Goal: Task Accomplishment & Management: Use online tool/utility

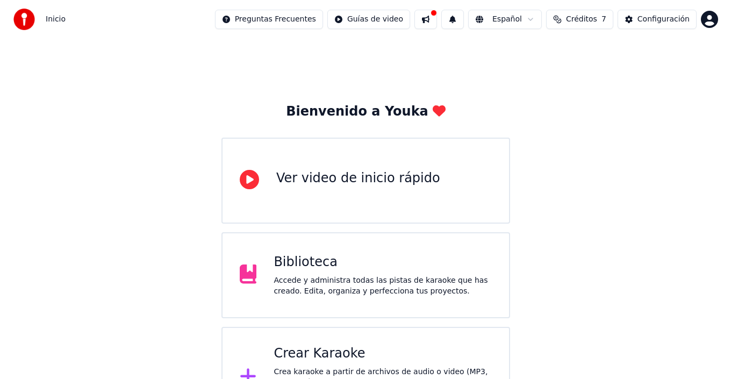
scroll to position [38, 0]
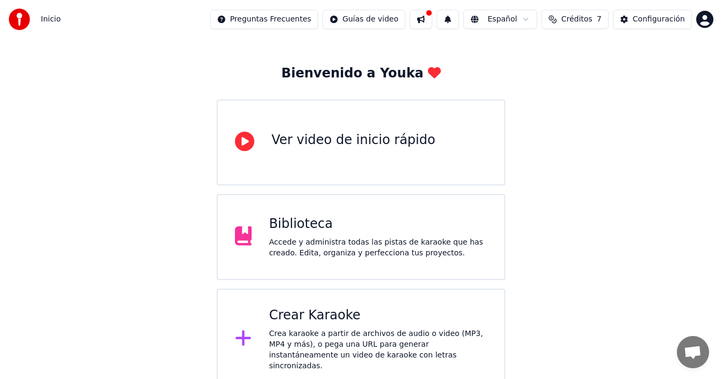
click at [335, 335] on div "Crea karaoke a partir de archivos de audio o video (MP3, MP4 y más), o pega una…" at bounding box center [378, 349] width 218 height 43
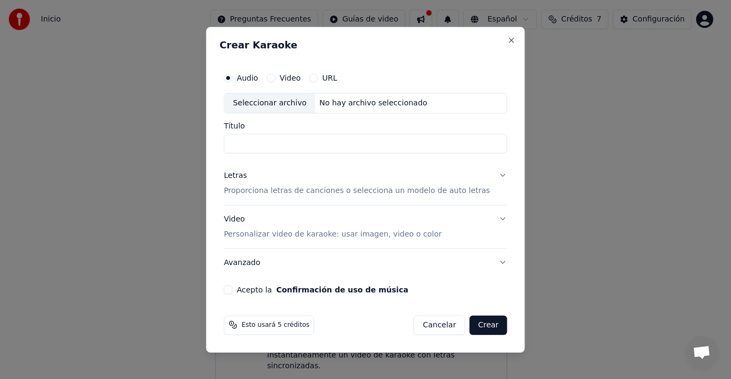
click at [232, 78] on button "Audio" at bounding box center [228, 78] width 9 height 9
click at [353, 101] on div "No hay archivo seleccionado" at bounding box center [373, 103] width 117 height 11
type input "**********"
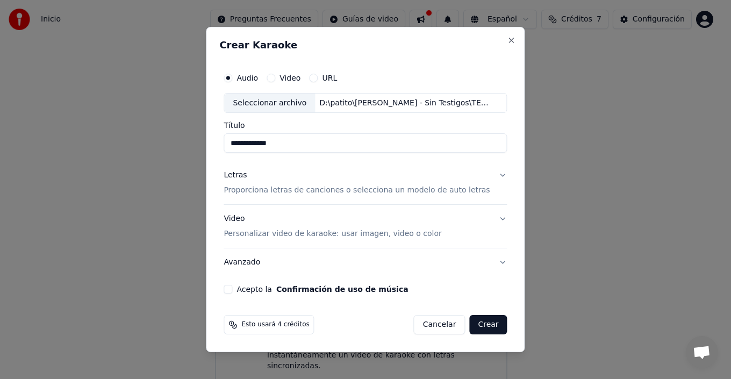
click at [485, 175] on button "Letras Proporciona letras de canciones o selecciona un modelo de auto letras" at bounding box center [365, 183] width 283 height 43
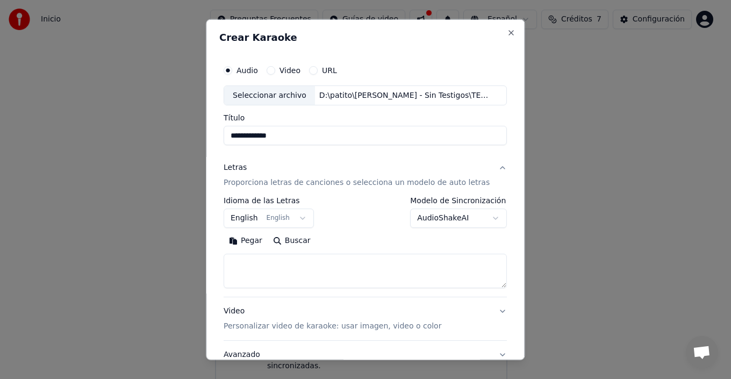
click at [264, 213] on button "English English" at bounding box center [269, 218] width 90 height 19
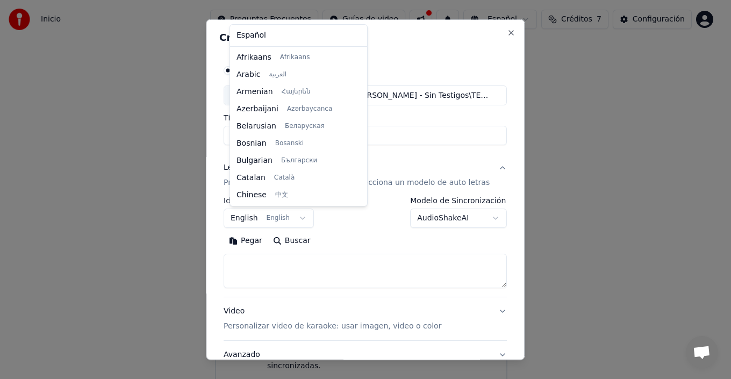
scroll to position [86, 0]
select select "**"
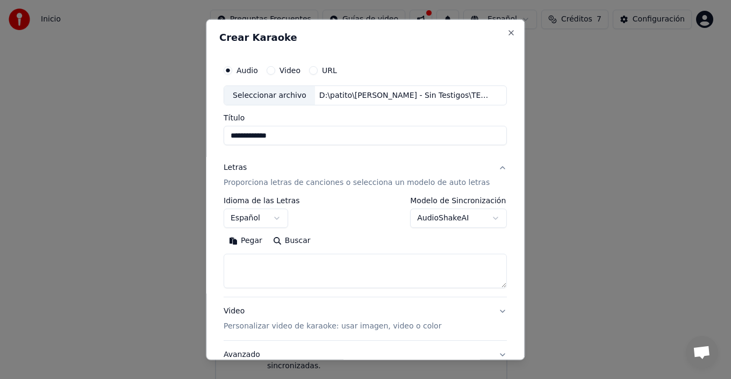
click at [323, 272] on textarea at bounding box center [365, 271] width 283 height 34
paste textarea "**********"
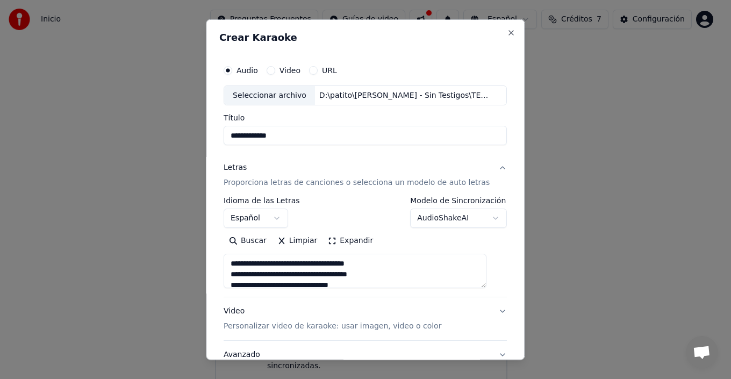
scroll to position [261, 0]
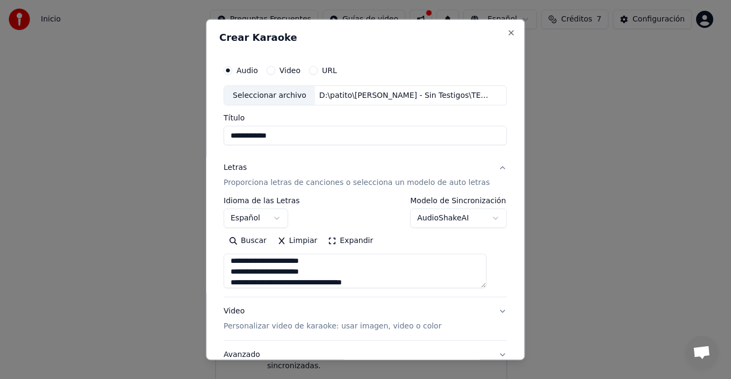
click at [356, 242] on button "Expandir" at bounding box center [351, 240] width 56 height 17
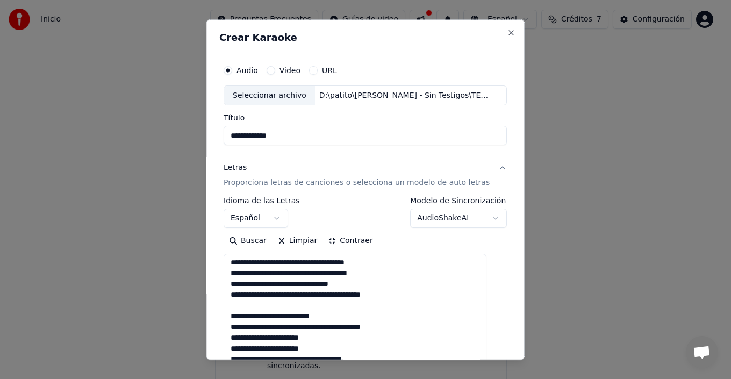
scroll to position [0, 0]
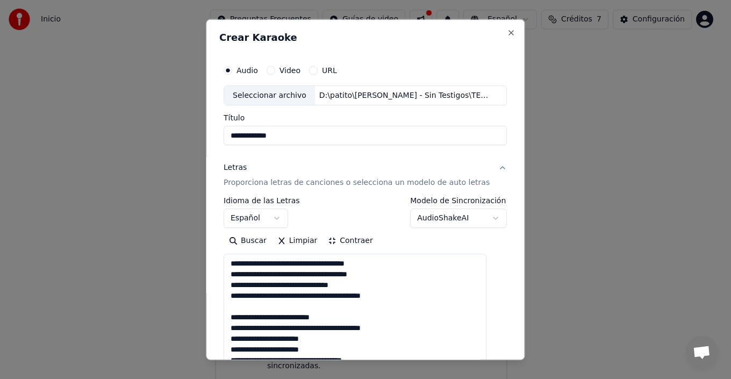
drag, startPoint x: 336, startPoint y: 301, endPoint x: 204, endPoint y: 228, distance: 150.8
click at [204, 228] on body "**********" at bounding box center [361, 176] width 722 height 428
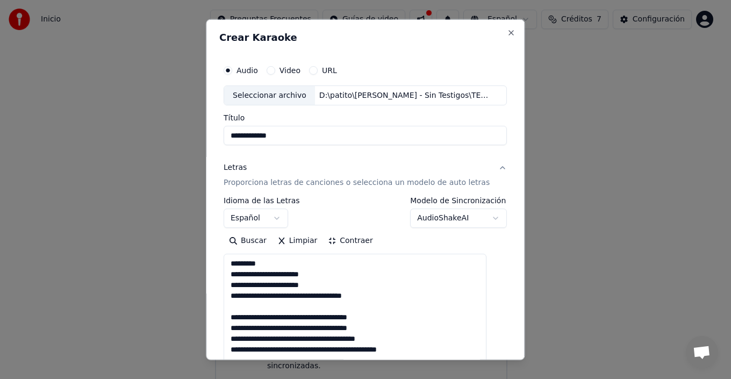
drag, startPoint x: 251, startPoint y: 264, endPoint x: 291, endPoint y: 272, distance: 41.1
click at [188, 228] on body "**********" at bounding box center [361, 176] width 722 height 428
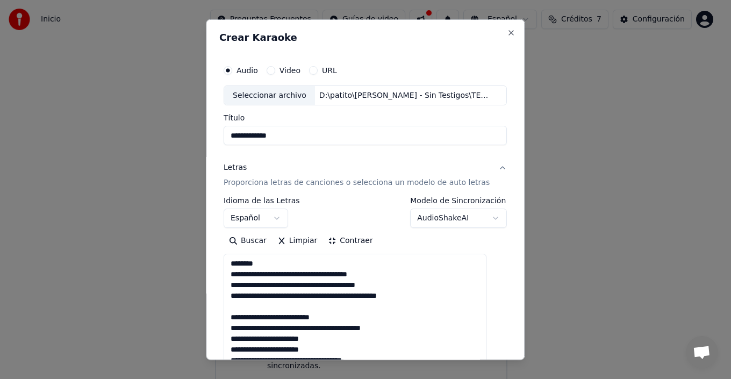
drag, startPoint x: 327, startPoint y: 307, endPoint x: 224, endPoint y: 261, distance: 113.3
click at [193, 245] on body "**********" at bounding box center [361, 176] width 722 height 428
drag, startPoint x: 260, startPoint y: 285, endPoint x: 183, endPoint y: 255, distance: 81.9
click at [158, 253] on body "**********" at bounding box center [361, 176] width 722 height 428
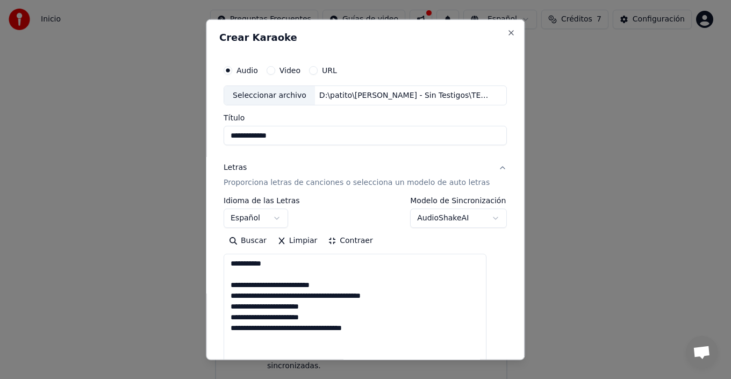
drag, startPoint x: 259, startPoint y: 290, endPoint x: 199, endPoint y: 266, distance: 64.4
click at [181, 259] on body "**********" at bounding box center [361, 176] width 722 height 428
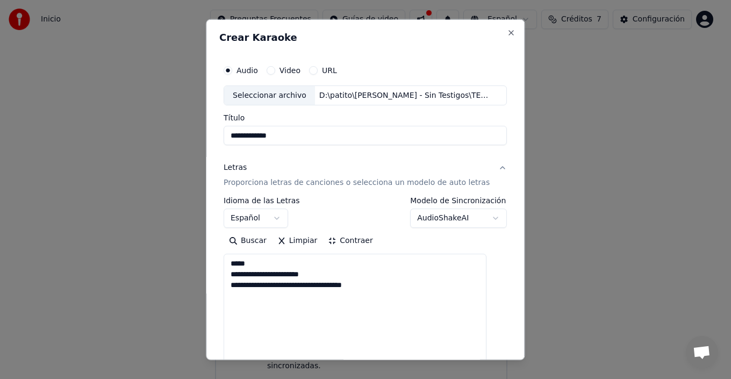
drag, startPoint x: 224, startPoint y: 271, endPoint x: 187, endPoint y: 265, distance: 37.6
click at [137, 249] on body "**********" at bounding box center [361, 176] width 722 height 428
type textarea "**********"
drag, startPoint x: 352, startPoint y: 297, endPoint x: 140, endPoint y: 247, distance: 217.5
click at [124, 235] on body "**********" at bounding box center [361, 176] width 722 height 428
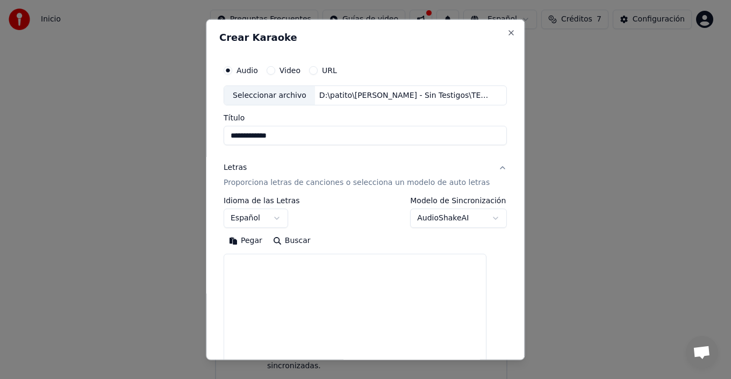
drag, startPoint x: 297, startPoint y: 301, endPoint x: 158, endPoint y: 236, distance: 153.5
click at [166, 237] on body "**********" at bounding box center [361, 176] width 722 height 428
paste textarea "**********"
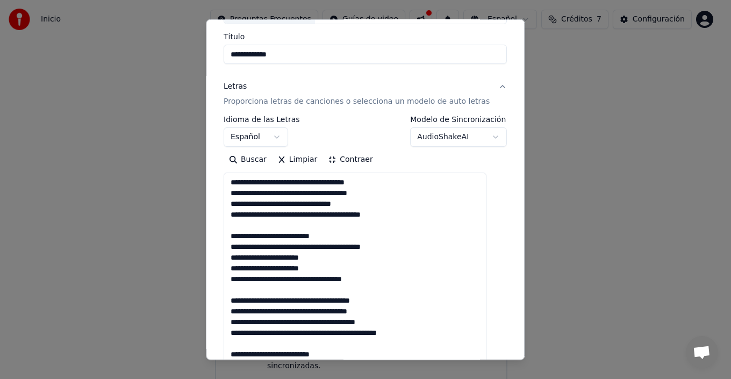
scroll to position [27, 0]
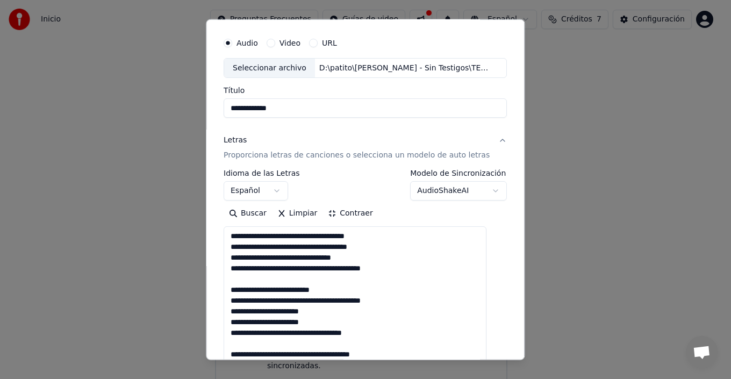
type textarea "**********"
click at [356, 214] on button "Contraer" at bounding box center [350, 213] width 55 height 17
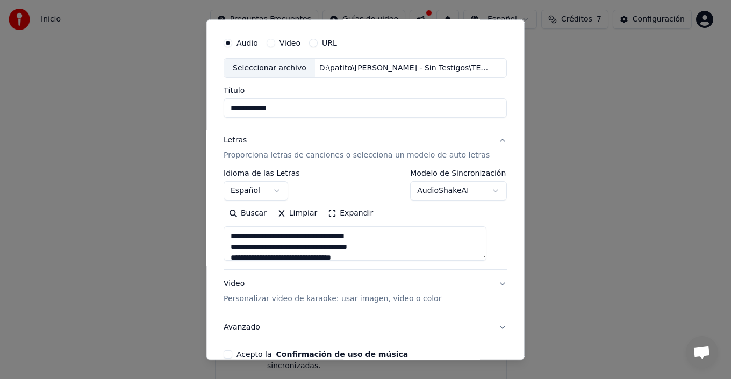
scroll to position [81, 0]
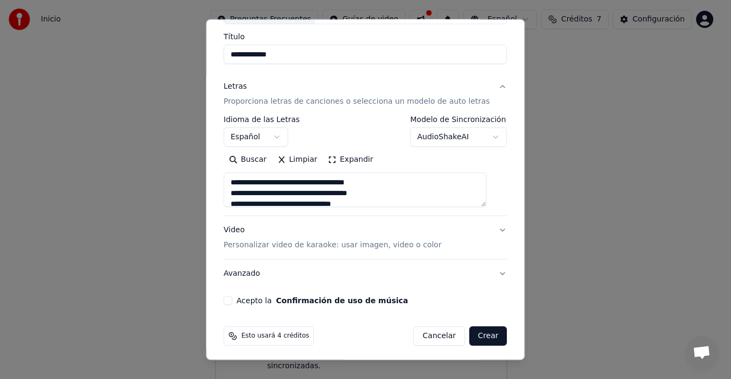
click at [488, 235] on button "Video Personalizar video de karaoke: usar imagen, video o color" at bounding box center [365, 237] width 283 height 43
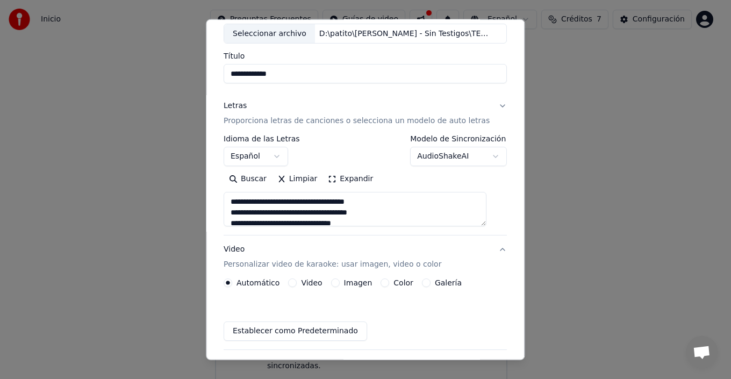
scroll to position [55, 0]
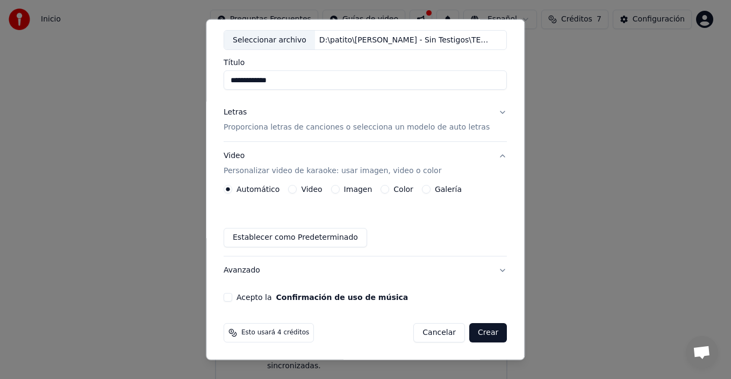
click at [305, 190] on label "Video" at bounding box center [312, 189] width 21 height 8
click at [297, 190] on button "Video" at bounding box center [293, 189] width 9 height 9
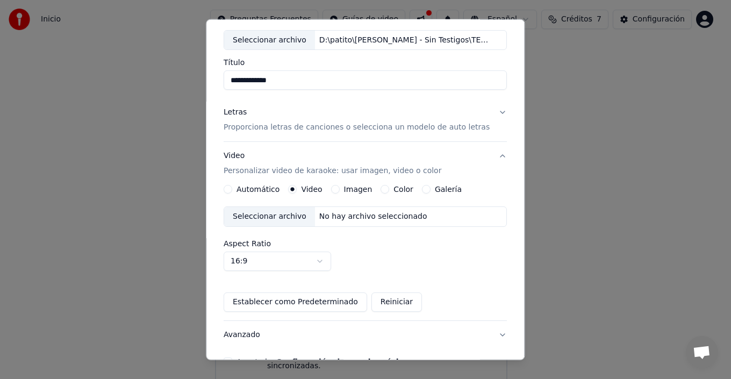
click at [360, 191] on label "Imagen" at bounding box center [358, 189] width 28 height 8
click at [340, 191] on button "Imagen" at bounding box center [335, 189] width 9 height 9
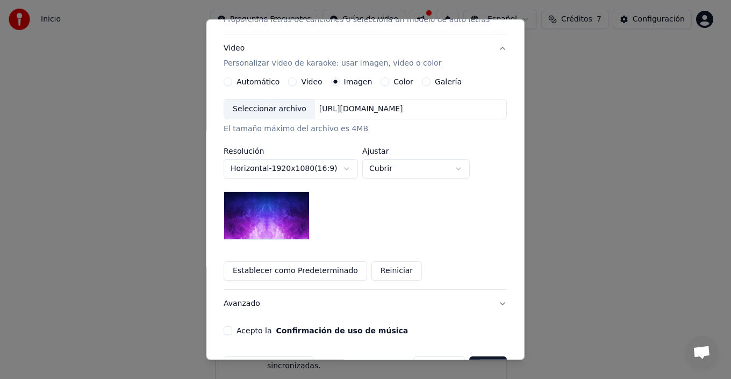
scroll to position [196, 0]
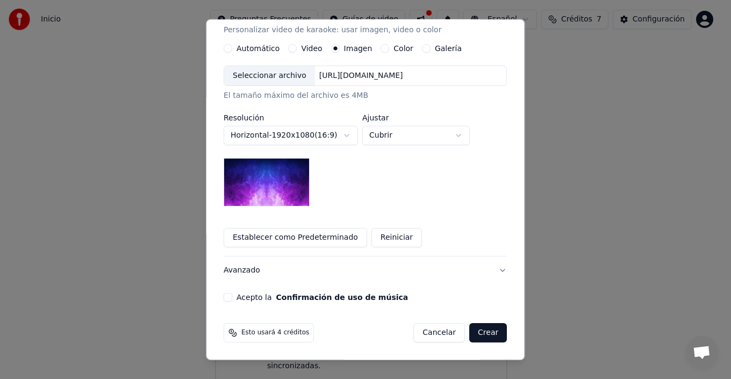
click at [232, 298] on button "Acepto la Confirmación de uso de música" at bounding box center [228, 297] width 9 height 9
click at [478, 331] on button "Crear" at bounding box center [488, 332] width 38 height 19
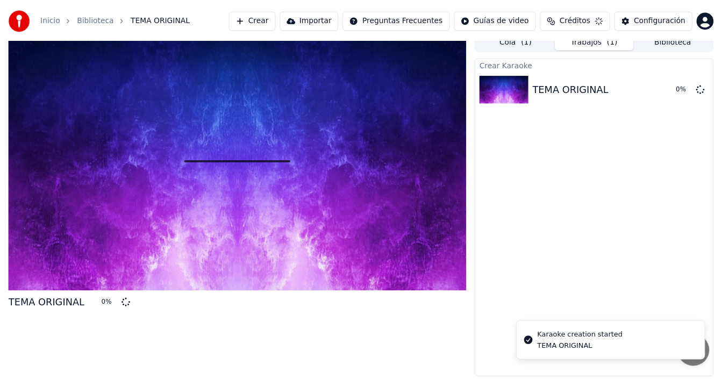
scroll to position [13, 0]
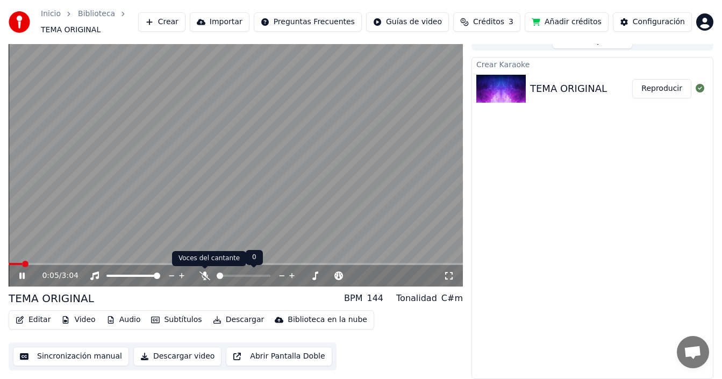
click at [205, 275] on icon at bounding box center [204, 275] width 11 height 9
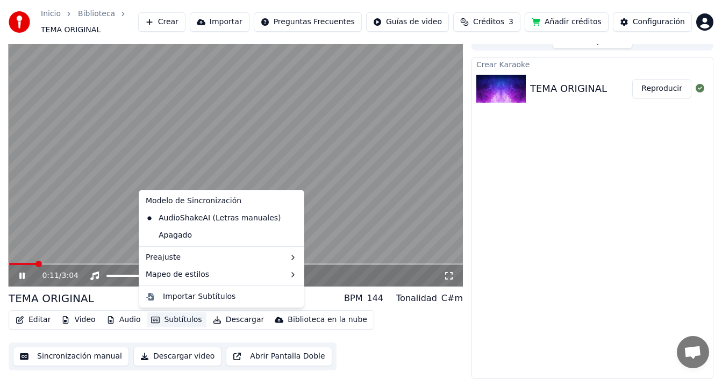
click at [170, 319] on button "Subtítulos" at bounding box center [176, 319] width 59 height 15
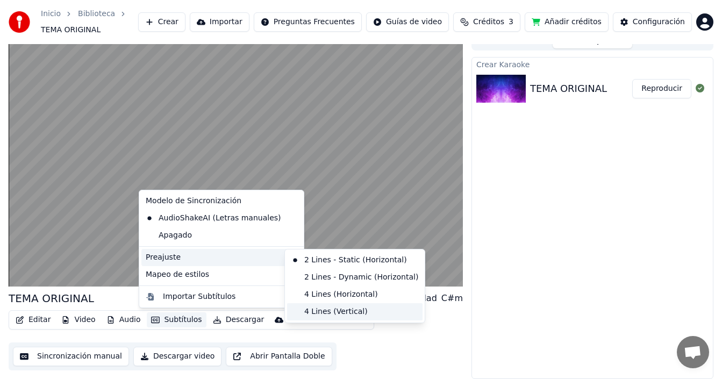
click at [324, 311] on div "4 Lines (Vertical)" at bounding box center [354, 311] width 135 height 17
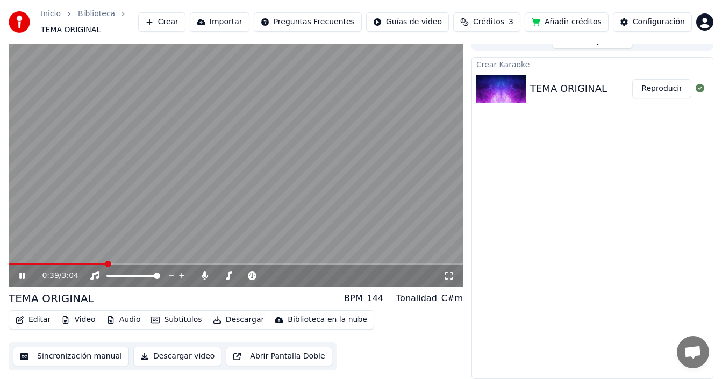
click at [266, 182] on video at bounding box center [236, 158] width 454 height 255
click at [182, 296] on div "TEMA ORIGINAL BPM 144 Tonalidad C#m" at bounding box center [236, 298] width 454 height 15
click at [34, 319] on button "Editar" at bounding box center [33, 319] width 44 height 15
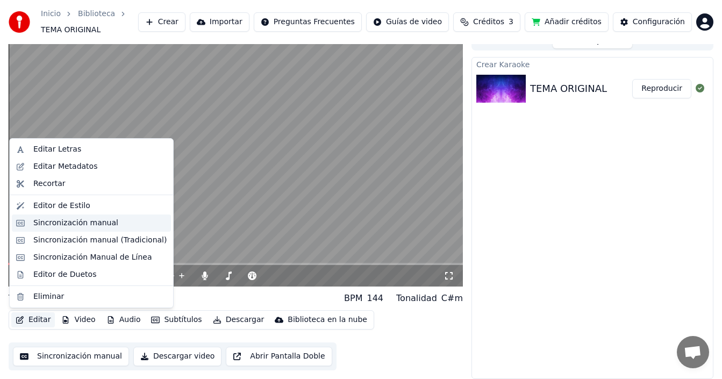
click at [77, 230] on div "Sincronización manual" at bounding box center [91, 222] width 159 height 17
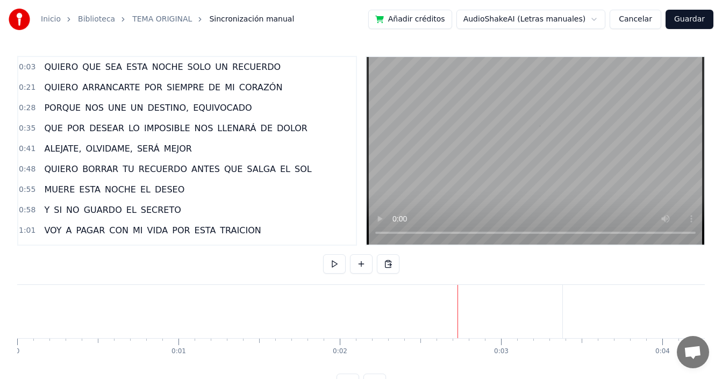
scroll to position [40, 0]
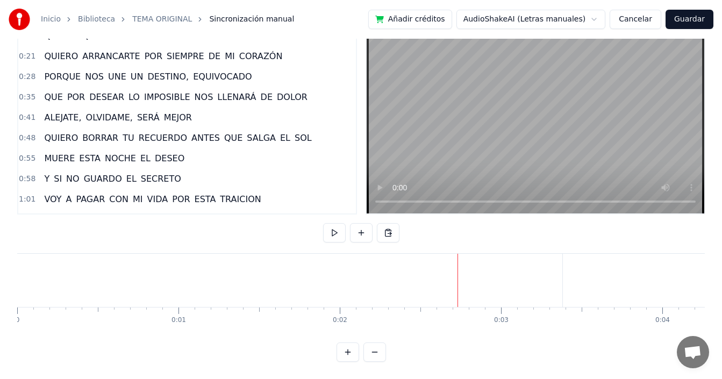
click at [376, 348] on button at bounding box center [374, 351] width 23 height 19
click at [376, 348] on div at bounding box center [361, 351] width 49 height 19
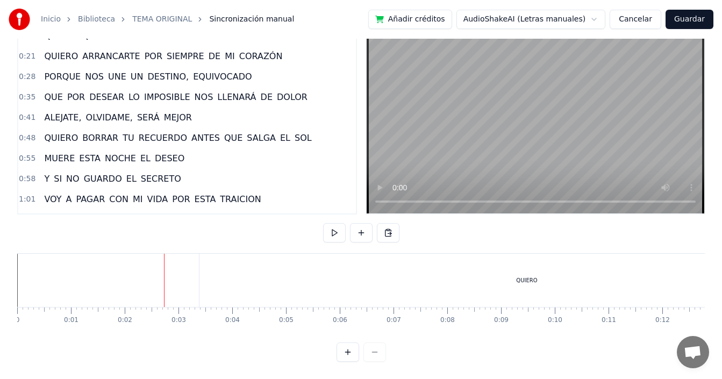
click at [376, 348] on div at bounding box center [361, 351] width 49 height 19
click at [372, 354] on div at bounding box center [361, 351] width 49 height 19
click at [277, 273] on div "QUIERO" at bounding box center [526, 280] width 655 height 53
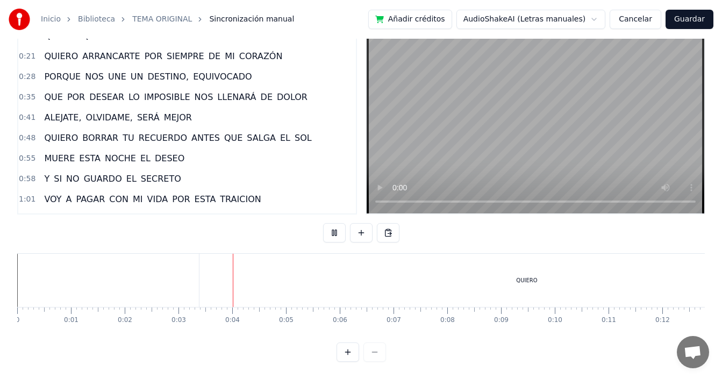
scroll to position [0, 0]
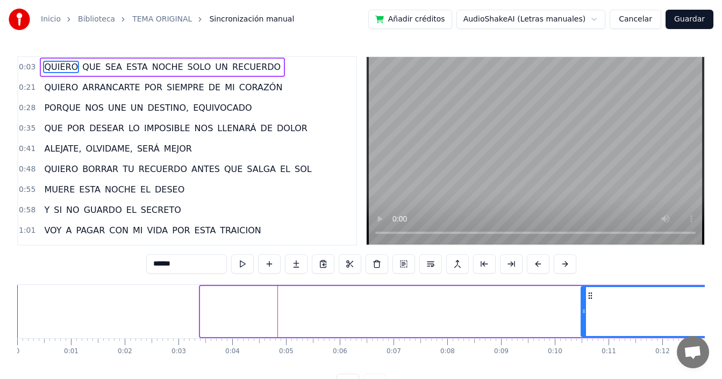
drag, startPoint x: 204, startPoint y: 301, endPoint x: 585, endPoint y: 308, distance: 380.7
click at [585, 308] on div at bounding box center [584, 311] width 4 height 49
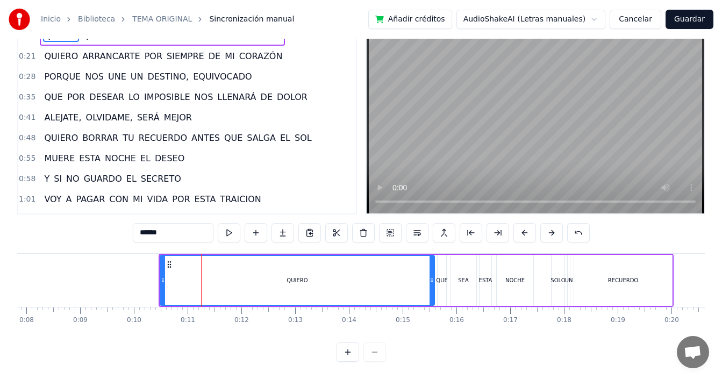
scroll to position [0, 429]
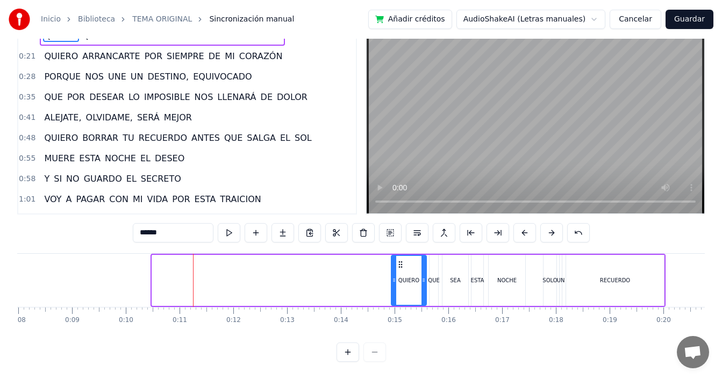
drag, startPoint x: 154, startPoint y: 260, endPoint x: 394, endPoint y: 266, distance: 239.3
click at [394, 266] on div at bounding box center [394, 280] width 4 height 49
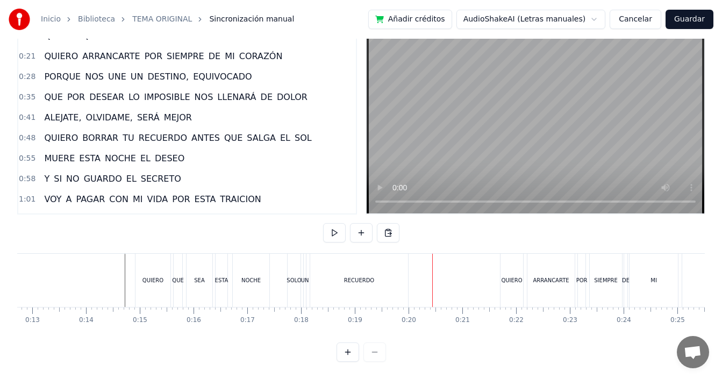
scroll to position [0, 588]
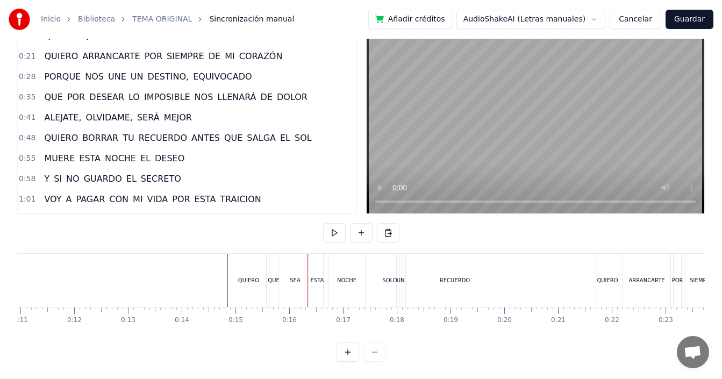
click at [274, 276] on div "QUE" at bounding box center [274, 280] width 12 height 8
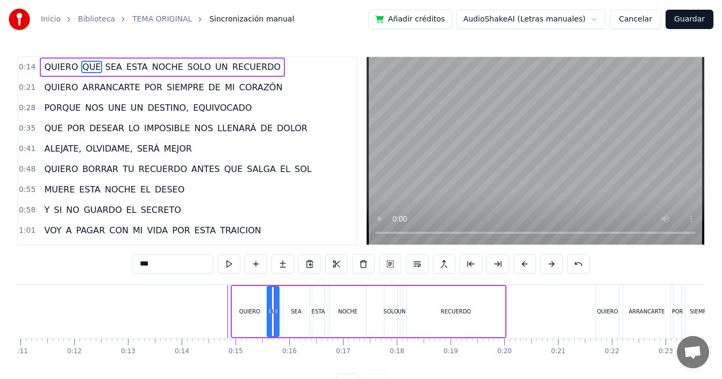
click at [269, 307] on div at bounding box center [270, 311] width 4 height 49
click at [279, 306] on div at bounding box center [279, 311] width 4 height 49
click at [320, 302] on div "ESTA" at bounding box center [318, 311] width 12 height 51
type input "****"
click at [326, 305] on div at bounding box center [324, 311] width 4 height 49
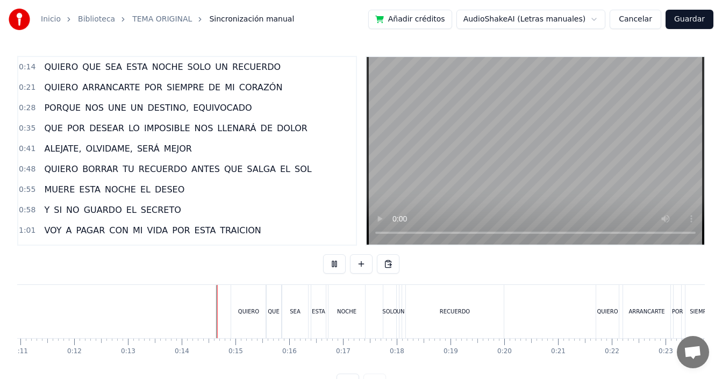
scroll to position [40, 0]
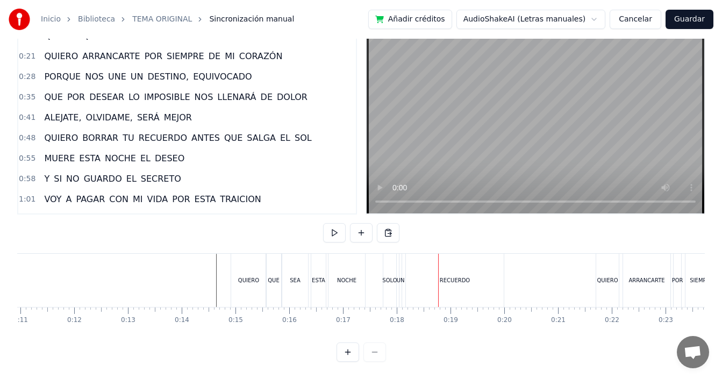
click at [400, 280] on div "UN" at bounding box center [400, 280] width 2 height 53
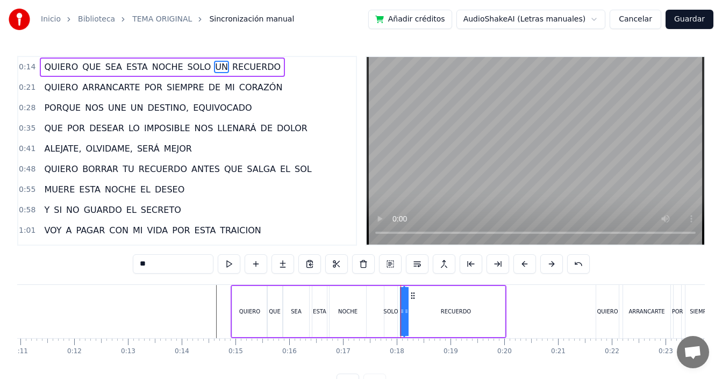
drag, startPoint x: 403, startPoint y: 295, endPoint x: 411, endPoint y: 296, distance: 8.1
click at [404, 296] on div "UN" at bounding box center [404, 311] width 0 height 49
drag, startPoint x: 403, startPoint y: 302, endPoint x: 395, endPoint y: 305, distance: 9.2
click at [395, 305] on div "QUIERO QUE SEA ESTA NOCHE SOLO UN RECUERDO" at bounding box center [369, 311] width 276 height 53
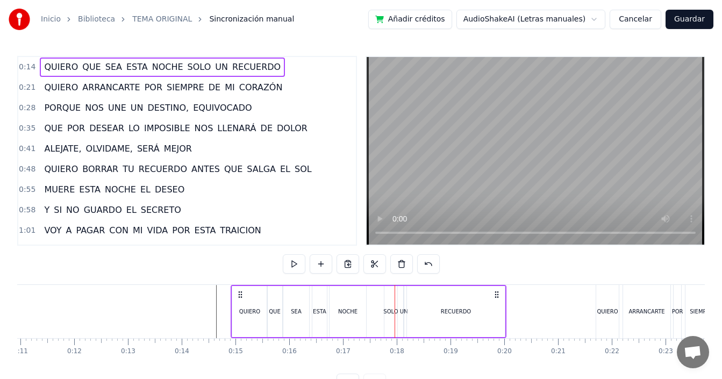
click at [403, 303] on div "UN" at bounding box center [403, 311] width 1 height 51
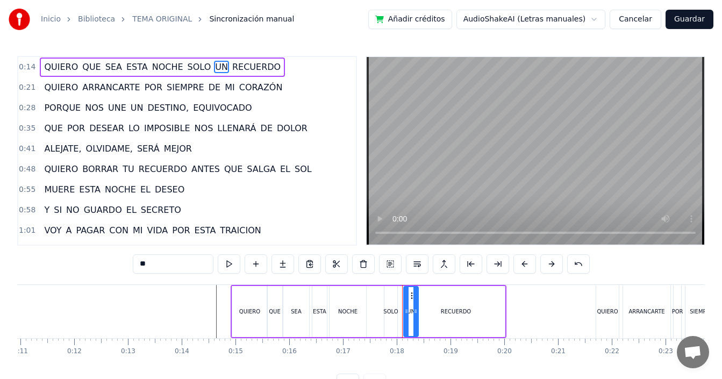
drag, startPoint x: 404, startPoint y: 304, endPoint x: 420, endPoint y: 304, distance: 15.6
click at [420, 304] on div "QUIERO QUE SEA ESTA NOCHE SOLO UN RECUERDO" at bounding box center [369, 311] width 276 height 53
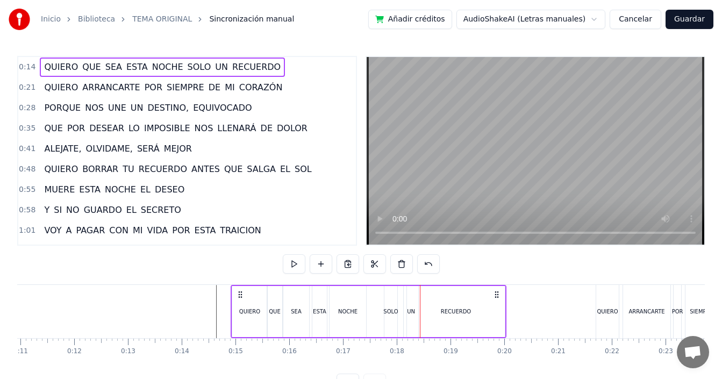
click at [409, 303] on div "RECUERDO" at bounding box center [456, 311] width 98 height 51
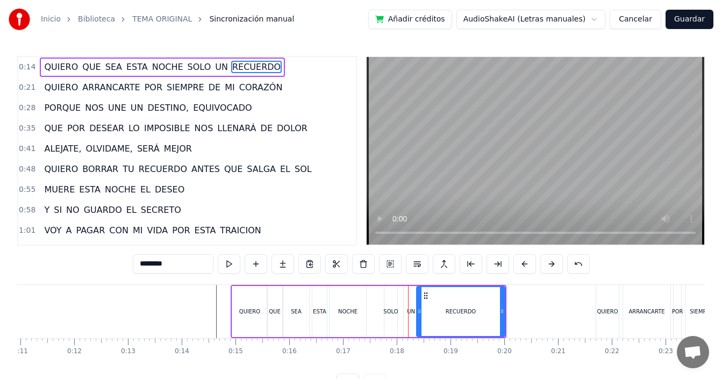
drag, startPoint x: 409, startPoint y: 306, endPoint x: 418, endPoint y: 306, distance: 9.7
click at [418, 306] on div at bounding box center [419, 311] width 4 height 49
click at [411, 308] on div "UN" at bounding box center [411, 311] width 8 height 8
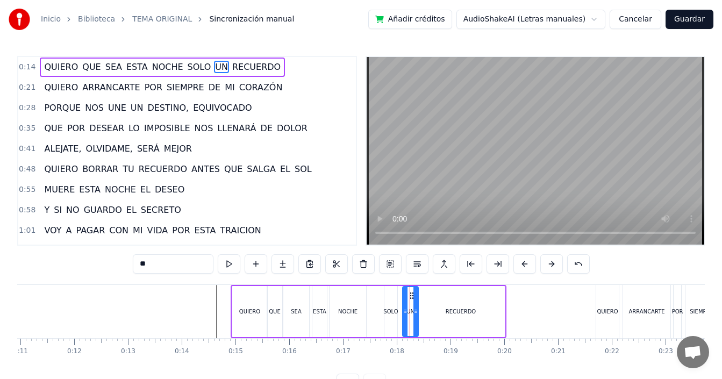
click at [404, 306] on div at bounding box center [405, 311] width 4 height 49
click at [407, 299] on icon at bounding box center [408, 295] width 9 height 9
click at [391, 306] on div "SOLO" at bounding box center [390, 311] width 13 height 51
click at [403, 299] on div "UN" at bounding box center [407, 311] width 17 height 51
type input "**"
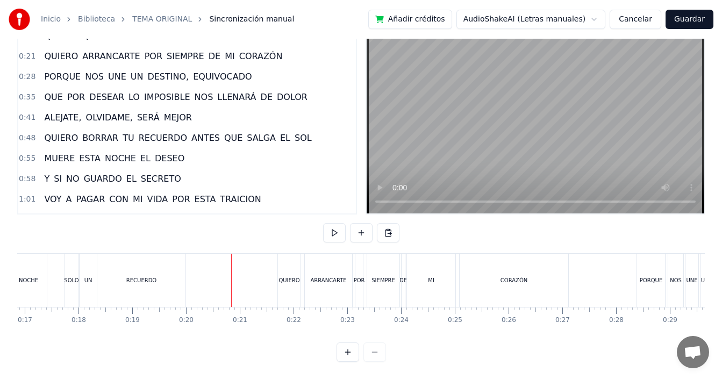
scroll to position [0, 930]
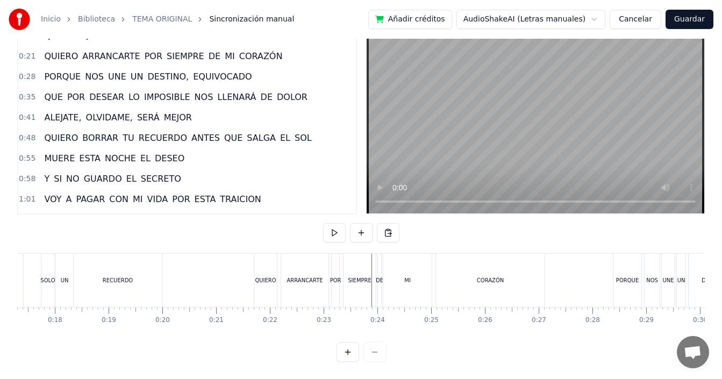
click at [335, 276] on div "POR" at bounding box center [335, 280] width 11 height 8
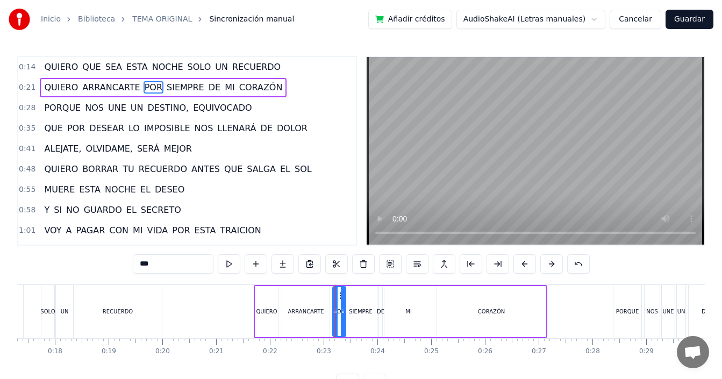
drag, startPoint x: 340, startPoint y: 312, endPoint x: 345, endPoint y: 314, distance: 5.8
click at [345, 314] on icon at bounding box center [343, 311] width 4 height 9
click at [332, 320] on div at bounding box center [332, 311] width 4 height 49
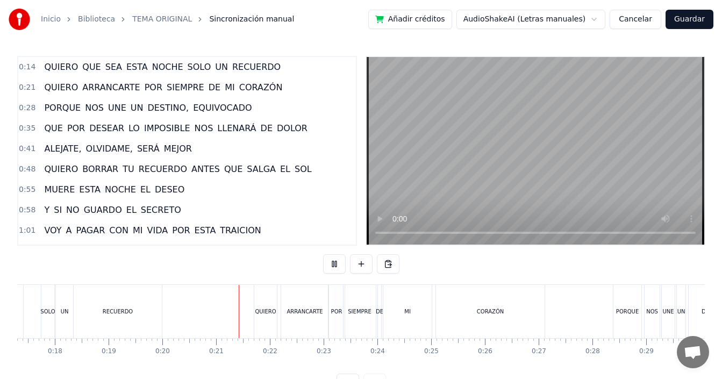
scroll to position [40, 0]
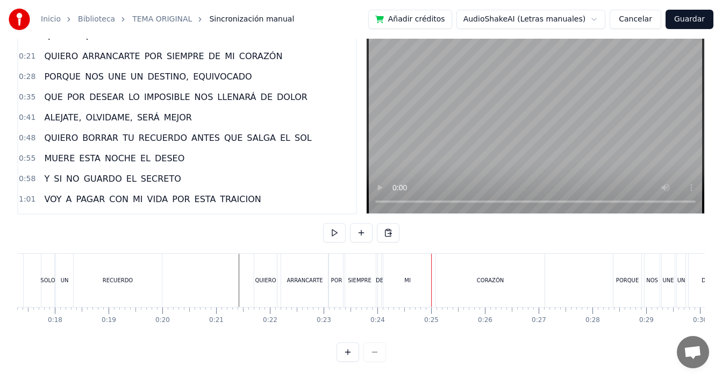
click at [343, 276] on div "SIEMPRE" at bounding box center [359, 280] width 33 height 53
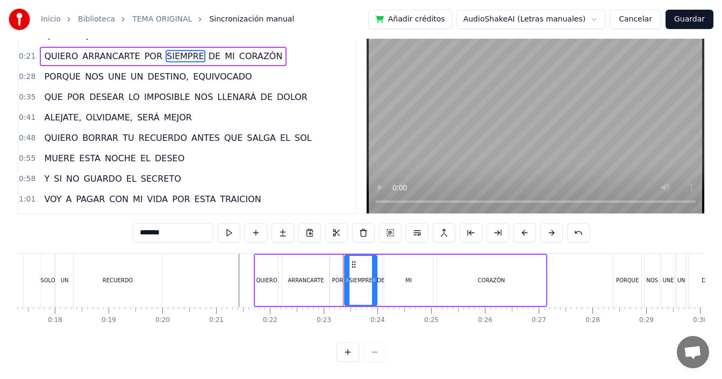
click at [341, 349] on button at bounding box center [348, 351] width 23 height 19
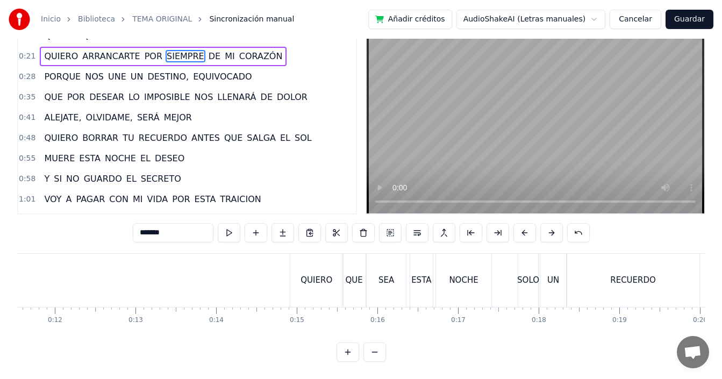
scroll to position [0, 1830]
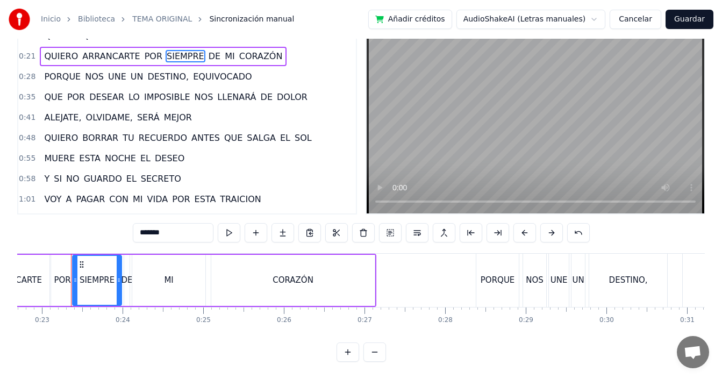
click at [342, 354] on button at bounding box center [348, 351] width 23 height 19
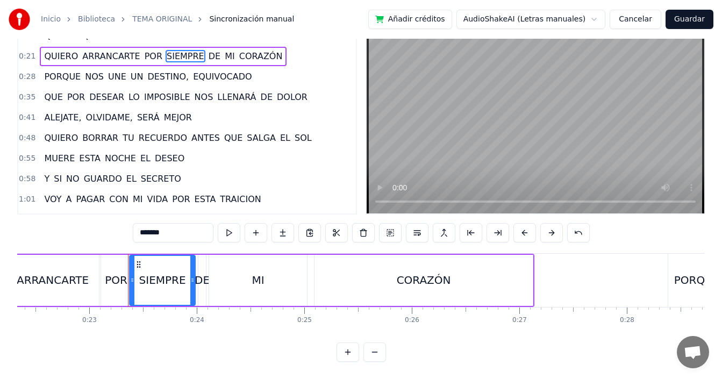
scroll to position [0, 2273]
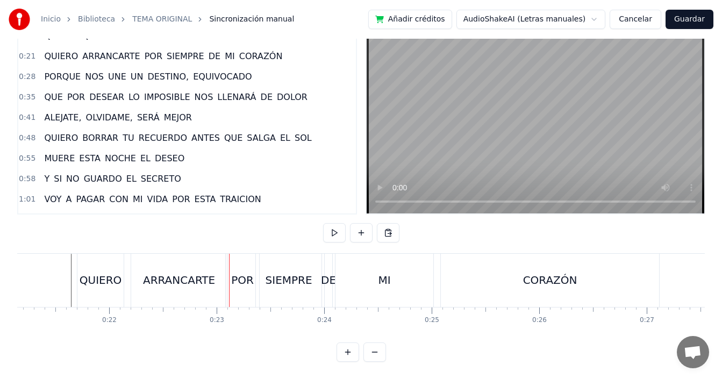
click at [237, 272] on div "POR" at bounding box center [242, 280] width 23 height 16
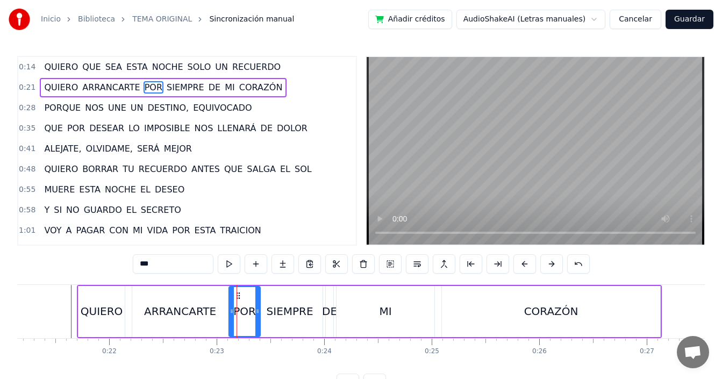
click at [231, 297] on div at bounding box center [232, 311] width 4 height 49
click at [146, 305] on div "ARRANCARTE" at bounding box center [180, 311] width 96 height 51
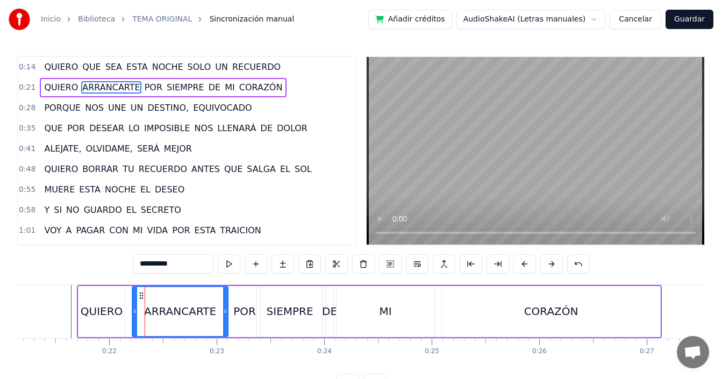
scroll to position [40, 0]
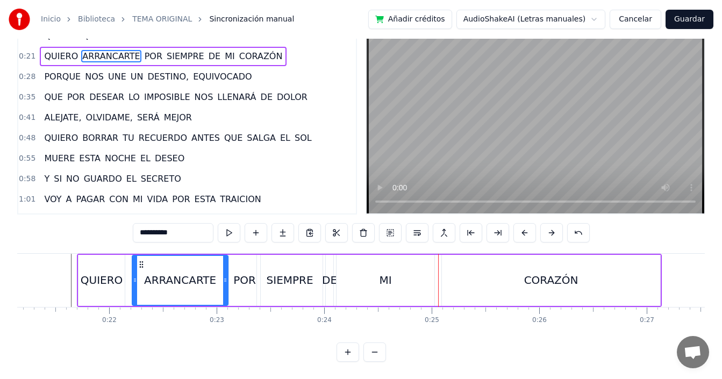
click at [450, 271] on div "CORAZÓN" at bounding box center [551, 280] width 218 height 51
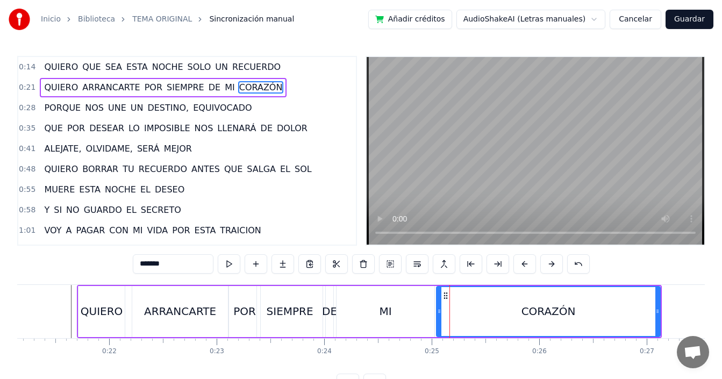
drag, startPoint x: 443, startPoint y: 297, endPoint x: 438, endPoint y: 301, distance: 6.9
click at [438, 301] on div at bounding box center [439, 311] width 4 height 49
click at [376, 307] on div "MI" at bounding box center [386, 311] width 98 height 51
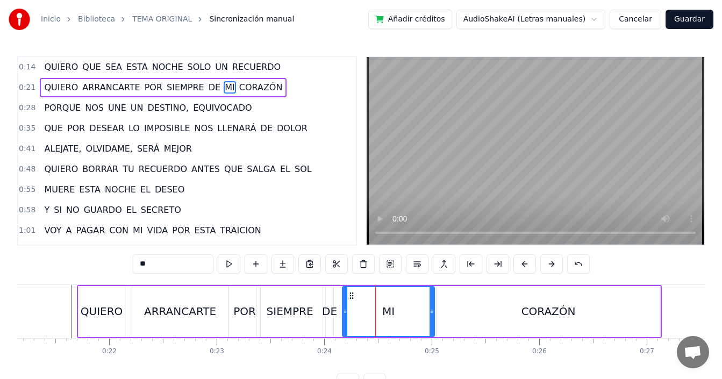
drag, startPoint x: 339, startPoint y: 309, endPoint x: 345, endPoint y: 306, distance: 6.5
click at [345, 306] on div at bounding box center [345, 311] width 4 height 49
click at [329, 310] on div "DE" at bounding box center [329, 311] width 15 height 16
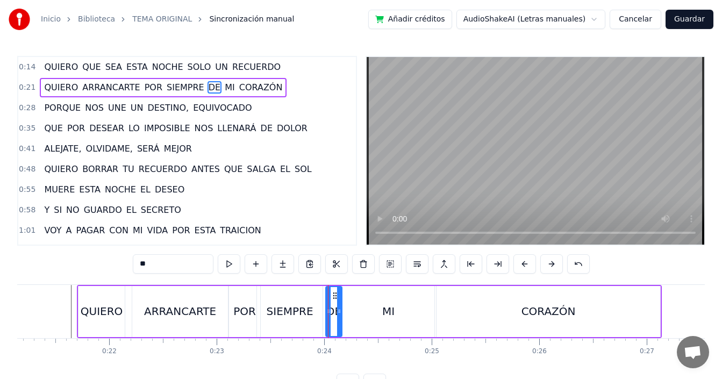
drag, startPoint x: 331, startPoint y: 309, endPoint x: 340, endPoint y: 308, distance: 8.6
click at [340, 308] on icon at bounding box center [339, 311] width 4 height 9
click at [273, 309] on div "SIEMPRE" at bounding box center [290, 311] width 47 height 16
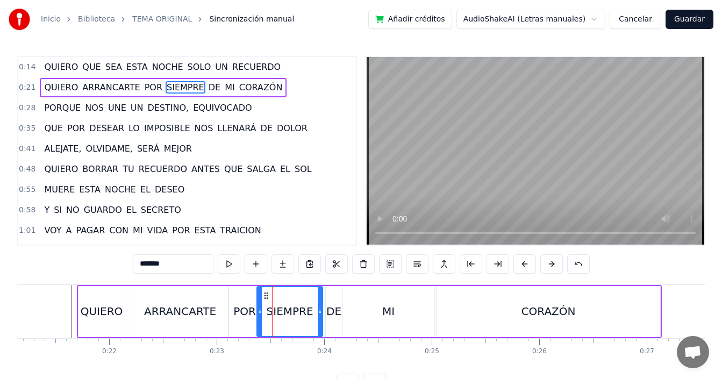
click at [330, 307] on div "DE" at bounding box center [333, 311] width 15 height 16
type input "**"
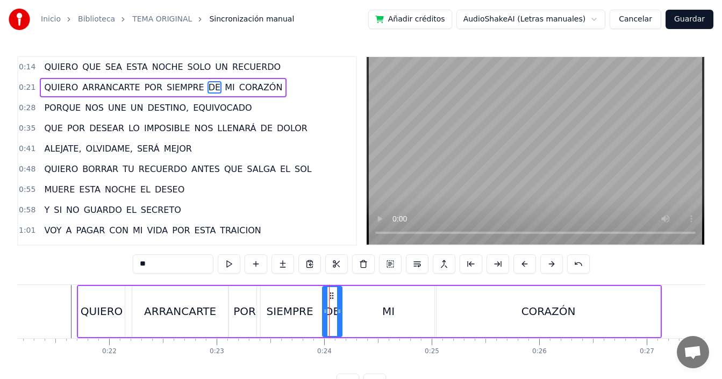
drag, startPoint x: 328, startPoint y: 309, endPoint x: 325, endPoint y: 314, distance: 6.3
click at [325, 314] on icon at bounding box center [325, 311] width 4 height 9
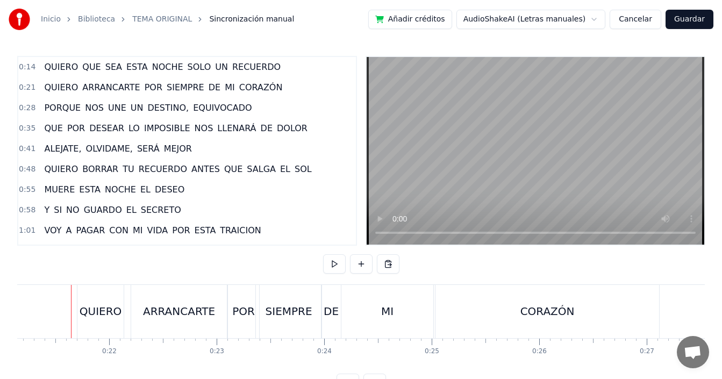
scroll to position [40, 0]
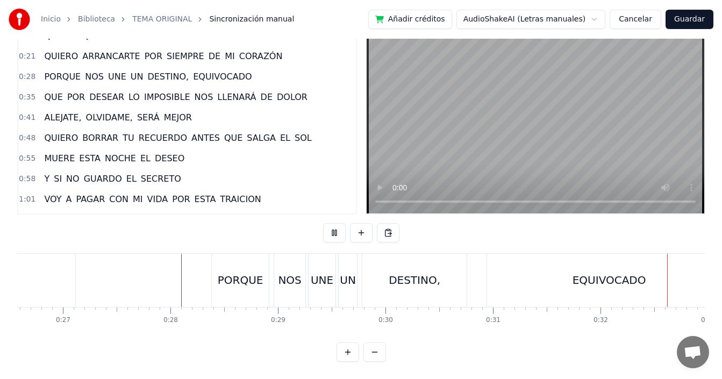
scroll to position [0, 3443]
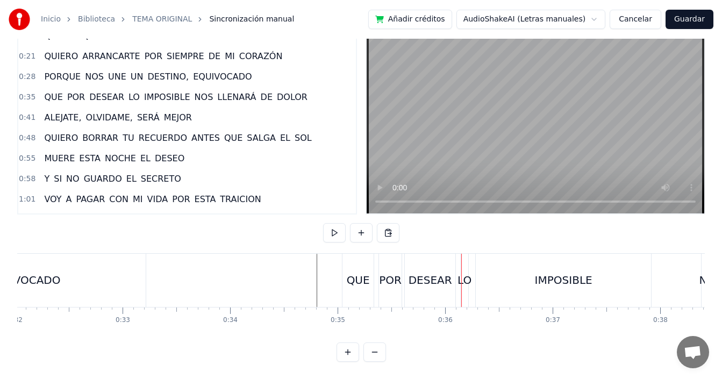
click at [462, 274] on div "LO" at bounding box center [464, 280] width 14 height 16
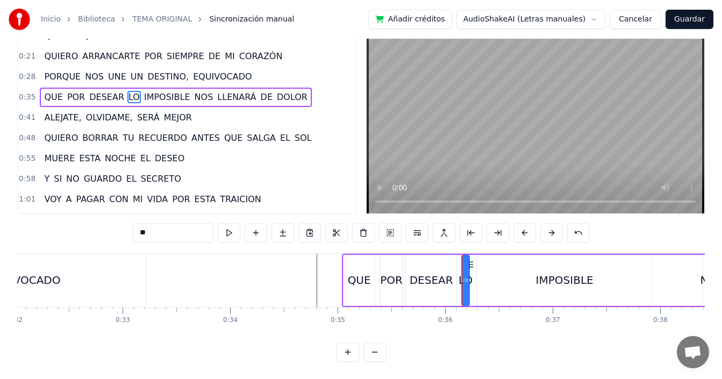
scroll to position [0, 0]
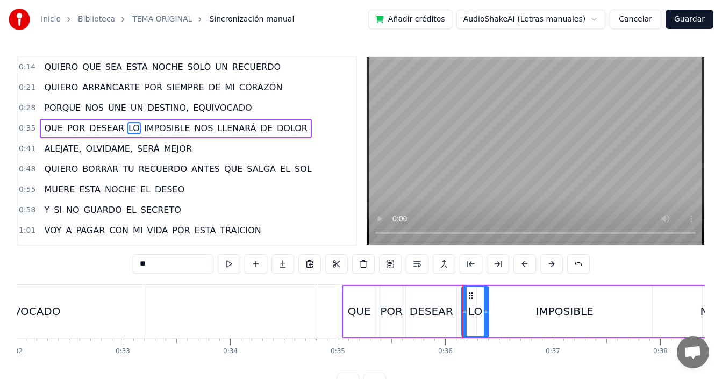
drag, startPoint x: 467, startPoint y: 301, endPoint x: 488, endPoint y: 305, distance: 20.9
click at [488, 305] on div at bounding box center [486, 311] width 4 height 49
click at [498, 304] on div "IMPOSIBLE" at bounding box center [564, 311] width 175 height 51
type input "*********"
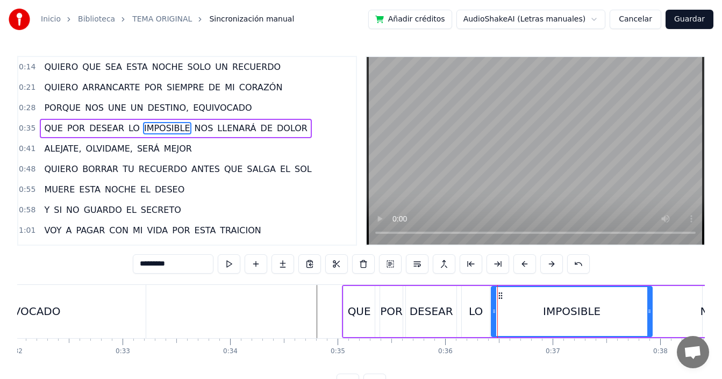
drag, startPoint x: 480, startPoint y: 308, endPoint x: 495, endPoint y: 305, distance: 14.8
click at [495, 305] on div at bounding box center [494, 311] width 4 height 49
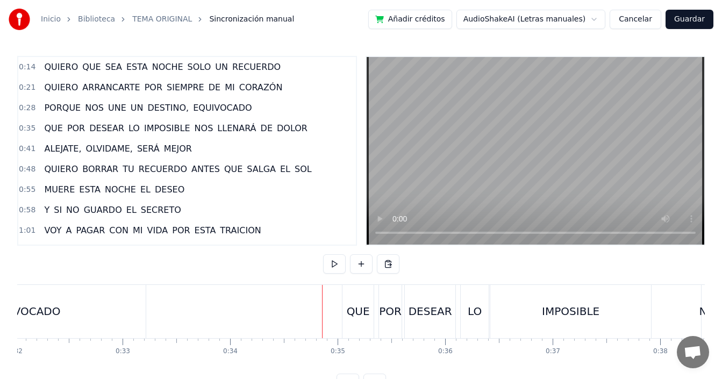
scroll to position [40, 0]
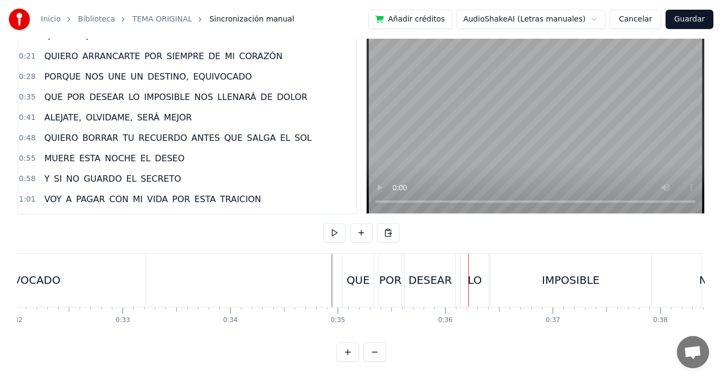
click at [469, 272] on div "LO" at bounding box center [475, 280] width 14 height 16
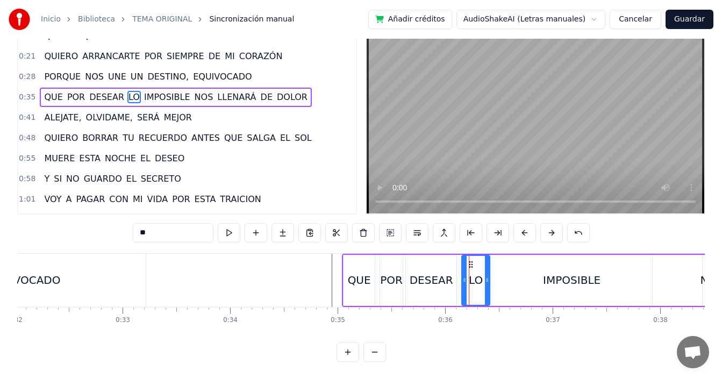
scroll to position [0, 0]
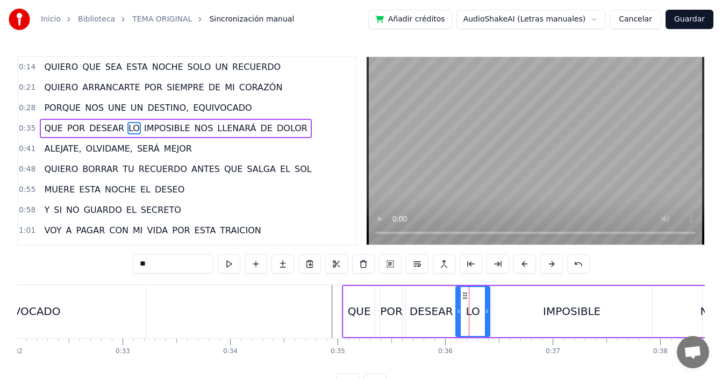
drag, startPoint x: 464, startPoint y: 297, endPoint x: 459, endPoint y: 302, distance: 7.3
click at [459, 302] on div at bounding box center [458, 311] width 4 height 49
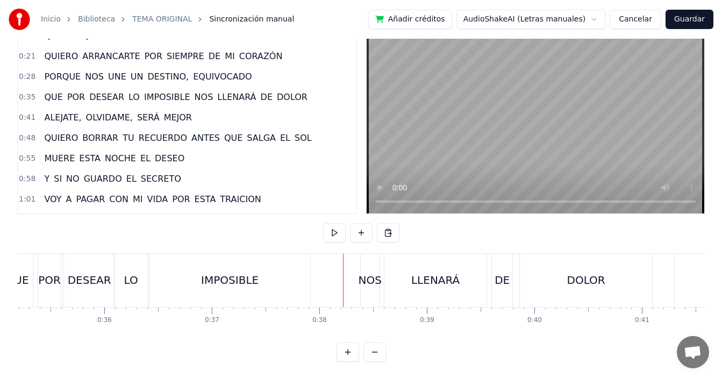
scroll to position [0, 3545]
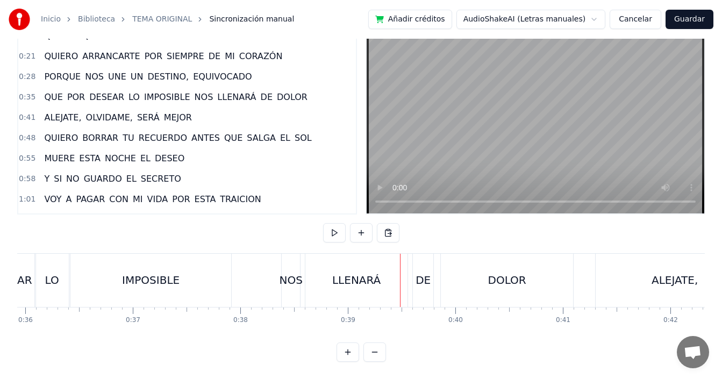
scroll to position [0, 3831]
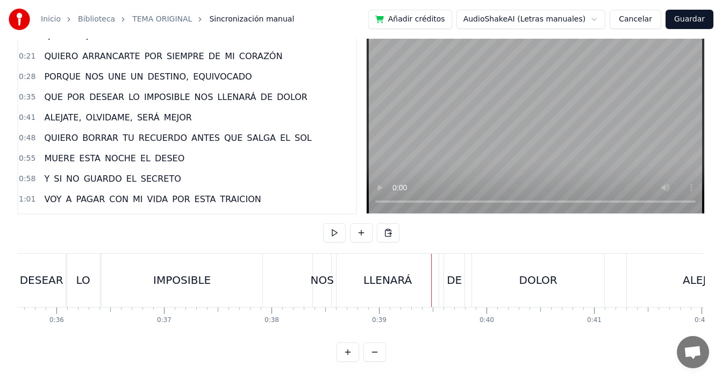
click at [287, 273] on div "QUE POR DESEAR LO IMPOSIBLE NOS LLENARÁ DE DOLOR" at bounding box center [280, 280] width 654 height 53
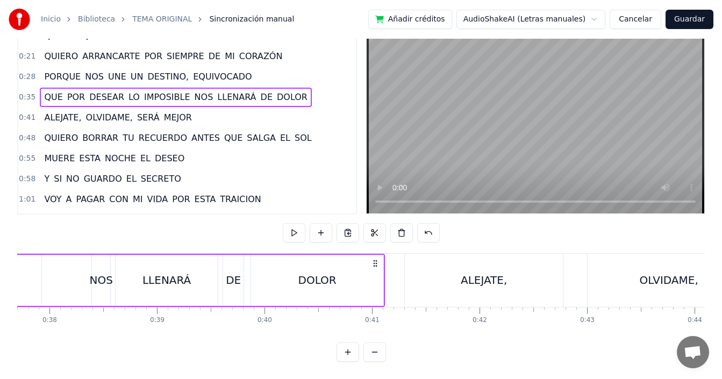
scroll to position [0, 4070]
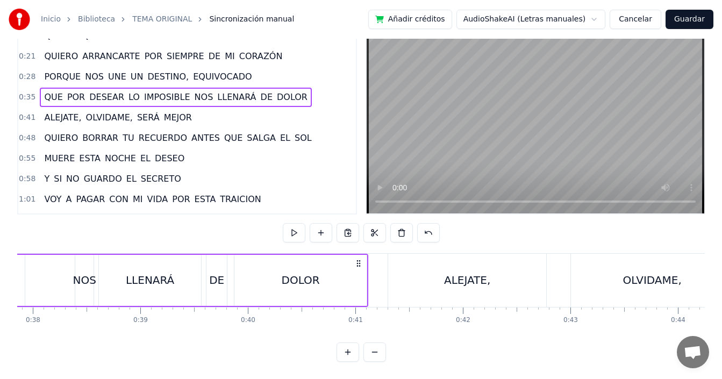
click at [47, 268] on div "QUE POR DESEAR LO IMPOSIBLE NOS LLENARÁ DE DOLOR" at bounding box center [42, 280] width 654 height 53
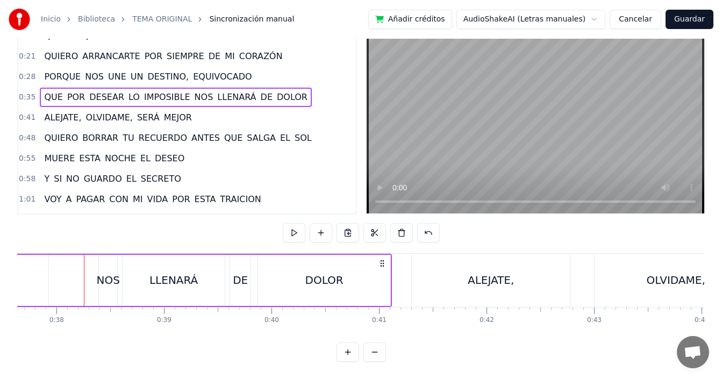
click at [109, 274] on div "NOS" at bounding box center [107, 280] width 23 height 16
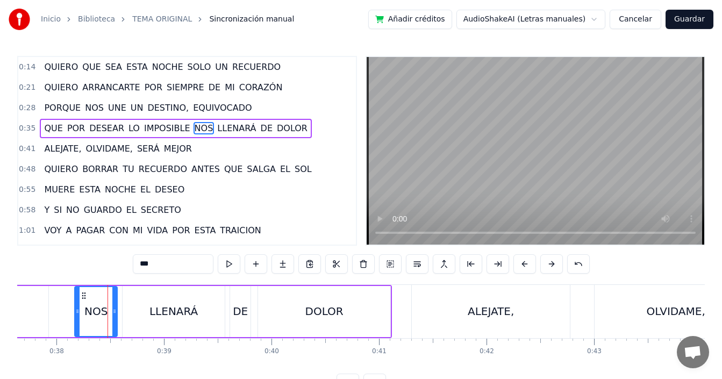
drag, startPoint x: 103, startPoint y: 299, endPoint x: 79, endPoint y: 304, distance: 24.8
click at [79, 304] on div at bounding box center [77, 311] width 4 height 49
click at [66, 310] on div "QUE POR DESEAR LO IMPOSIBLE NOS LLENARÁ DE DOLOR" at bounding box center [65, 311] width 654 height 53
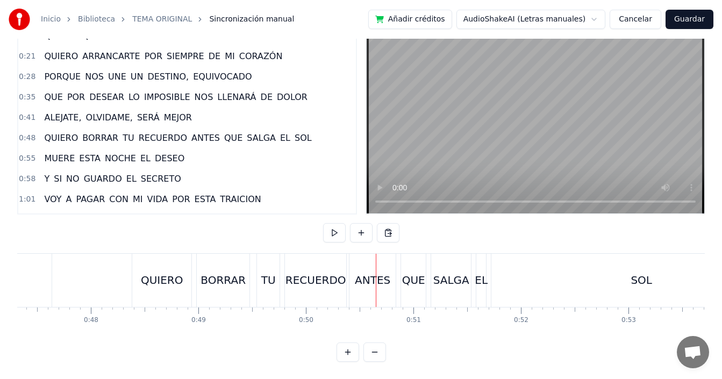
scroll to position [0, 4975]
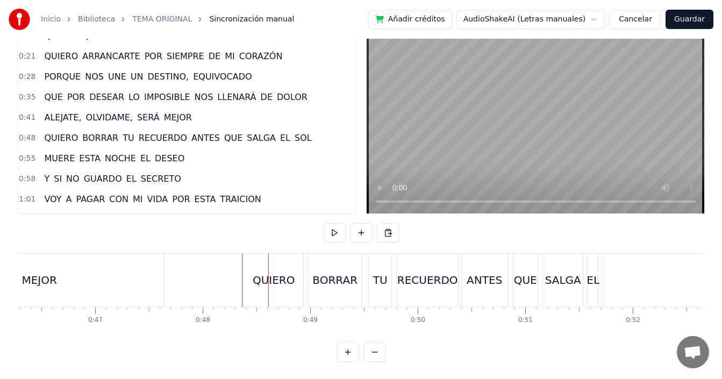
click at [364, 278] on div "QUIERO BORRAR TU RECUERDO ANTES QUE SALGA EL SOL" at bounding box center [575, 280] width 662 height 53
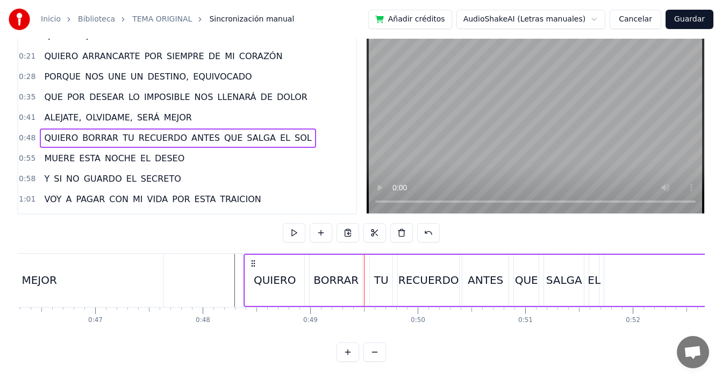
click at [309, 276] on div "BORRAR" at bounding box center [336, 280] width 54 height 51
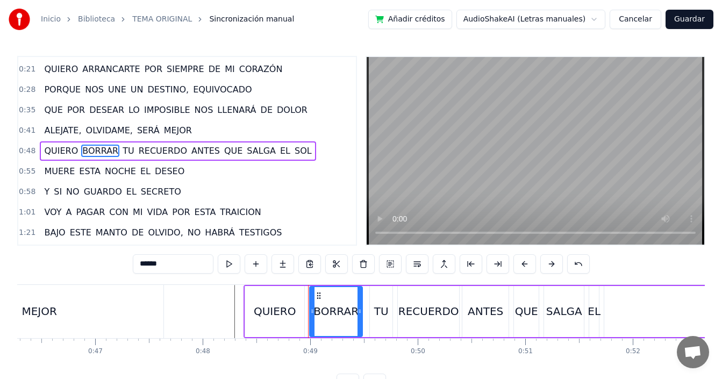
scroll to position [40, 0]
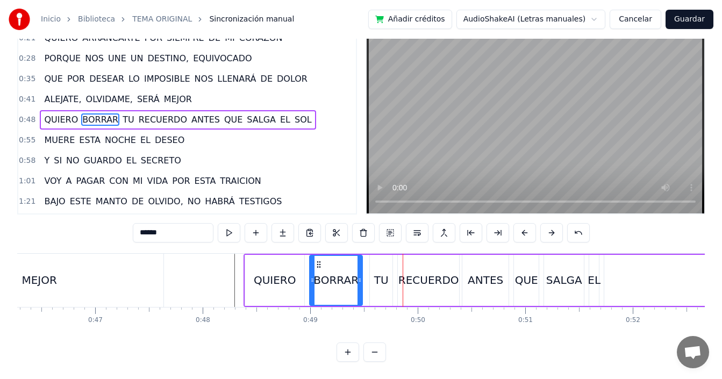
click at [371, 271] on div "TU" at bounding box center [381, 280] width 23 height 51
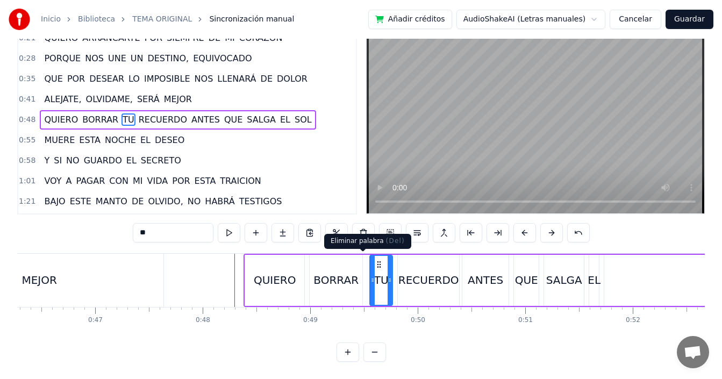
scroll to position [0, 0]
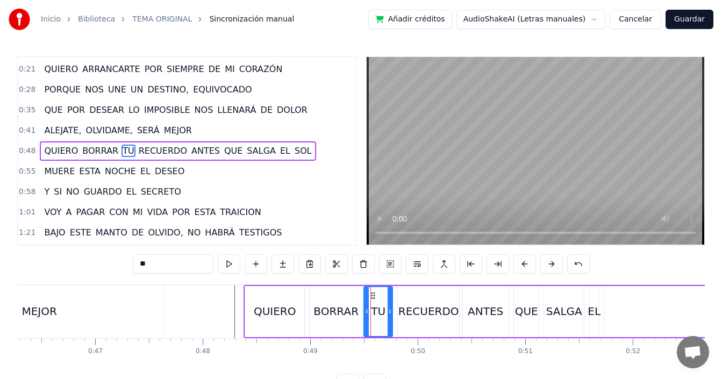
drag, startPoint x: 371, startPoint y: 301, endPoint x: 366, endPoint y: 309, distance: 10.0
click at [366, 309] on div at bounding box center [366, 311] width 4 height 49
click at [403, 300] on div "RECUERDO" at bounding box center [428, 311] width 61 height 51
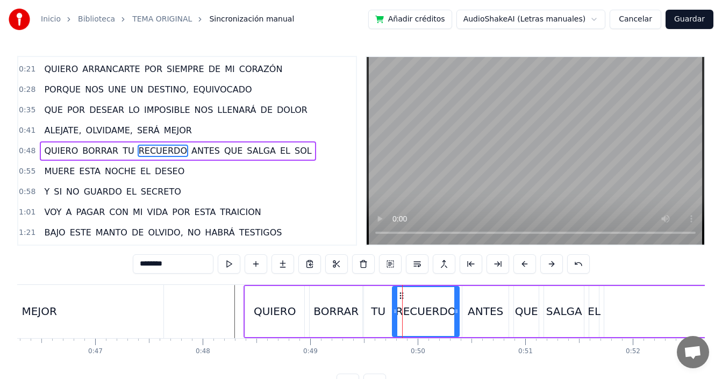
drag, startPoint x: 401, startPoint y: 310, endPoint x: 396, endPoint y: 317, distance: 8.8
click at [396, 317] on div at bounding box center [395, 311] width 4 height 49
click at [465, 311] on div "ANTES" at bounding box center [485, 311] width 46 height 51
type input "*****"
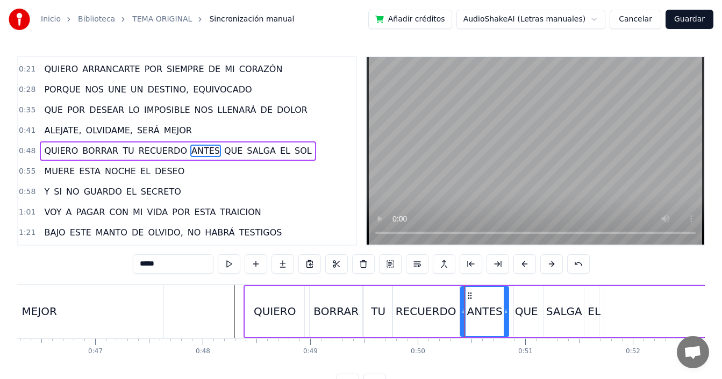
click at [463, 316] on div at bounding box center [463, 311] width 4 height 49
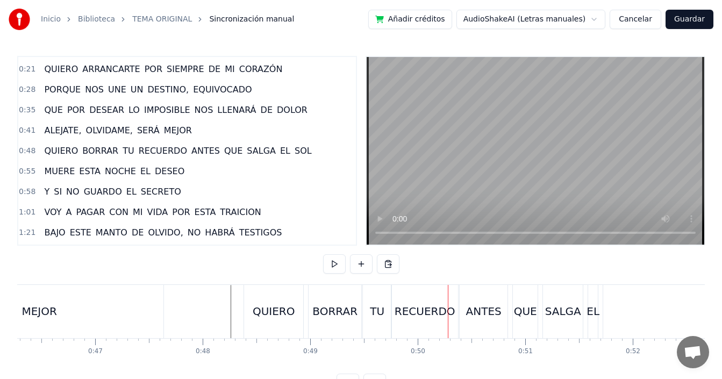
click at [385, 313] on div "TU" at bounding box center [377, 311] width 28 height 53
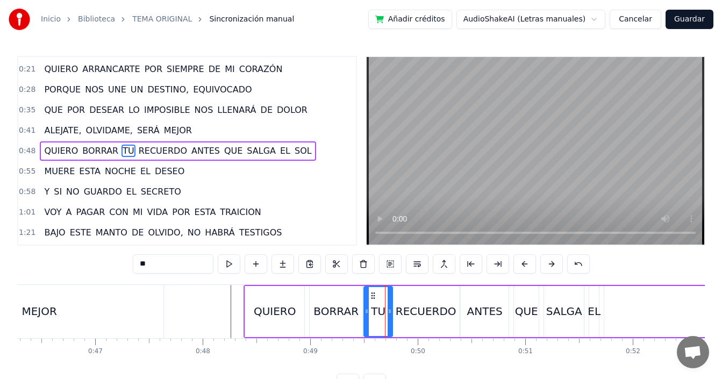
click at [404, 309] on div "RECUERDO" at bounding box center [426, 311] width 61 height 16
type input "********"
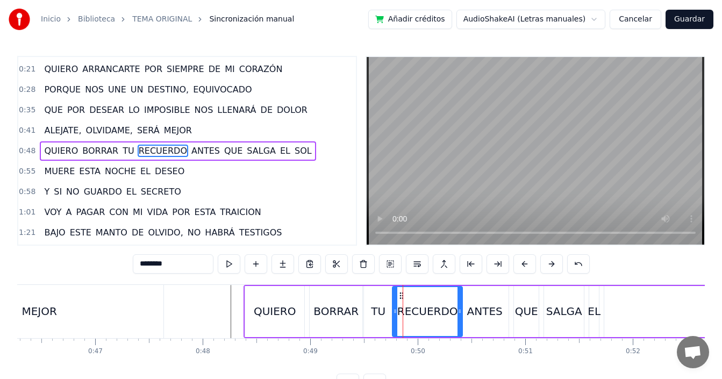
click at [459, 311] on icon at bounding box center [459, 311] width 4 height 9
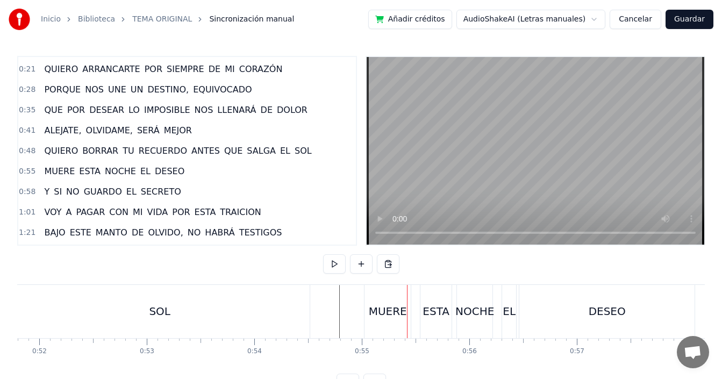
click at [373, 307] on div "MUERE" at bounding box center [388, 311] width 38 height 16
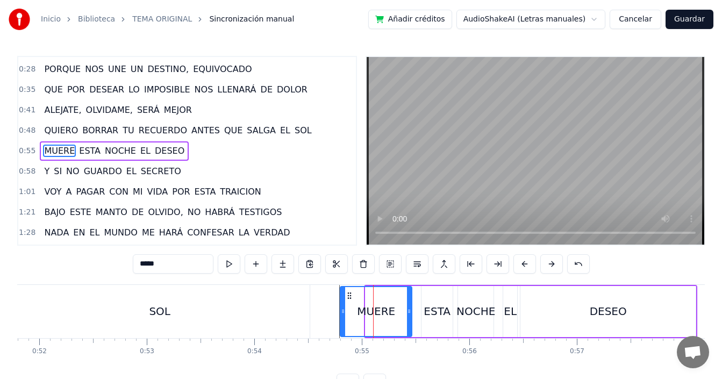
drag, startPoint x: 369, startPoint y: 308, endPoint x: 344, endPoint y: 307, distance: 25.3
click at [344, 307] on icon at bounding box center [343, 311] width 4 height 9
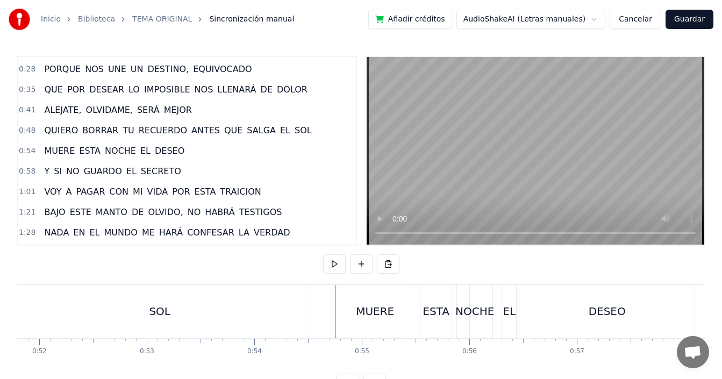
click at [464, 307] on div "NOCHE" at bounding box center [474, 311] width 39 height 16
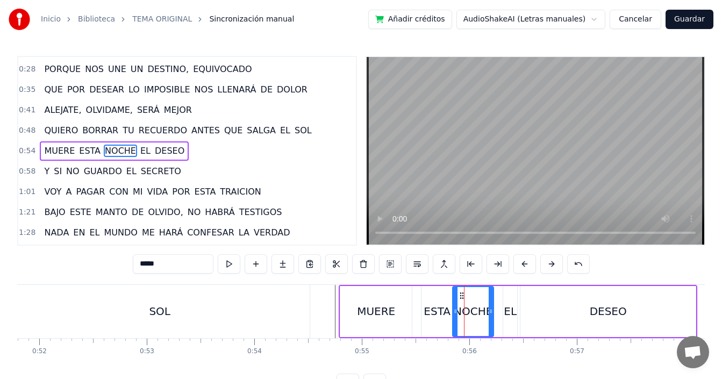
drag, startPoint x: 462, startPoint y: 309, endPoint x: 456, endPoint y: 311, distance: 5.8
click at [456, 311] on icon at bounding box center [455, 311] width 4 height 9
click at [509, 306] on div "EL" at bounding box center [510, 311] width 13 height 16
type input "**"
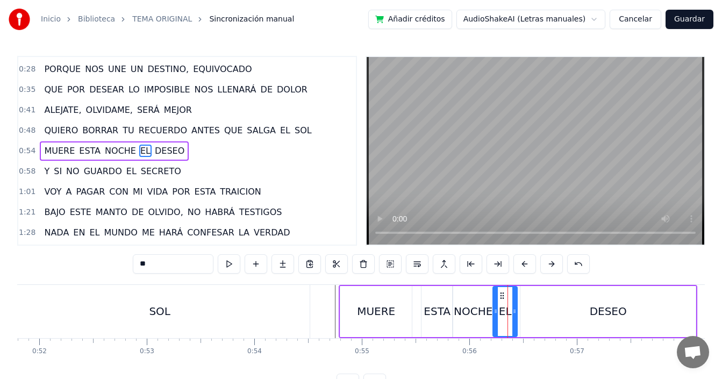
drag, startPoint x: 506, startPoint y: 309, endPoint x: 496, endPoint y: 315, distance: 11.8
click at [496, 315] on icon at bounding box center [495, 311] width 4 height 9
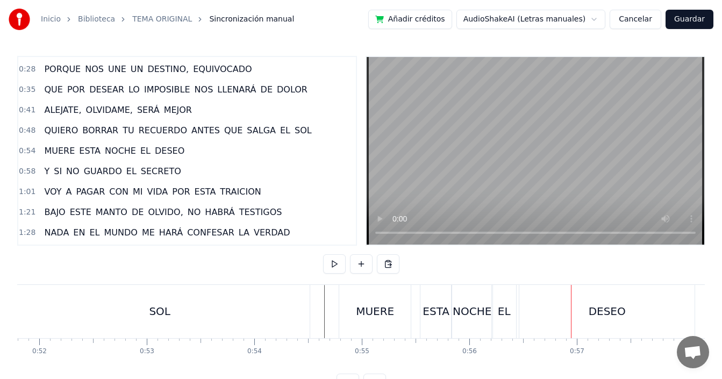
click at [471, 310] on div "NOCHE" at bounding box center [472, 311] width 39 height 16
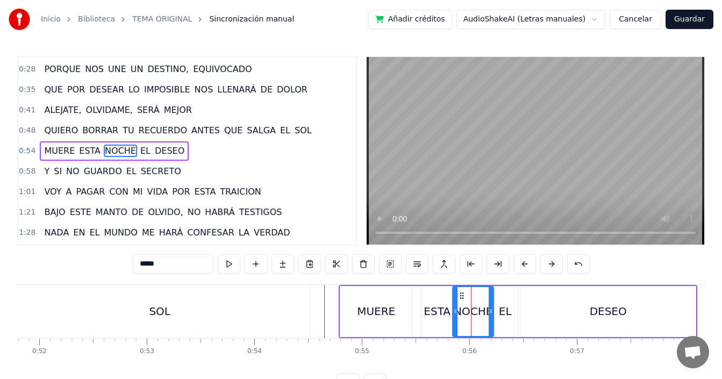
click at [502, 305] on div "EL" at bounding box center [505, 311] width 13 height 16
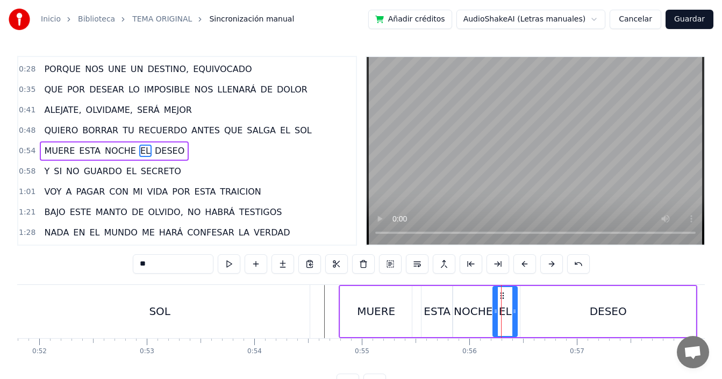
click at [484, 313] on div "NOCHE" at bounding box center [473, 311] width 39 height 16
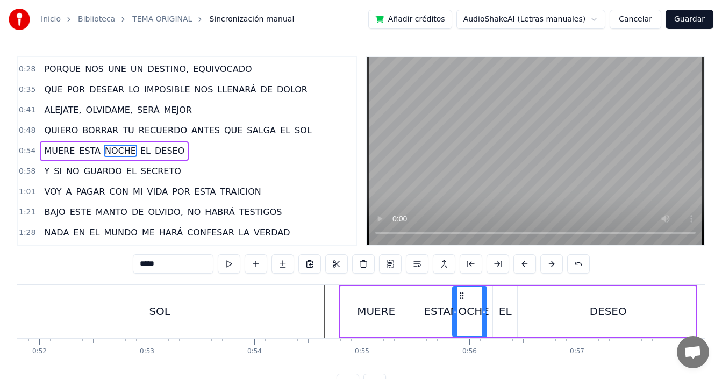
drag, startPoint x: 491, startPoint y: 311, endPoint x: 484, endPoint y: 313, distance: 7.5
click at [484, 313] on icon at bounding box center [484, 311] width 4 height 9
click at [430, 313] on div "ESTA" at bounding box center [437, 311] width 27 height 16
type input "****"
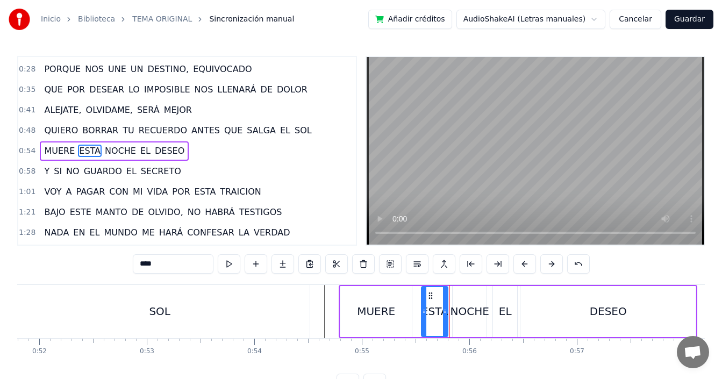
drag, startPoint x: 450, startPoint y: 308, endPoint x: 446, endPoint y: 312, distance: 6.5
click at [446, 312] on icon at bounding box center [445, 311] width 4 height 9
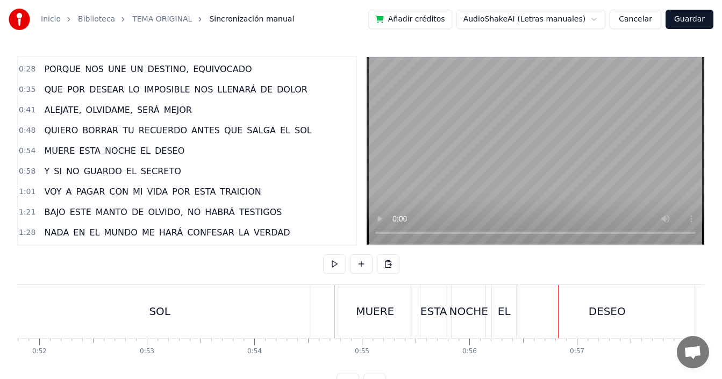
click at [466, 302] on div "NOCHE" at bounding box center [469, 311] width 34 height 53
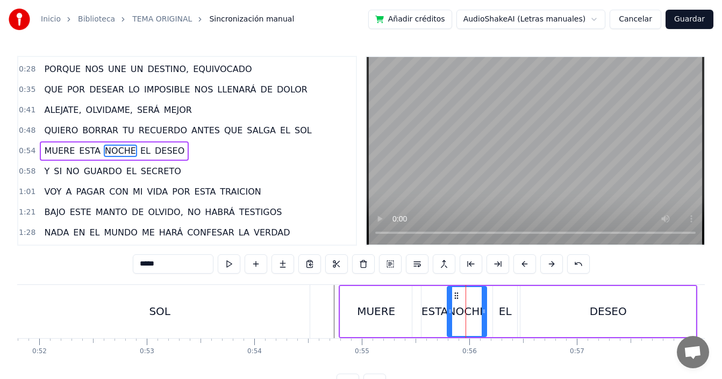
drag, startPoint x: 456, startPoint y: 312, endPoint x: 451, endPoint y: 319, distance: 9.2
click at [451, 319] on div at bounding box center [450, 311] width 4 height 49
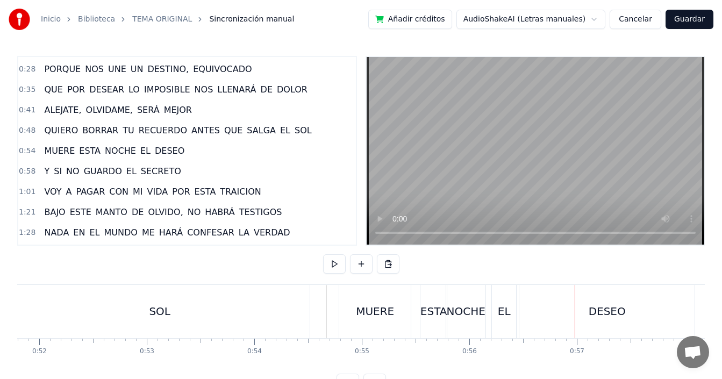
click at [497, 317] on div "EL" at bounding box center [504, 311] width 24 height 53
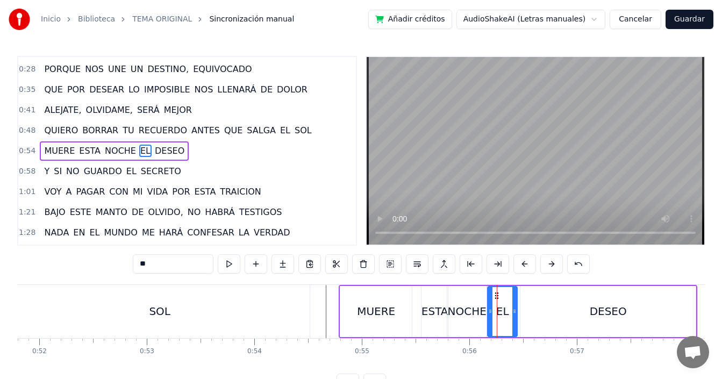
drag, startPoint x: 493, startPoint y: 313, endPoint x: 488, endPoint y: 320, distance: 8.8
click at [488, 320] on div at bounding box center [490, 311] width 4 height 49
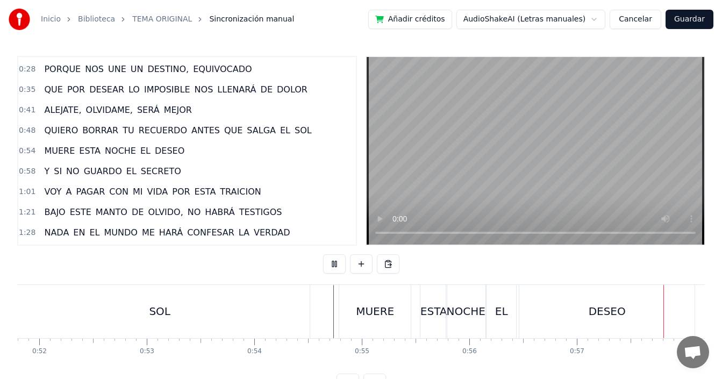
scroll to position [0, 6165]
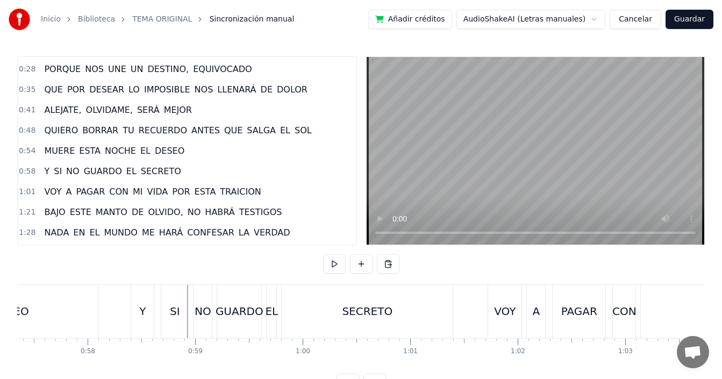
click at [90, 305] on div "DESEO" at bounding box center [10, 311] width 175 height 53
click at [199, 314] on div "NO" at bounding box center [203, 311] width 17 height 16
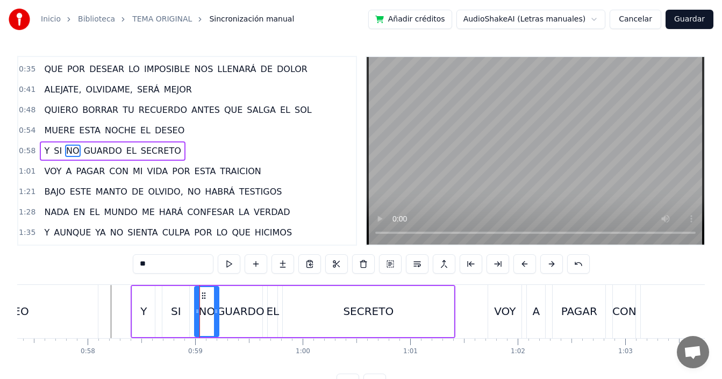
drag, startPoint x: 212, startPoint y: 311, endPoint x: 218, endPoint y: 310, distance: 5.9
click at [218, 310] on icon at bounding box center [216, 311] width 4 height 9
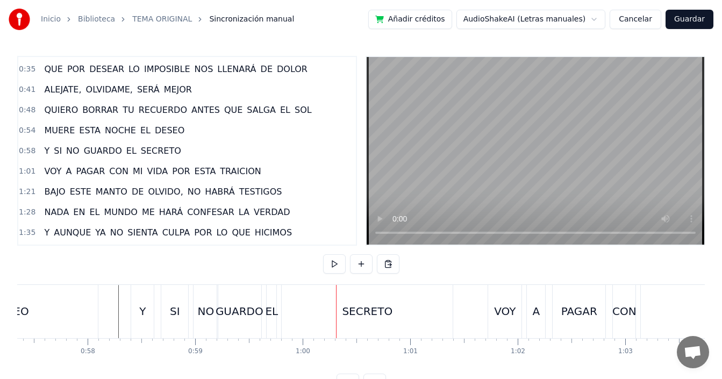
click at [225, 311] on div "GUARDO" at bounding box center [240, 311] width 48 height 16
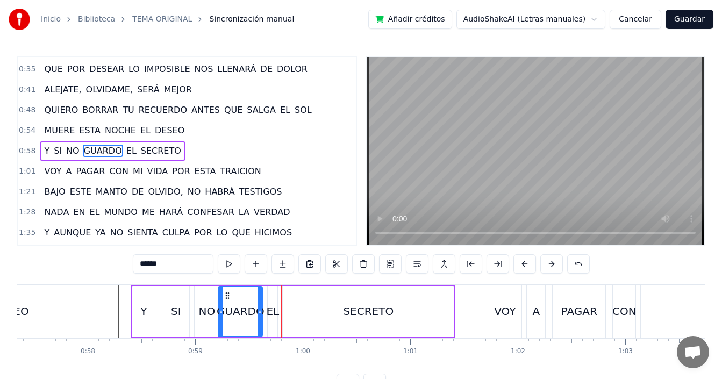
click at [272, 310] on div "EL" at bounding box center [272, 311] width 13 height 16
type input "**"
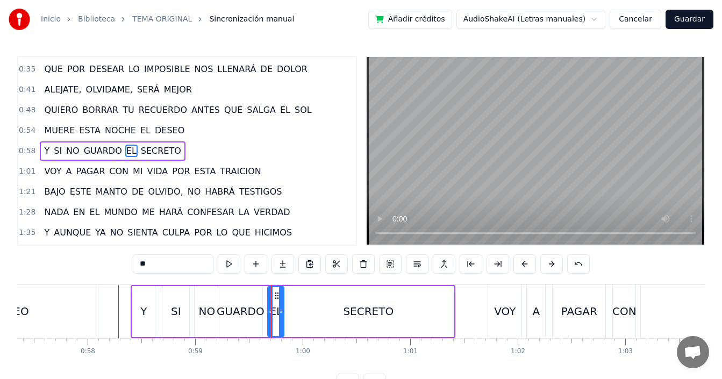
drag, startPoint x: 275, startPoint y: 313, endPoint x: 281, endPoint y: 313, distance: 6.5
click at [281, 313] on icon at bounding box center [281, 311] width 4 height 9
drag, startPoint x: 270, startPoint y: 316, endPoint x: 266, endPoint y: 320, distance: 5.7
click at [266, 320] on div at bounding box center [266, 311] width 4 height 49
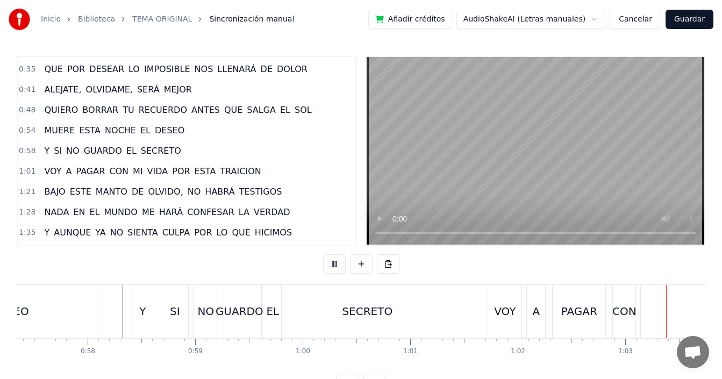
scroll to position [0, 6752]
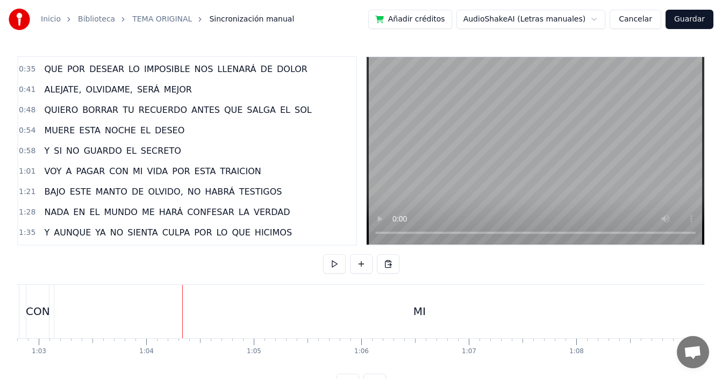
click at [305, 304] on div "MI" at bounding box center [419, 311] width 730 height 53
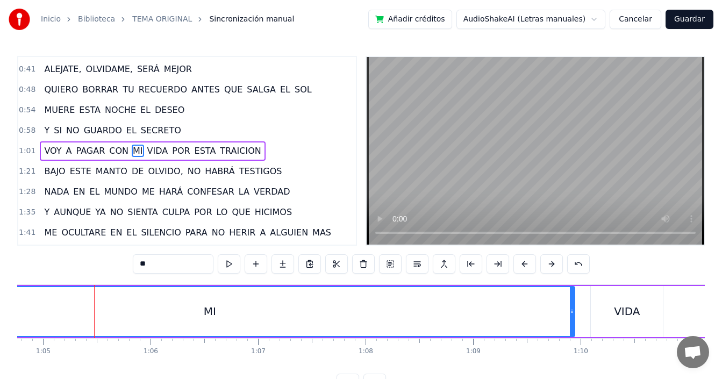
scroll to position [0, 7027]
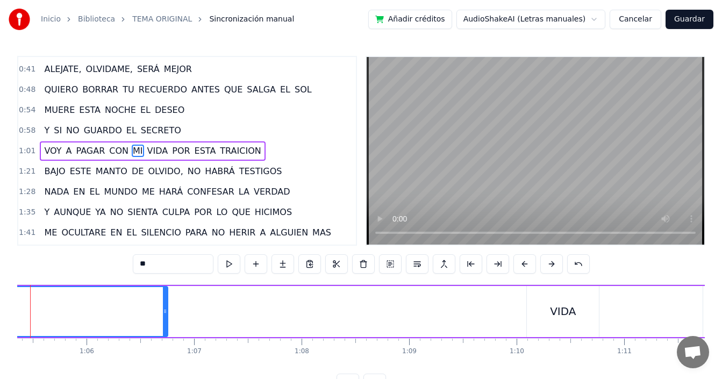
drag, startPoint x: 510, startPoint y: 302, endPoint x: 167, endPoint y: 308, distance: 343.0
click at [167, 308] on div at bounding box center [165, 311] width 4 height 49
click at [268, 376] on div "0:14 QUIERO QUE SEA ESTA NOCHE SOLO UN RECUERDO 0:21 QUIERO ARRANCARTE POR SIEM…" at bounding box center [361, 224] width 688 height 337
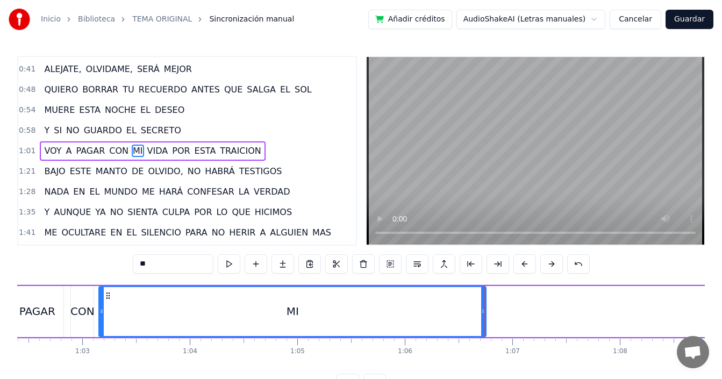
scroll to position [0, 6692]
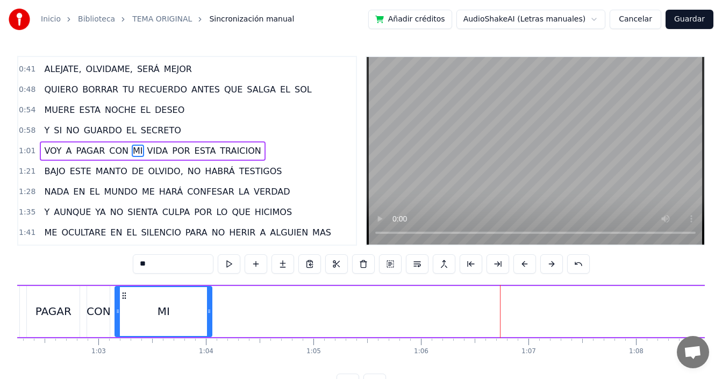
drag, startPoint x: 500, startPoint y: 299, endPoint x: 210, endPoint y: 309, distance: 291.0
click at [210, 309] on div at bounding box center [209, 311] width 4 height 49
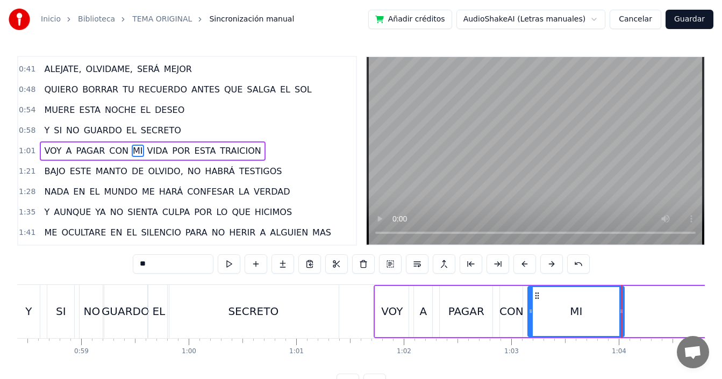
scroll to position [0, 6454]
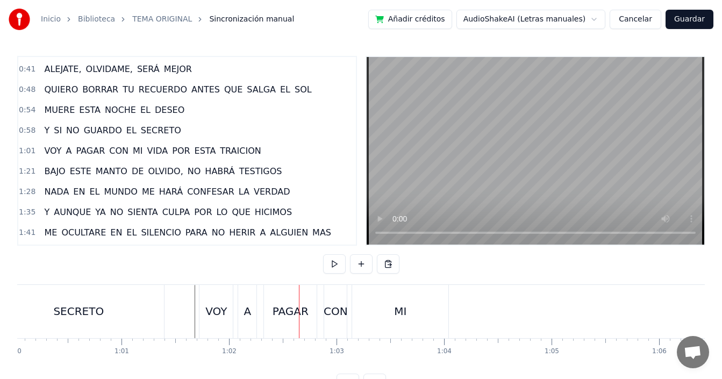
click at [388, 307] on div "MI" at bounding box center [400, 311] width 96 height 53
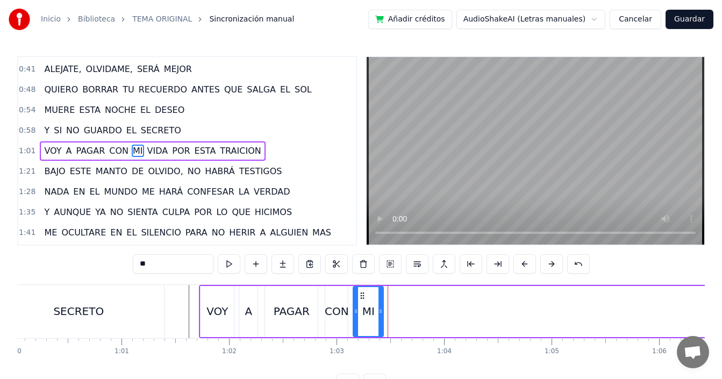
drag, startPoint x: 447, startPoint y: 301, endPoint x: 381, endPoint y: 330, distance: 72.0
click at [381, 330] on div at bounding box center [380, 311] width 4 height 49
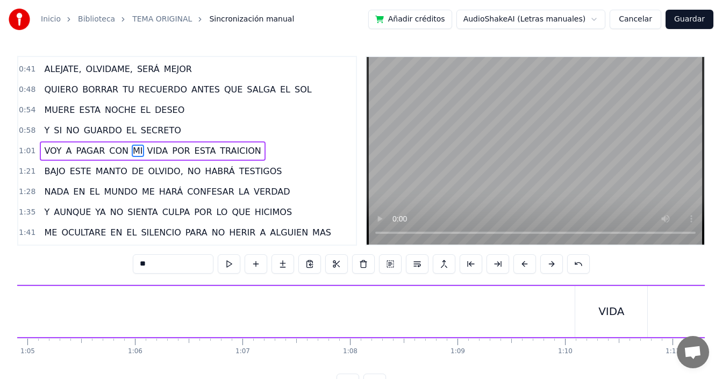
scroll to position [0, 7106]
click at [466, 308] on div "VIDA" at bounding box center [484, 311] width 72 height 51
type input "****"
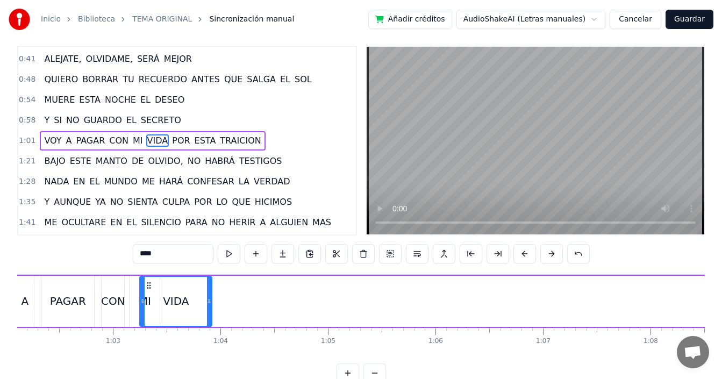
scroll to position [0, 6678]
drag, startPoint x: 457, startPoint y: 297, endPoint x: 159, endPoint y: 277, distance: 299.0
click at [159, 277] on div "VIDA" at bounding box center [191, 301] width 71 height 49
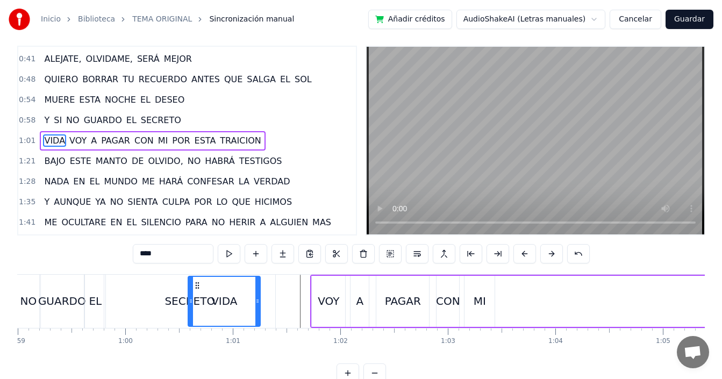
scroll to position [0, 6358]
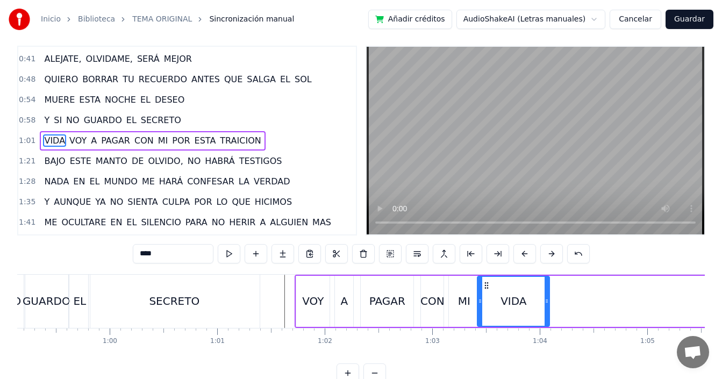
drag, startPoint x: 183, startPoint y: 284, endPoint x: 488, endPoint y: 297, distance: 305.1
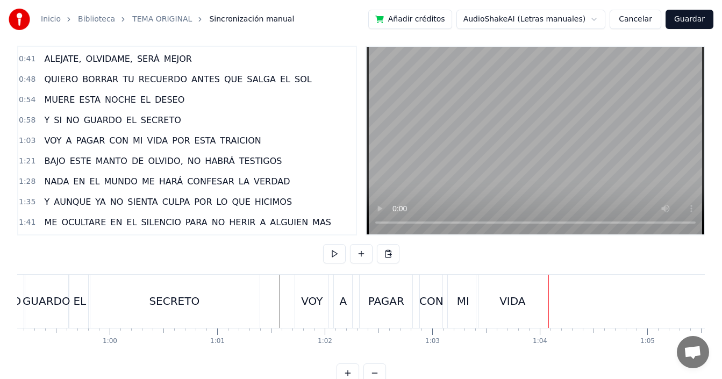
click at [509, 305] on div "VIDA" at bounding box center [512, 301] width 26 height 16
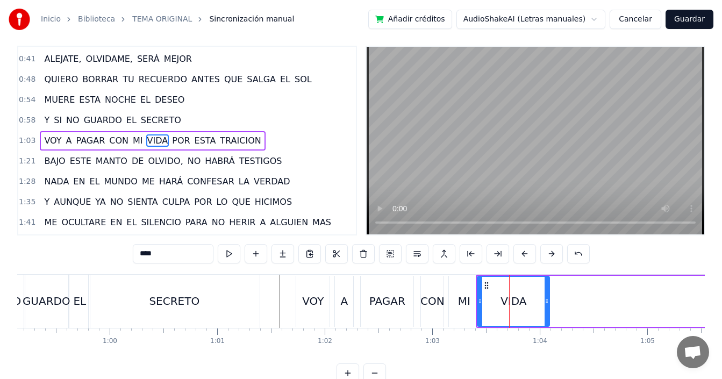
scroll to position [0, 0]
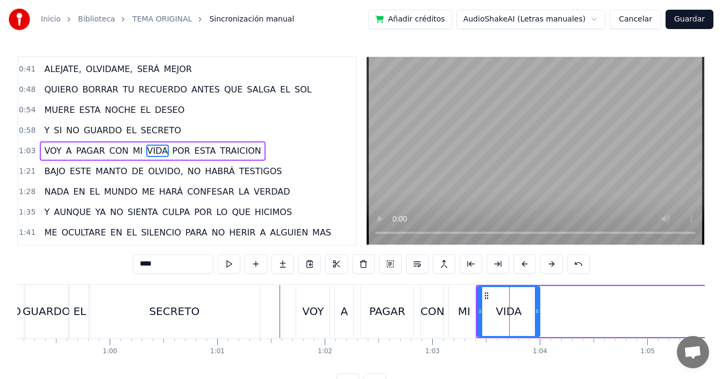
drag, startPoint x: 545, startPoint y: 303, endPoint x: 538, endPoint y: 307, distance: 8.2
click at [538, 307] on div at bounding box center [537, 311] width 4 height 49
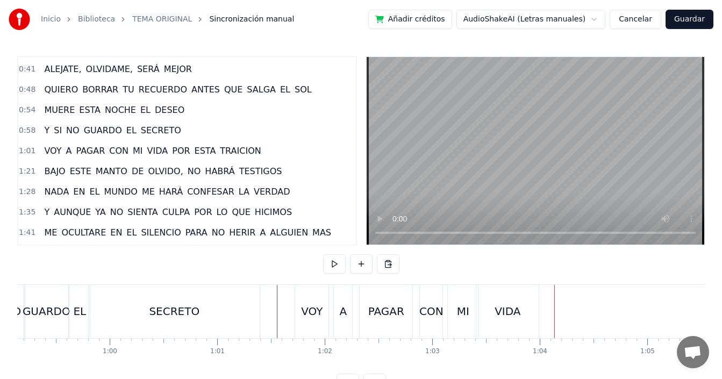
click at [488, 307] on div "VIDA" at bounding box center [507, 311] width 62 height 53
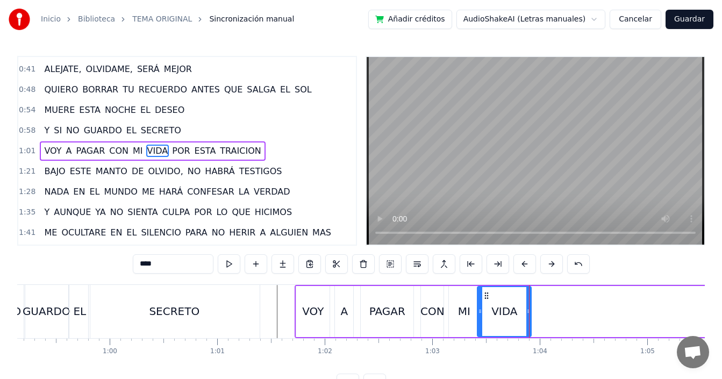
drag, startPoint x: 538, startPoint y: 307, endPoint x: 530, endPoint y: 317, distance: 12.5
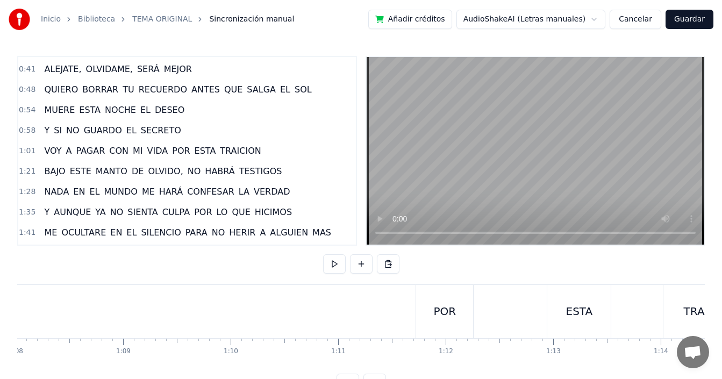
scroll to position [0, 7328]
click at [416, 309] on div "POR" at bounding box center [428, 311] width 57 height 53
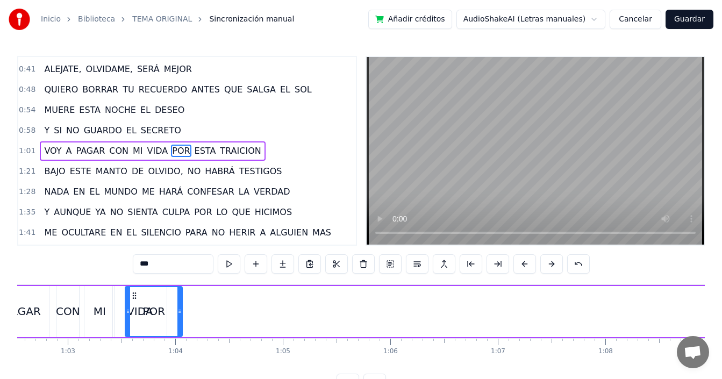
scroll to position [0, 6721]
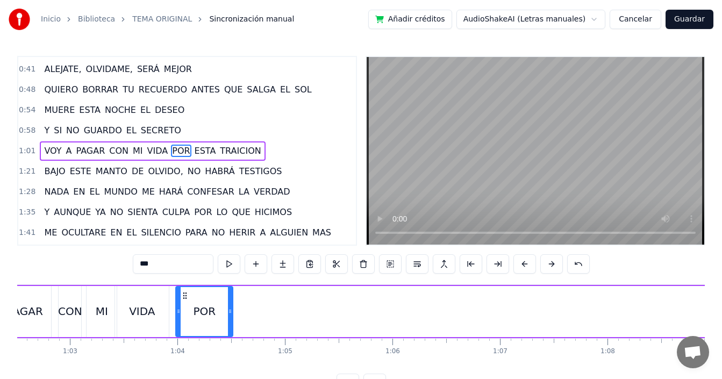
drag, startPoint x: 409, startPoint y: 292, endPoint x: 183, endPoint y: 295, distance: 225.8
click at [183, 295] on icon at bounding box center [185, 295] width 9 height 9
click at [121, 306] on div "VIDA" at bounding box center [142, 311] width 54 height 51
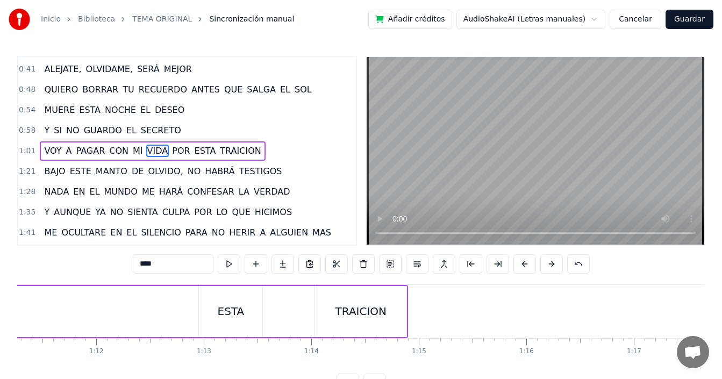
scroll to position [0, 7630]
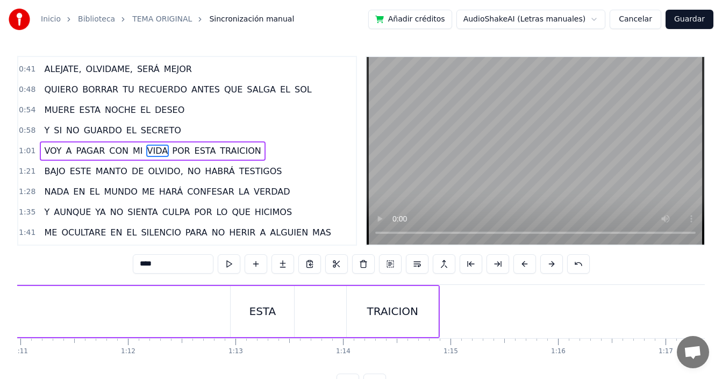
click at [271, 310] on div "ESTA" at bounding box center [262, 311] width 27 height 16
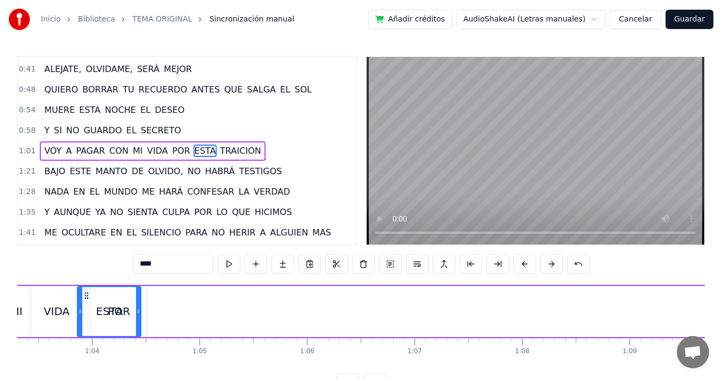
scroll to position [0, 6715]
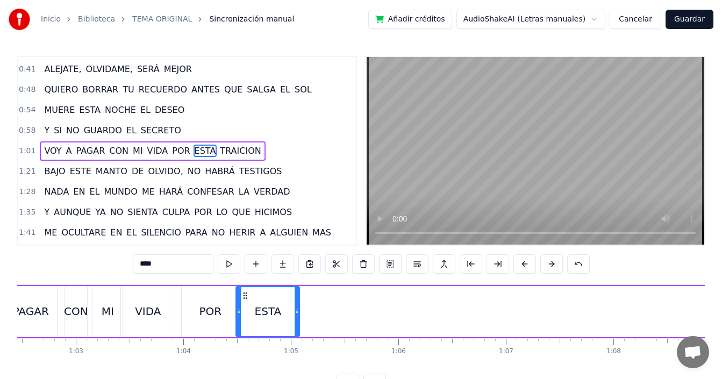
drag, startPoint x: 239, startPoint y: 294, endPoint x: 244, endPoint y: 296, distance: 5.8
click at [244, 296] on icon at bounding box center [245, 295] width 9 height 9
click at [201, 309] on div "POR" at bounding box center [210, 311] width 23 height 16
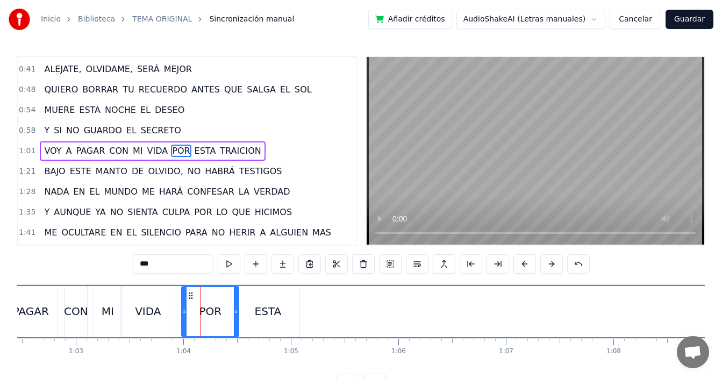
click at [160, 317] on div "VIDA" at bounding box center [148, 311] width 26 height 16
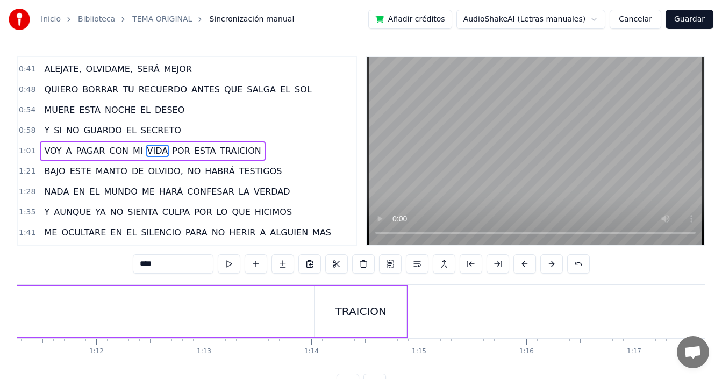
scroll to position [0, 7678]
click at [313, 308] on div "TRAICION" at bounding box center [344, 311] width 91 height 51
type input "********"
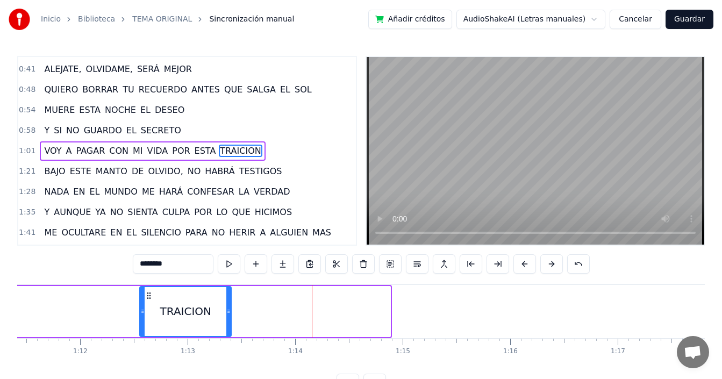
drag, startPoint x: 309, startPoint y: 295, endPoint x: 156, endPoint y: 298, distance: 152.7
click at [152, 299] on icon at bounding box center [149, 295] width 9 height 9
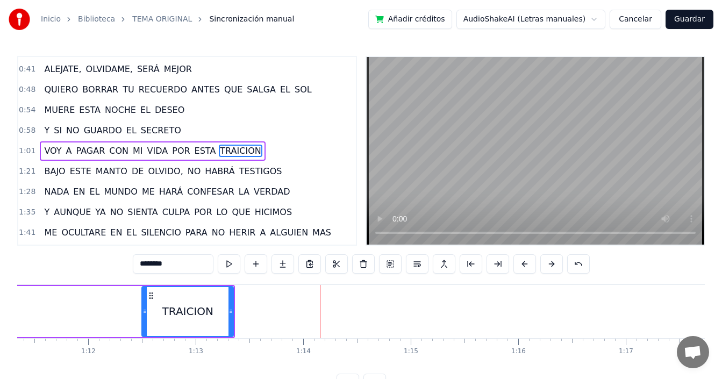
scroll to position [0, 7392]
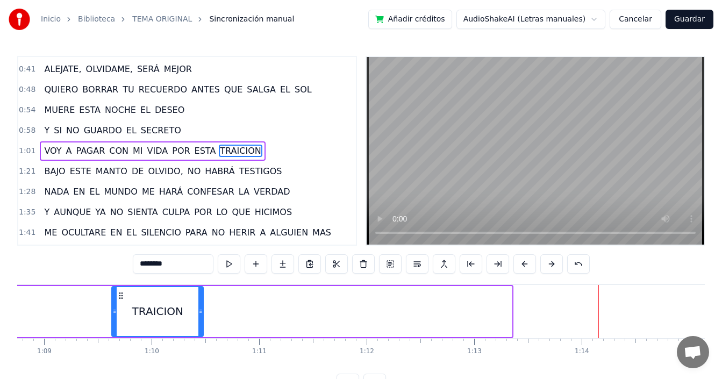
drag, startPoint x: 431, startPoint y: 296, endPoint x: 199, endPoint y: 320, distance: 232.9
click at [122, 307] on div "TRAICION" at bounding box center [157, 311] width 90 height 49
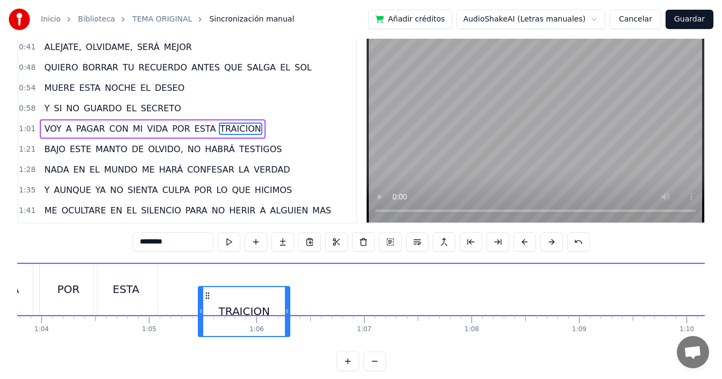
scroll to position [32, 0]
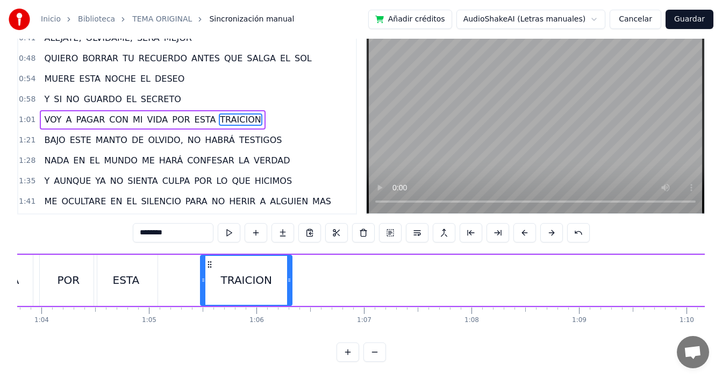
drag, startPoint x: 569, startPoint y: 297, endPoint x: 205, endPoint y: 269, distance: 365.1
click at [205, 269] on div "TRAICION" at bounding box center [246, 280] width 90 height 49
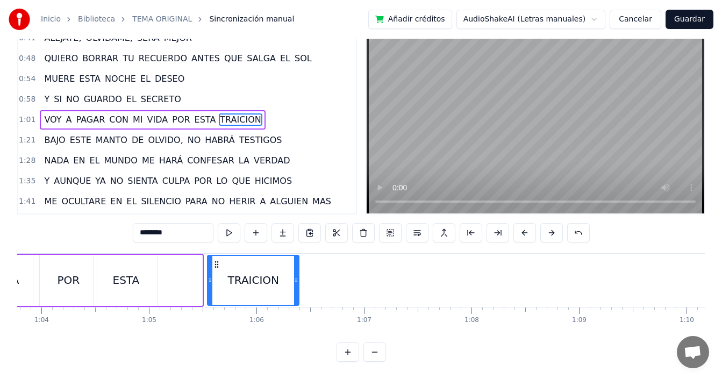
drag, startPoint x: 125, startPoint y: 262, endPoint x: 217, endPoint y: 261, distance: 91.4
click at [217, 261] on icon at bounding box center [216, 264] width 9 height 9
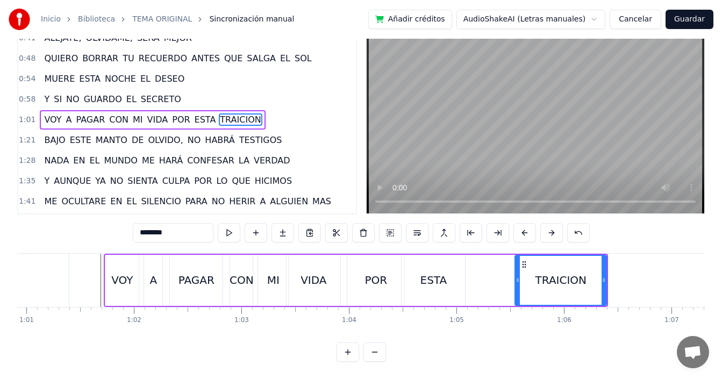
scroll to position [0, 6518]
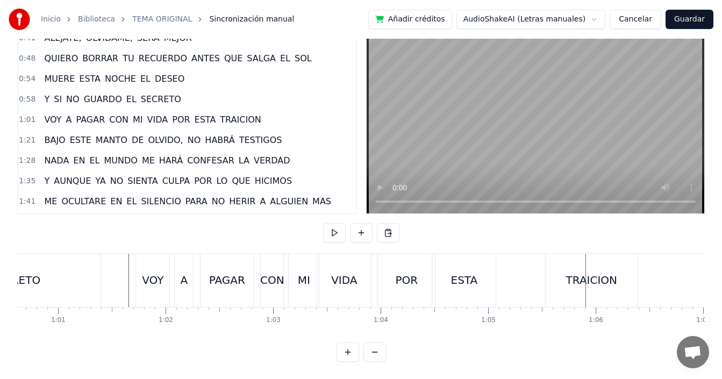
click at [308, 276] on div "MI" at bounding box center [304, 280] width 12 height 16
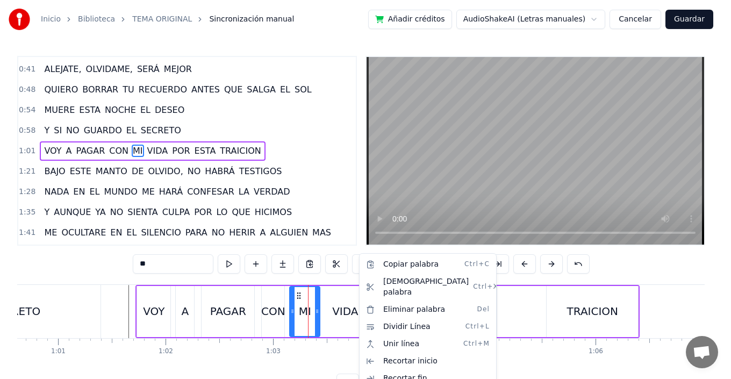
click at [125, 305] on html "Inicio Biblioteca TEMA ORIGINAL Sincronización manual Añadir créditos AudioShak…" at bounding box center [365, 205] width 731 height 410
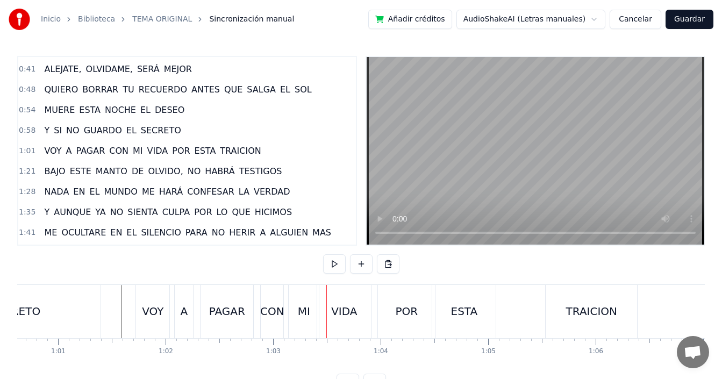
click at [306, 314] on div "MI" at bounding box center [304, 311] width 12 height 16
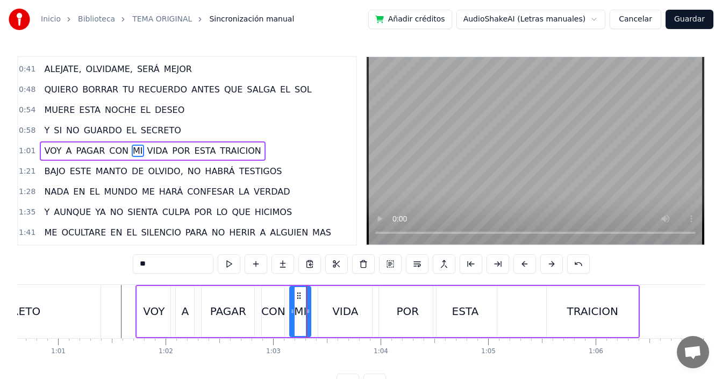
drag, startPoint x: 318, startPoint y: 310, endPoint x: 309, endPoint y: 317, distance: 11.2
click at [309, 317] on div at bounding box center [308, 311] width 4 height 49
click at [328, 310] on div "VIDA" at bounding box center [345, 311] width 54 height 51
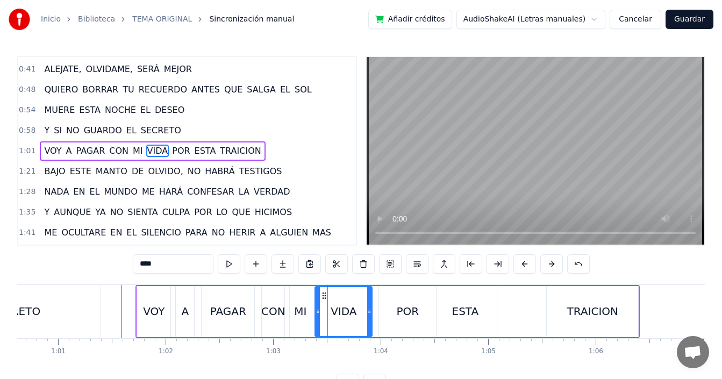
drag, startPoint x: 324, startPoint y: 311, endPoint x: 317, endPoint y: 318, distance: 10.3
click at [317, 318] on div at bounding box center [318, 311] width 4 height 49
click at [397, 311] on div "POR" at bounding box center [407, 311] width 57 height 51
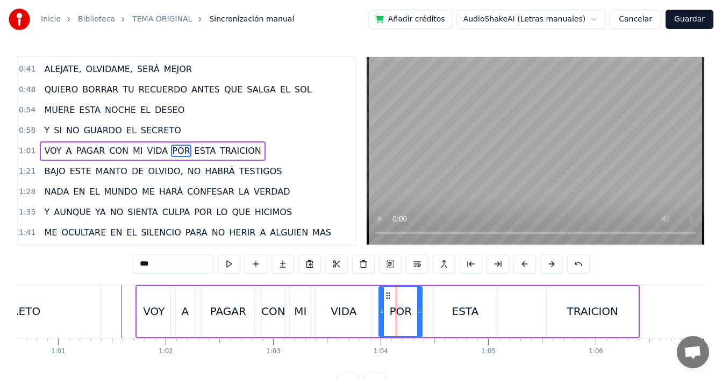
drag, startPoint x: 433, startPoint y: 309, endPoint x: 419, endPoint y: 314, distance: 15.2
click at [419, 314] on icon at bounding box center [419, 311] width 4 height 9
click at [457, 306] on div "ESTA" at bounding box center [465, 311] width 27 height 16
type input "****"
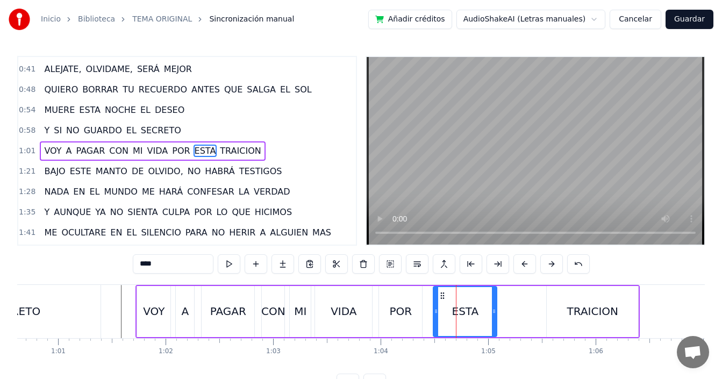
click at [432, 315] on div "VOY A PAGAR CON MI VIDA POR ESTA TRAICION" at bounding box center [387, 311] width 504 height 53
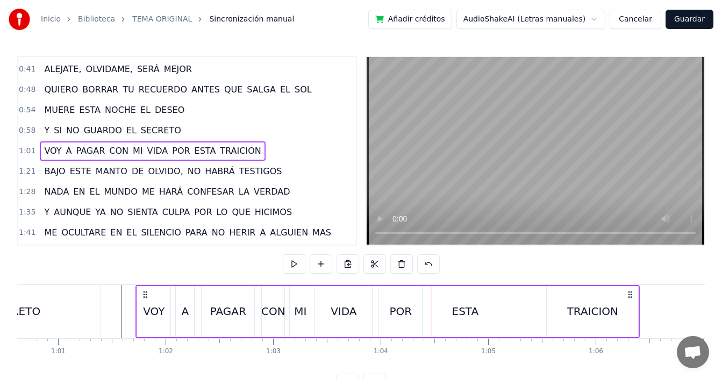
click at [438, 311] on div "ESTA" at bounding box center [464, 311] width 63 height 51
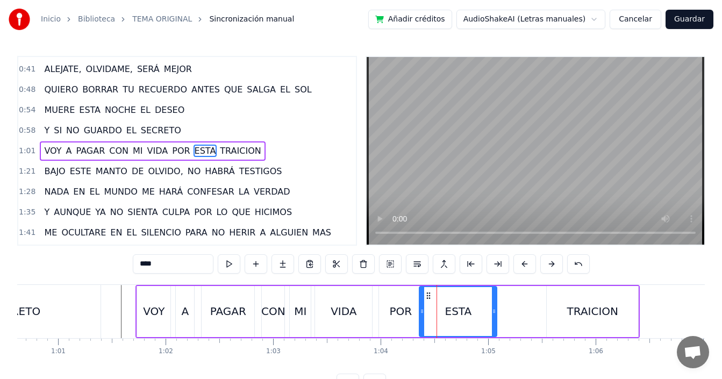
drag, startPoint x: 434, startPoint y: 312, endPoint x: 420, endPoint y: 317, distance: 14.8
click at [420, 317] on div at bounding box center [422, 311] width 4 height 49
click at [376, 313] on div "VOY A PAGAR CON MI VIDA POR ESTA TRAICION" at bounding box center [387, 311] width 504 height 53
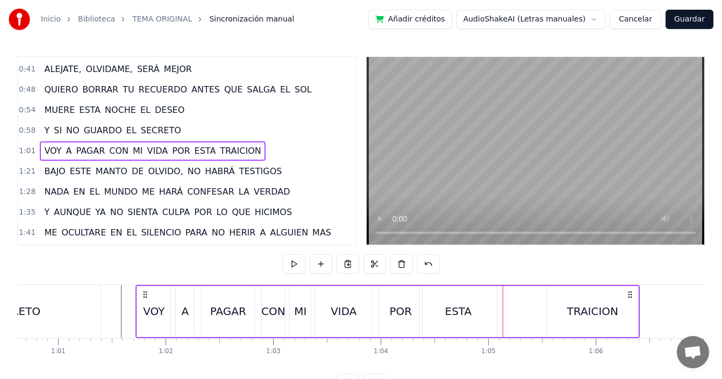
click at [586, 307] on div "TRAICION" at bounding box center [592, 311] width 51 height 16
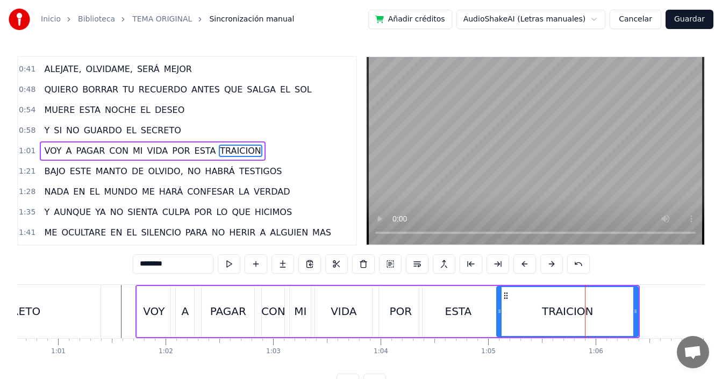
drag, startPoint x: 548, startPoint y: 308, endPoint x: 498, endPoint y: 316, distance: 50.6
click at [498, 316] on div at bounding box center [499, 311] width 4 height 49
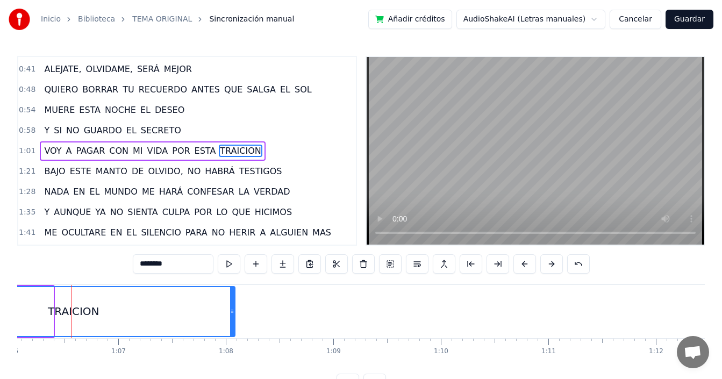
drag, startPoint x: 50, startPoint y: 314, endPoint x: 232, endPoint y: 319, distance: 181.8
click at [232, 319] on div at bounding box center [232, 311] width 4 height 49
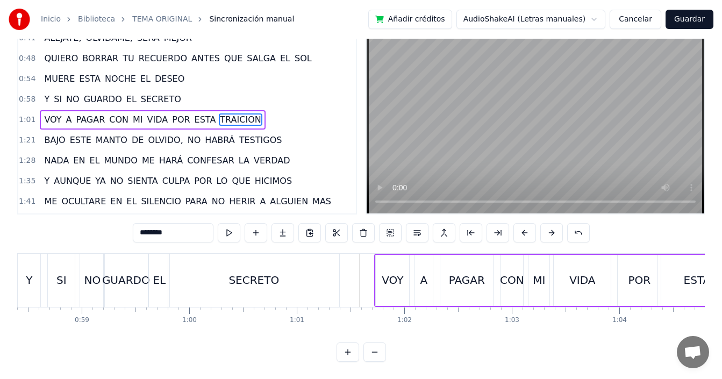
scroll to position [0, 6295]
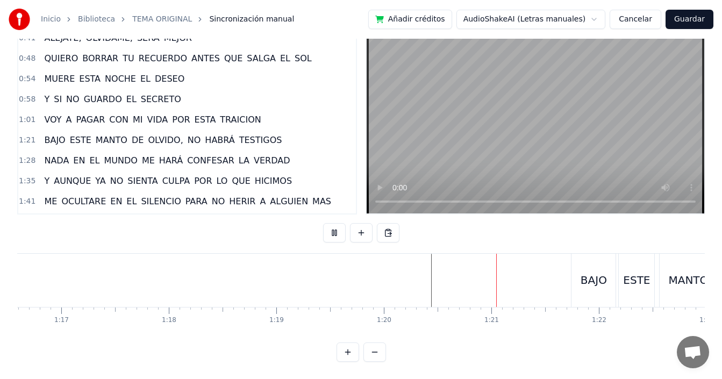
scroll to position [0, 8378]
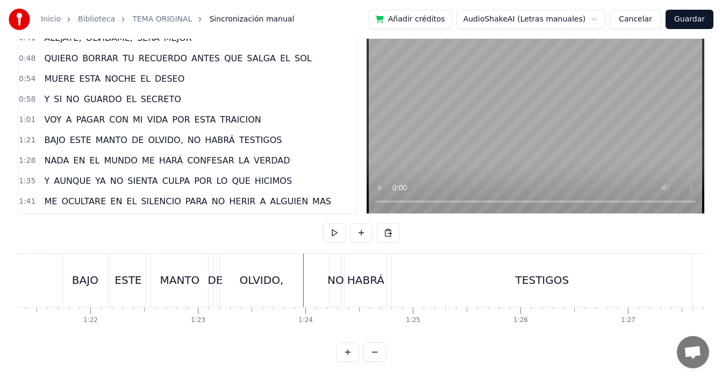
scroll to position [0, 8728]
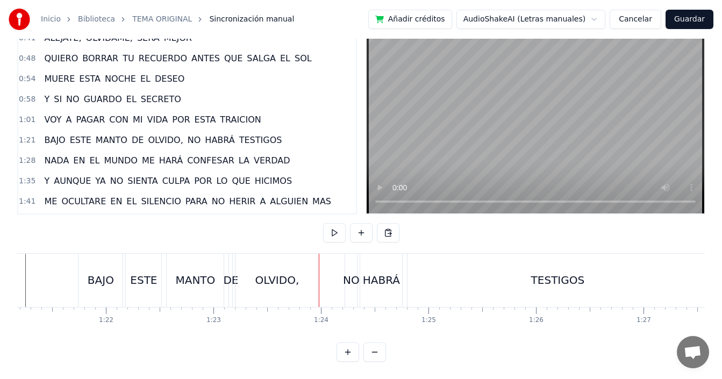
click at [231, 283] on div "DE" at bounding box center [230, 280] width 3 height 53
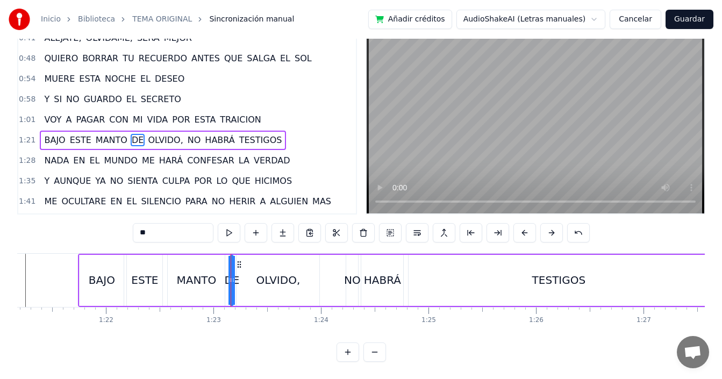
scroll to position [100, 0]
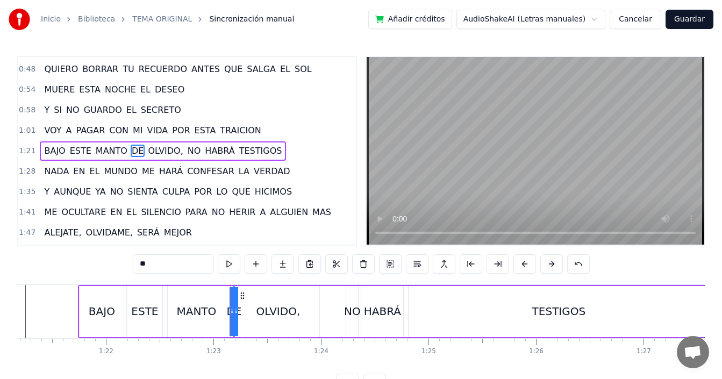
click at [238, 301] on div at bounding box center [236, 311] width 4 height 49
drag, startPoint x: 233, startPoint y: 303, endPoint x: 253, endPoint y: 302, distance: 19.9
click at [253, 302] on div "DE" at bounding box center [243, 311] width 21 height 51
drag, startPoint x: 242, startPoint y: 292, endPoint x: 233, endPoint y: 295, distance: 9.2
click at [233, 295] on icon at bounding box center [234, 295] width 9 height 9
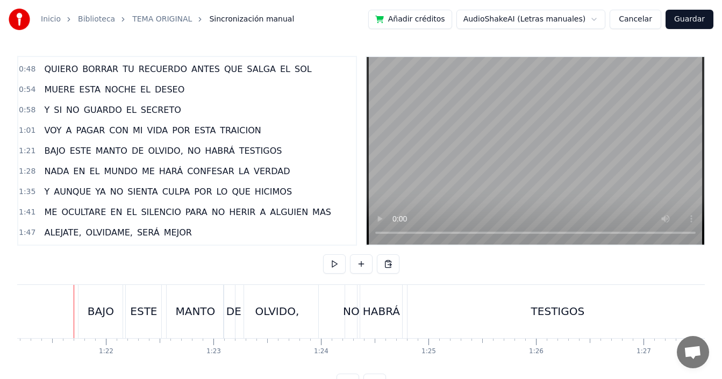
scroll to position [40, 0]
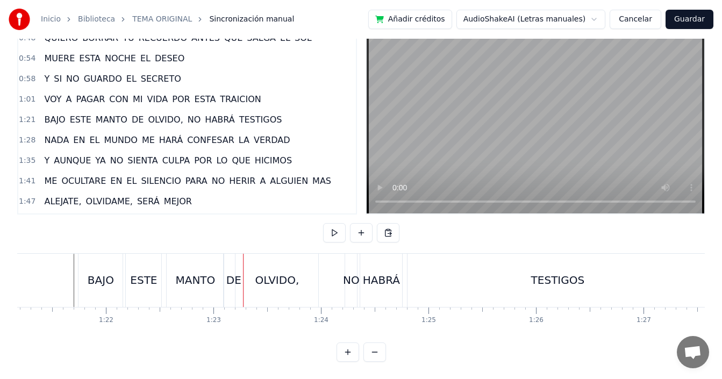
click at [247, 267] on div "OLVIDO," at bounding box center [276, 280] width 83 height 53
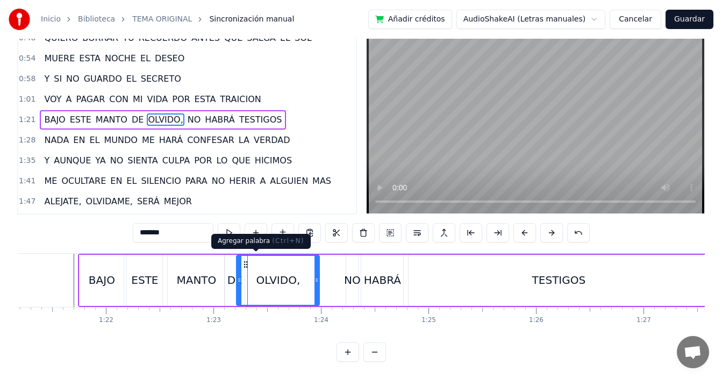
scroll to position [0, 0]
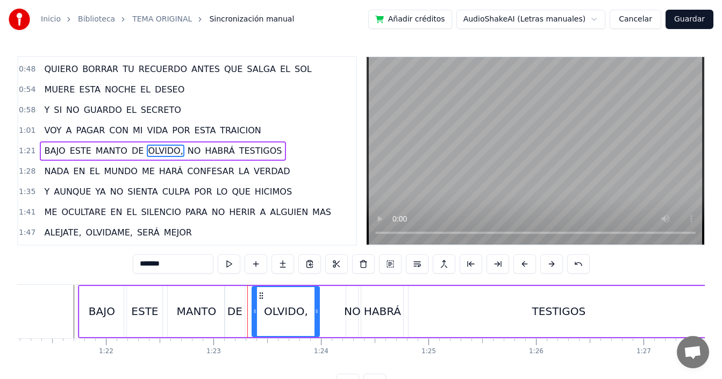
drag, startPoint x: 238, startPoint y: 299, endPoint x: 253, endPoint y: 297, distance: 15.8
click at [253, 297] on div at bounding box center [255, 311] width 4 height 49
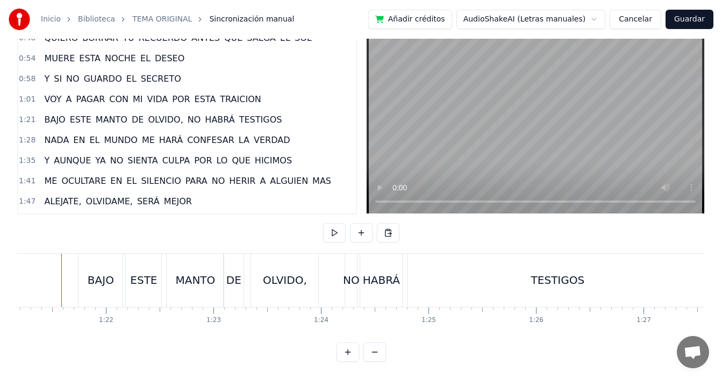
scroll to position [0, 8718]
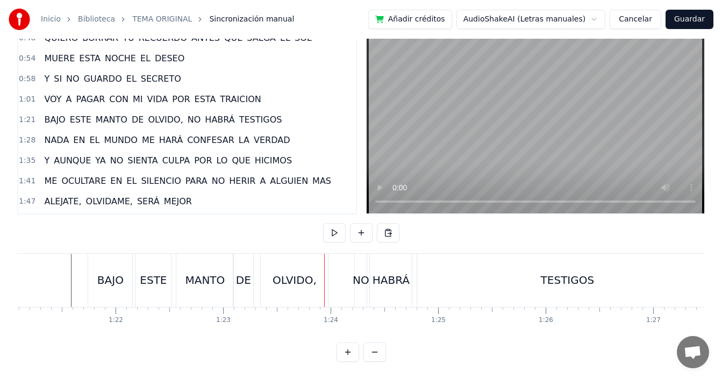
click at [239, 274] on div "DE" at bounding box center [243, 280] width 15 height 16
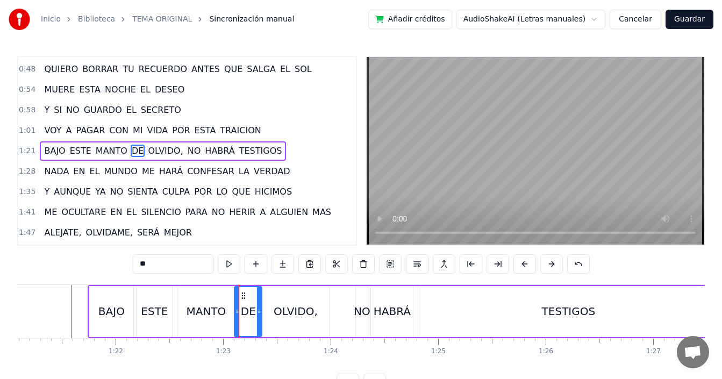
drag, startPoint x: 252, startPoint y: 303, endPoint x: 259, endPoint y: 303, distance: 7.5
click at [259, 303] on div at bounding box center [259, 311] width 4 height 49
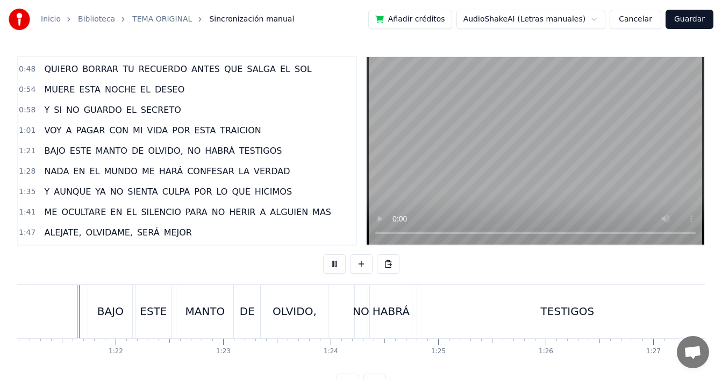
scroll to position [40, 0]
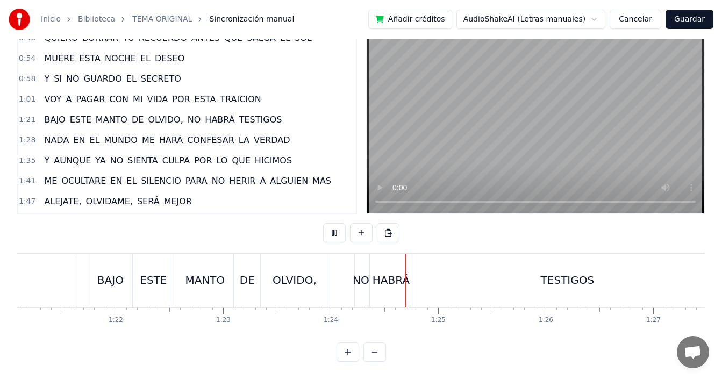
click at [224, 274] on div "MANTO" at bounding box center [204, 280] width 57 height 53
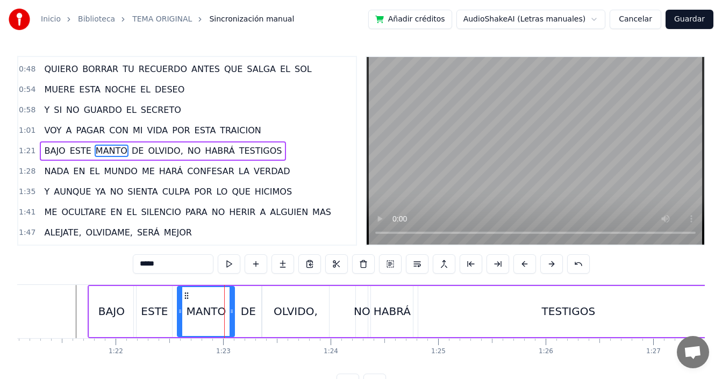
click at [248, 302] on div "DE" at bounding box center [247, 311] width 27 height 51
type input "**"
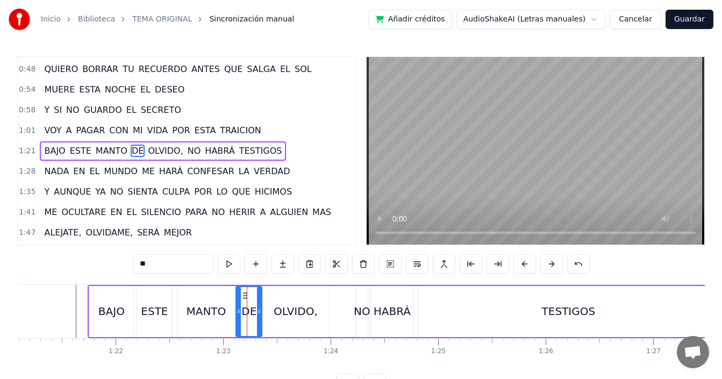
click at [239, 305] on div at bounding box center [239, 311] width 4 height 49
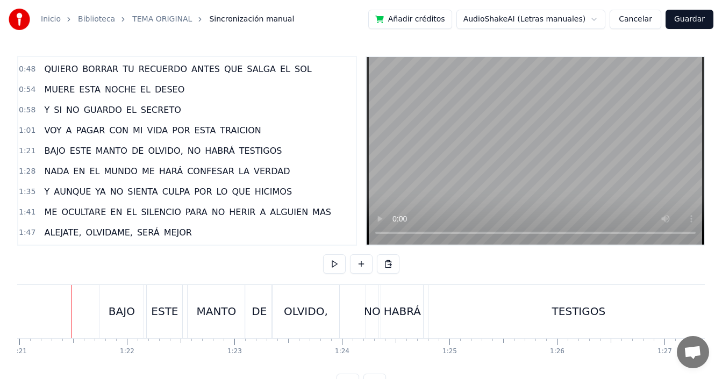
scroll to position [40, 0]
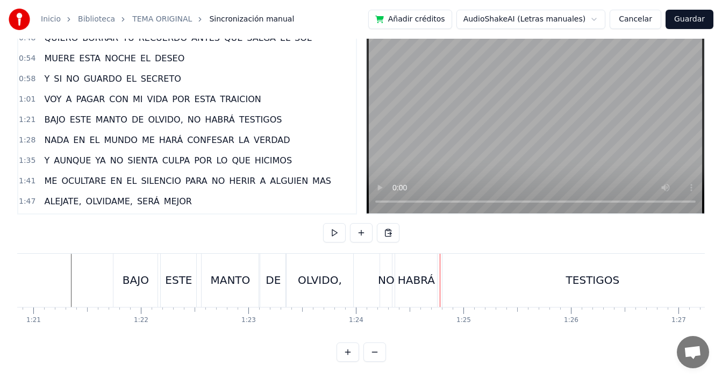
click at [219, 283] on div "MANTO" at bounding box center [230, 280] width 57 height 53
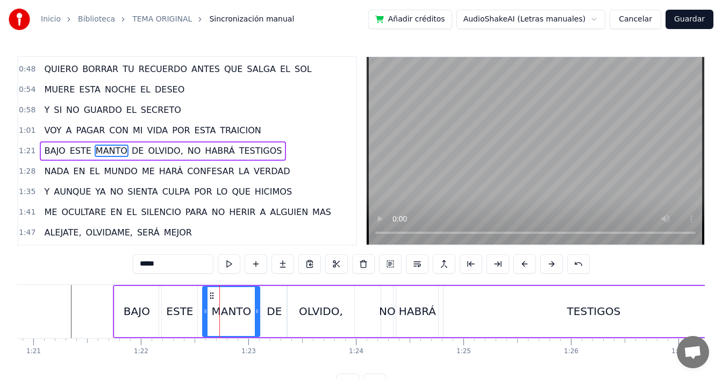
scroll to position [40, 0]
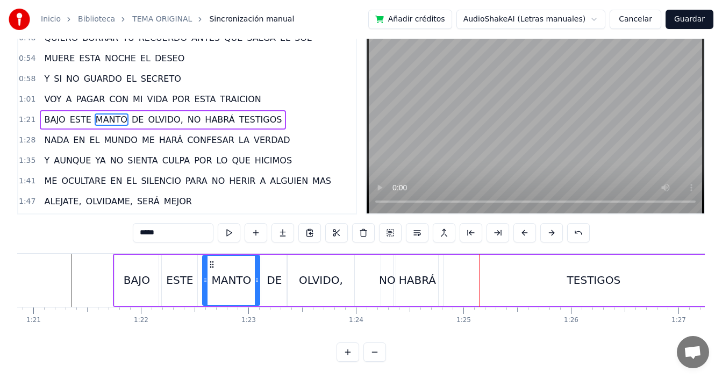
click at [306, 275] on div "OLVIDO," at bounding box center [321, 280] width 44 height 16
type input "*******"
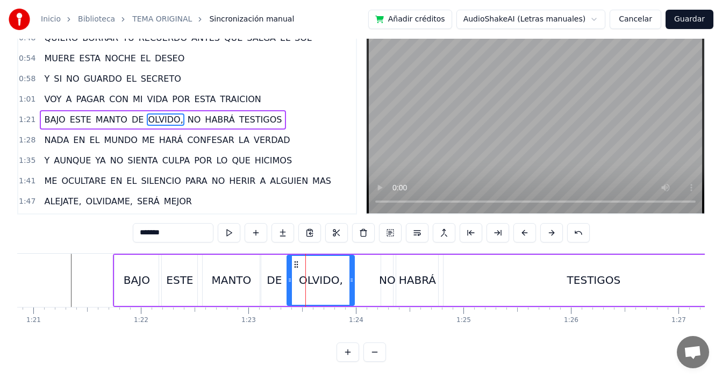
scroll to position [0, 0]
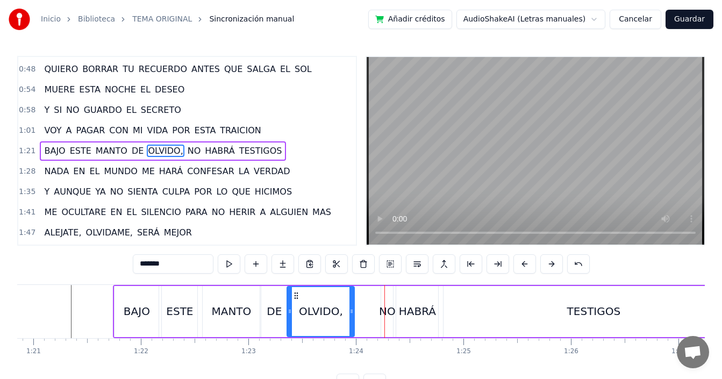
click at [385, 309] on div at bounding box center [384, 311] width 1 height 53
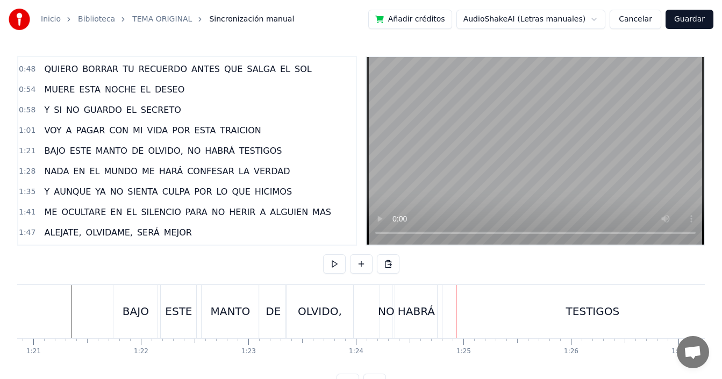
click at [388, 316] on div "NO" at bounding box center [386, 311] width 17 height 16
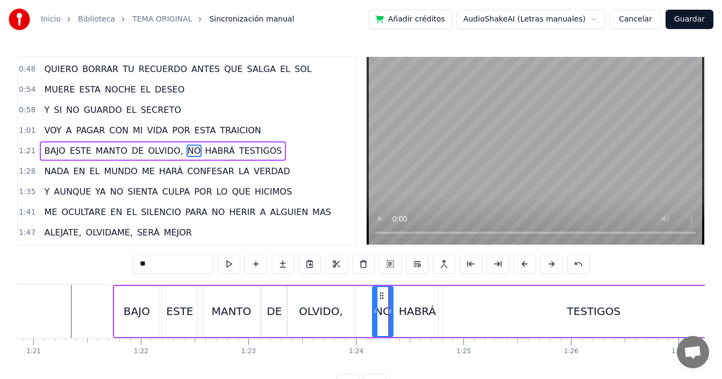
drag, startPoint x: 384, startPoint y: 316, endPoint x: 375, endPoint y: 320, distance: 9.4
click at [375, 320] on div at bounding box center [375, 311] width 4 height 49
click at [368, 311] on div "BAJO ESTE MANTO DE OLVIDO, NO HABRÁ TESTIGOS" at bounding box center [429, 311] width 632 height 53
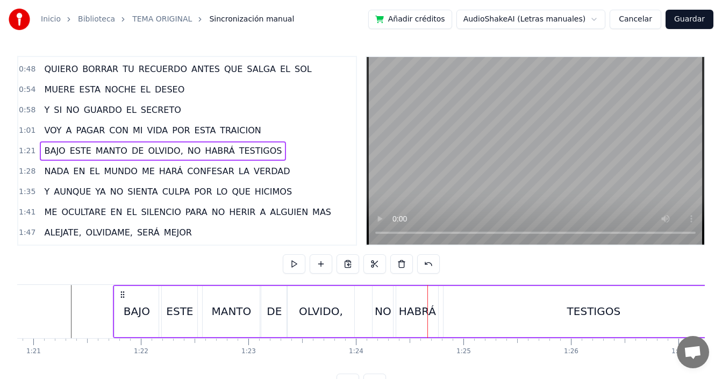
click at [418, 313] on div "HABRÁ" at bounding box center [417, 311] width 37 height 16
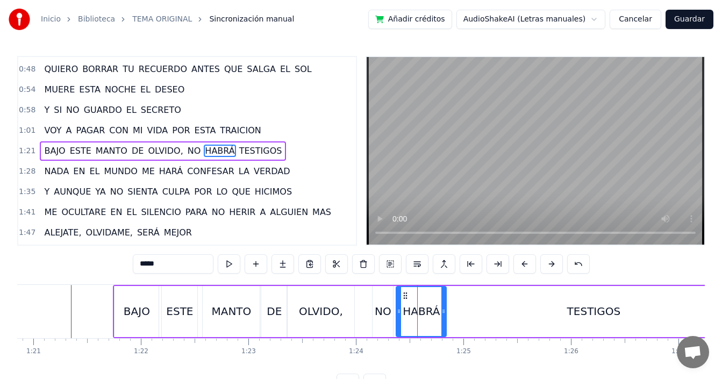
drag, startPoint x: 437, startPoint y: 311, endPoint x: 445, endPoint y: 315, distance: 8.9
click at [445, 315] on icon at bounding box center [443, 311] width 4 height 9
click at [460, 308] on div "TESTIGOS" at bounding box center [593, 311] width 300 height 51
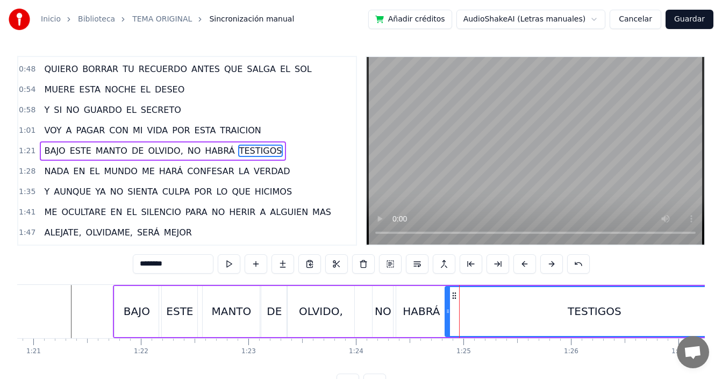
click at [447, 312] on circle at bounding box center [447, 312] width 1 height 1
click at [421, 310] on div "HABRÁ" at bounding box center [421, 311] width 37 height 16
type input "*****"
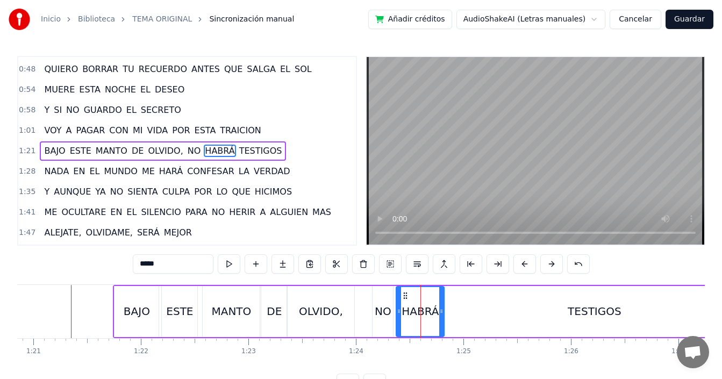
click at [442, 311] on icon at bounding box center [441, 311] width 4 height 9
click at [363, 313] on div "BAJO ESTE MANTO DE OLVIDO, NO HABRÁ TESTIGOS" at bounding box center [429, 311] width 632 height 53
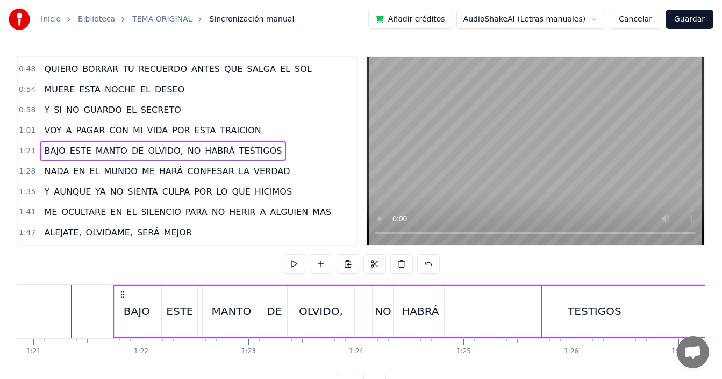
click at [234, 310] on div "MANTO" at bounding box center [231, 311] width 40 height 16
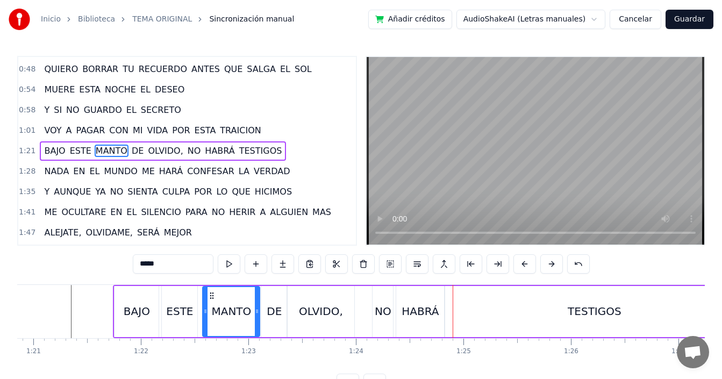
click at [378, 318] on div "NO" at bounding box center [383, 311] width 17 height 16
type input "**"
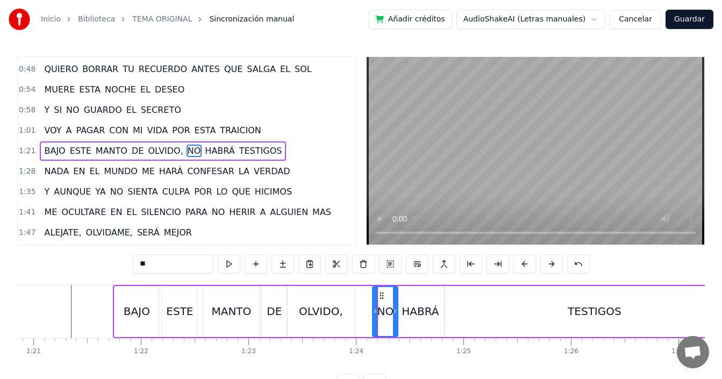
drag, startPoint x: 391, startPoint y: 311, endPoint x: 397, endPoint y: 318, distance: 8.8
click at [397, 318] on div at bounding box center [395, 311] width 4 height 49
click at [361, 311] on div "BAJO ESTE MANTO DE OLVIDO, NO HABRÁ TESTIGOS" at bounding box center [429, 311] width 632 height 53
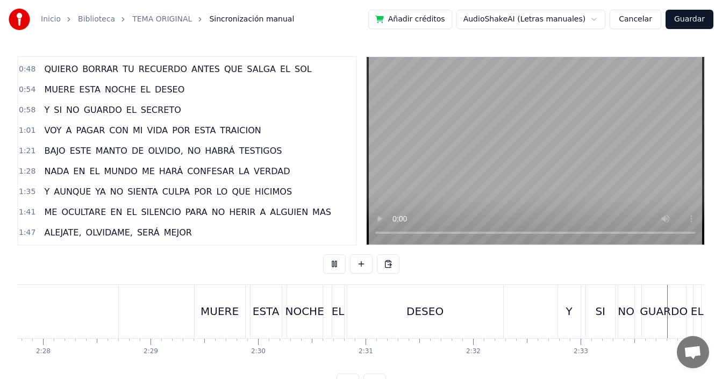
scroll to position [0, 16486]
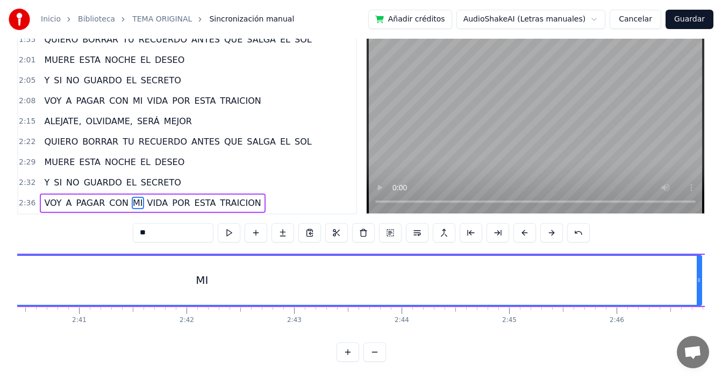
scroll to position [0, 17391]
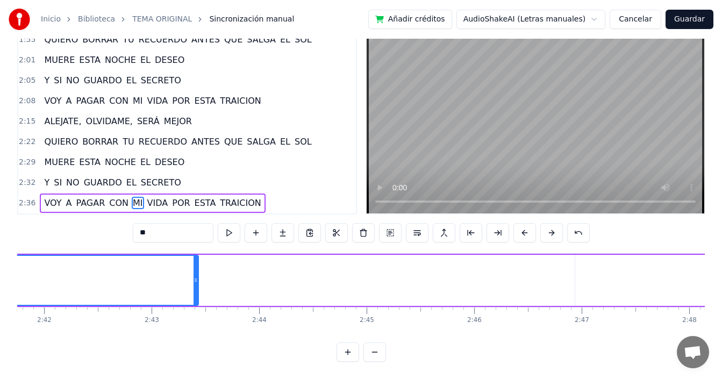
drag, startPoint x: 555, startPoint y: 270, endPoint x: 177, endPoint y: 271, distance: 378.5
click at [194, 276] on icon at bounding box center [196, 280] width 4 height 9
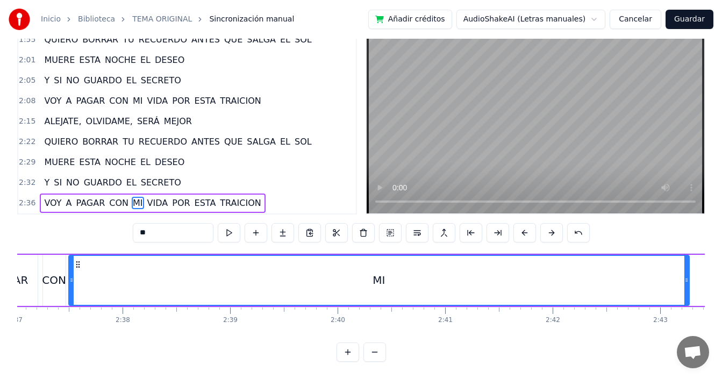
scroll to position [0, 16914]
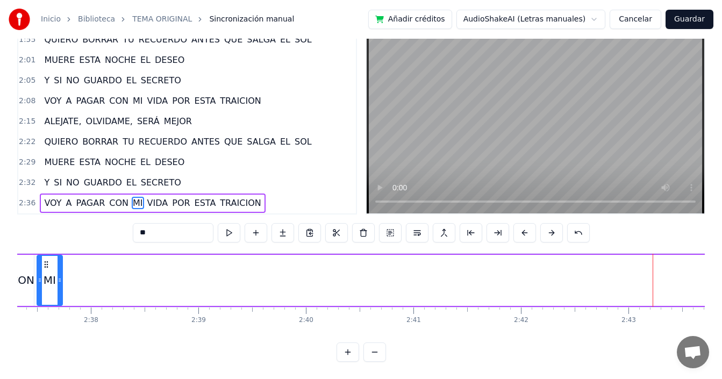
drag, startPoint x: 655, startPoint y: 268, endPoint x: 61, endPoint y: 271, distance: 593.5
click at [60, 276] on icon at bounding box center [60, 280] width 4 height 9
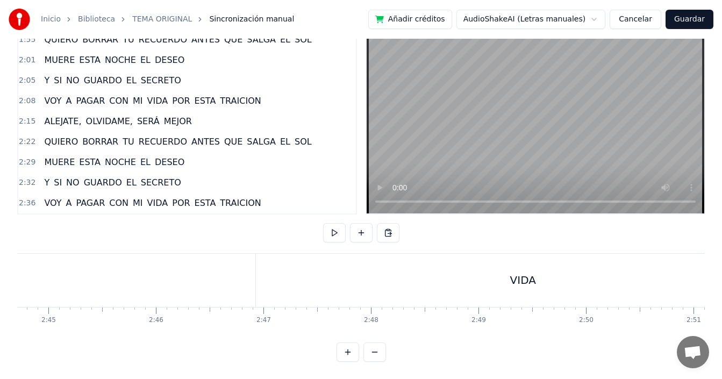
scroll to position [0, 17757]
click at [466, 272] on div "VIDA" at bounding box center [475, 280] width 26 height 16
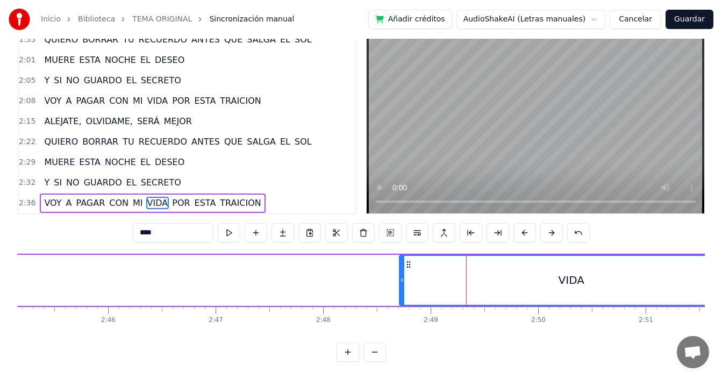
drag, startPoint x: 213, startPoint y: 267, endPoint x: 430, endPoint y: 270, distance: 216.7
click at [404, 276] on icon at bounding box center [402, 280] width 4 height 9
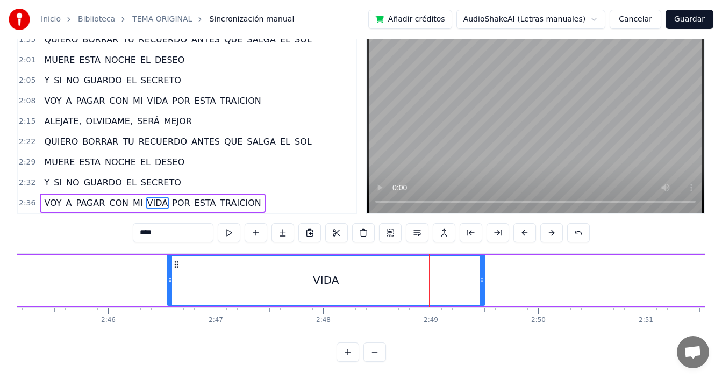
drag, startPoint x: 418, startPoint y: 256, endPoint x: 178, endPoint y: 257, distance: 239.2
click at [178, 260] on icon at bounding box center [176, 264] width 9 height 9
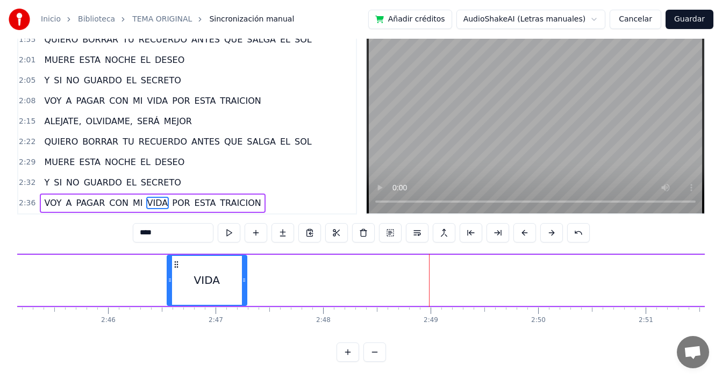
drag, startPoint x: 483, startPoint y: 263, endPoint x: 229, endPoint y: 270, distance: 254.4
click at [242, 270] on div at bounding box center [244, 280] width 4 height 49
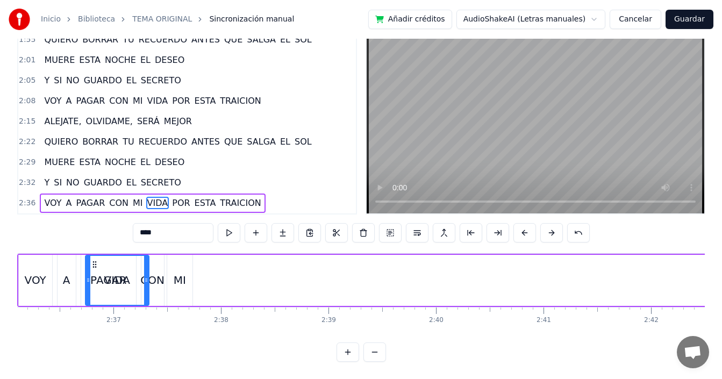
scroll to position [0, 16764]
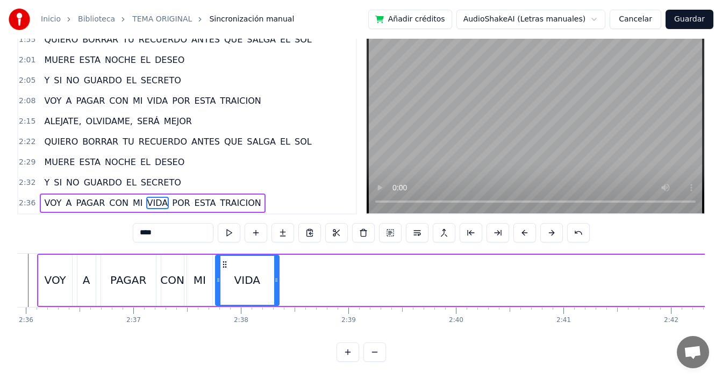
drag, startPoint x: 177, startPoint y: 254, endPoint x: 226, endPoint y: 262, distance: 49.1
click at [226, 262] on div "VIDA" at bounding box center [247, 280] width 62 height 49
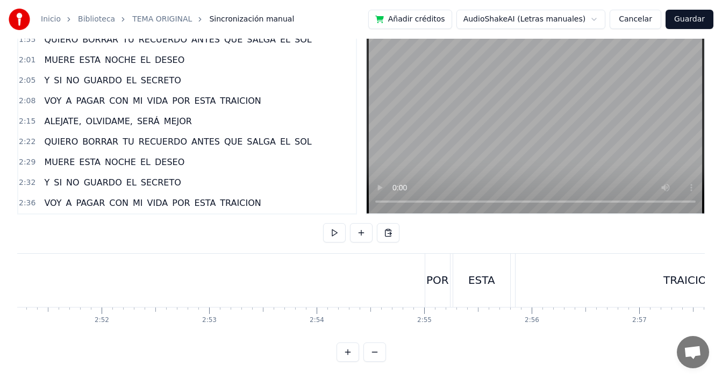
scroll to position [0, 18440]
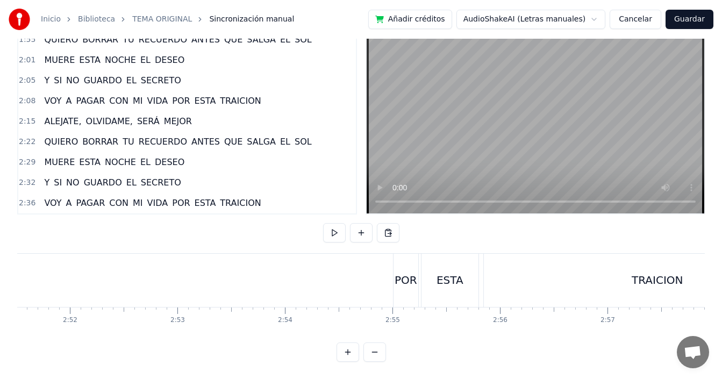
click at [413, 274] on div "POR" at bounding box center [406, 280] width 23 height 16
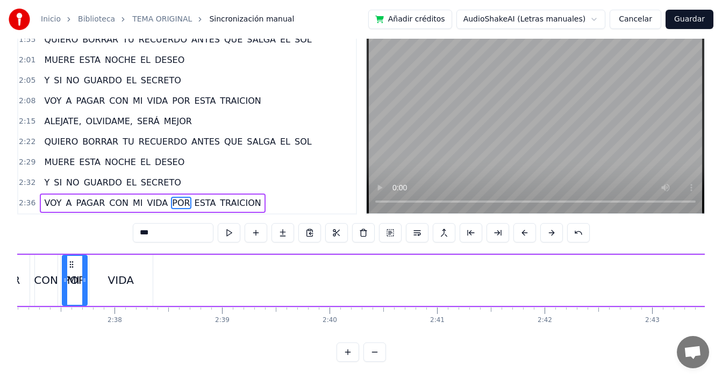
scroll to position [0, 16828]
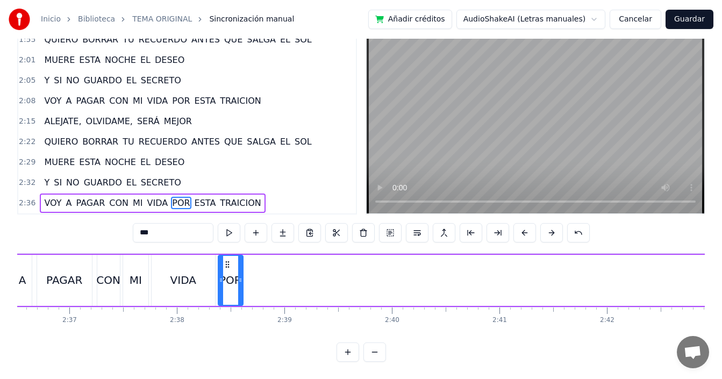
drag, startPoint x: 404, startPoint y: 257, endPoint x: 228, endPoint y: 254, distance: 176.4
click at [228, 260] on icon at bounding box center [227, 264] width 9 height 9
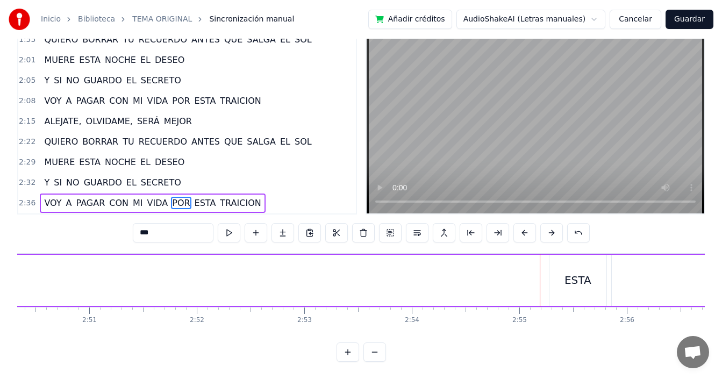
scroll to position [0, 18376]
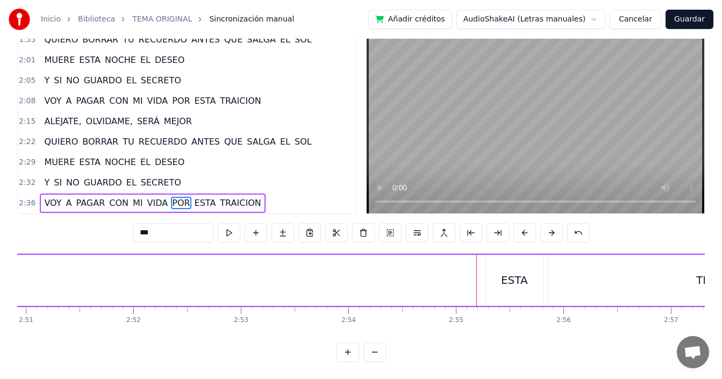
click at [516, 272] on div "ESTA" at bounding box center [514, 280] width 27 height 16
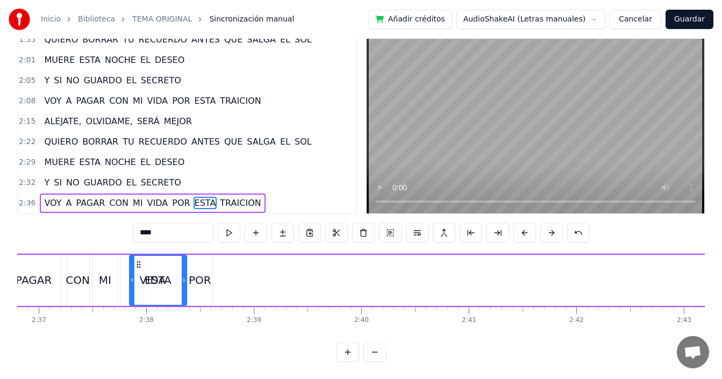
scroll to position [0, 16822]
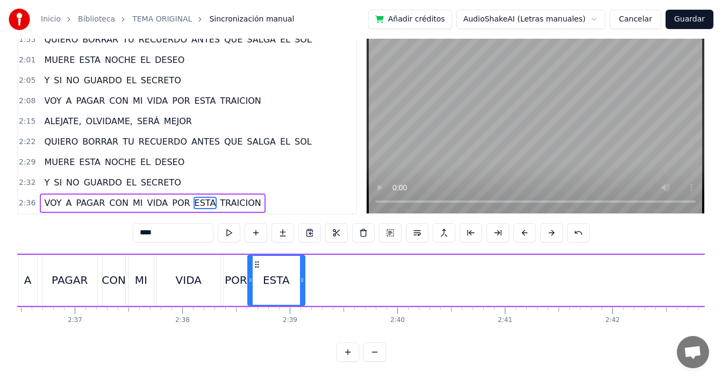
drag, startPoint x: 494, startPoint y: 255, endPoint x: 256, endPoint y: 249, distance: 238.2
click at [256, 256] on div "ESTA" at bounding box center [276, 280] width 56 height 49
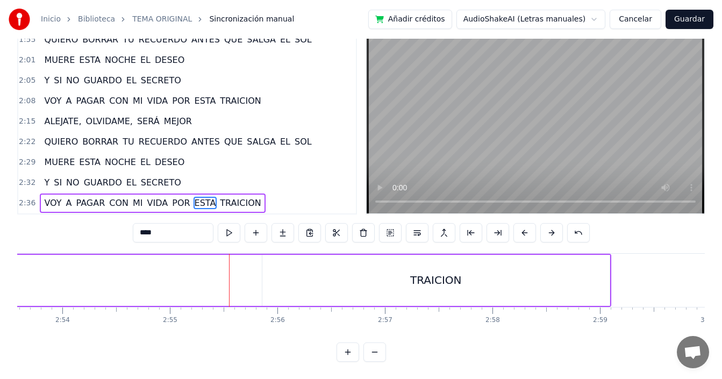
scroll to position [0, 18726]
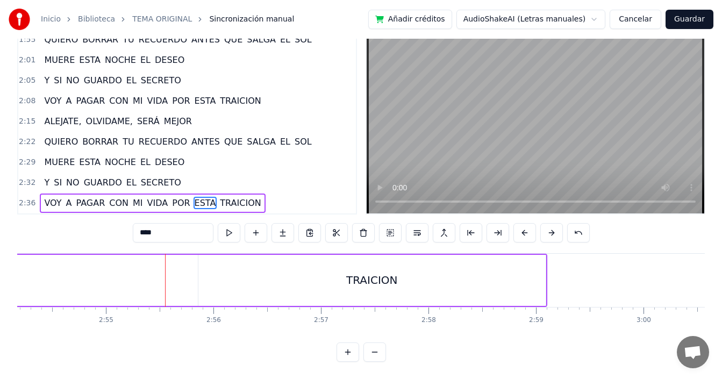
click at [355, 272] on div "TRAICION" at bounding box center [371, 280] width 51 height 16
type input "********"
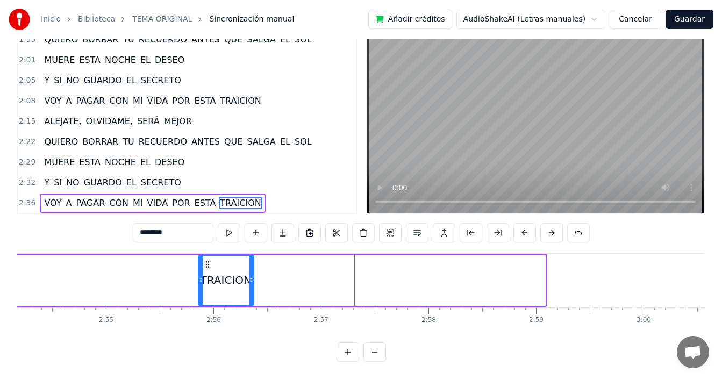
drag, startPoint x: 545, startPoint y: 268, endPoint x: 235, endPoint y: 266, distance: 309.1
click at [249, 266] on div at bounding box center [251, 280] width 4 height 49
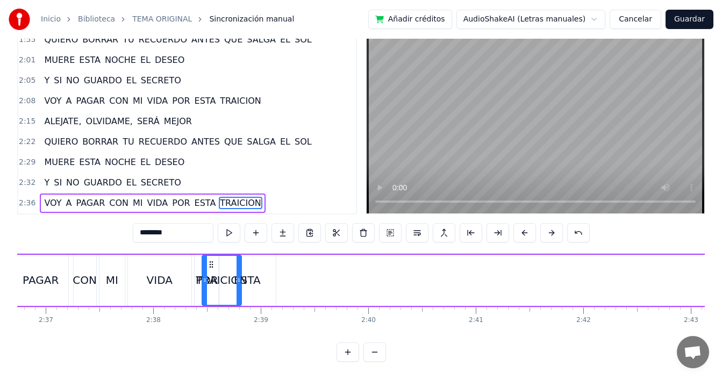
scroll to position [0, 16842]
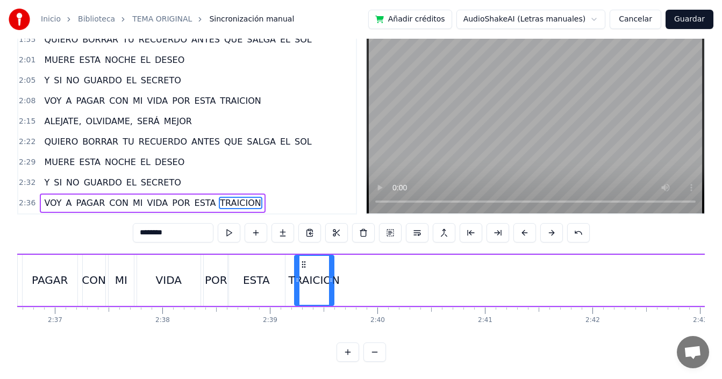
drag, startPoint x: 206, startPoint y: 255, endPoint x: 302, endPoint y: 254, distance: 96.2
click at [302, 260] on icon at bounding box center [303, 264] width 9 height 9
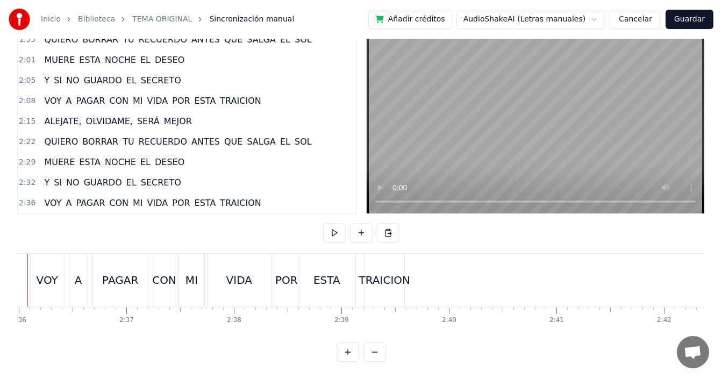
scroll to position [0, 16727]
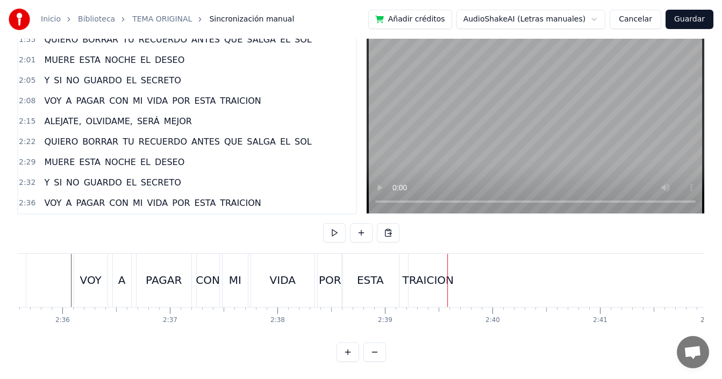
click at [341, 282] on div "ESTA" at bounding box center [370, 280] width 58 height 53
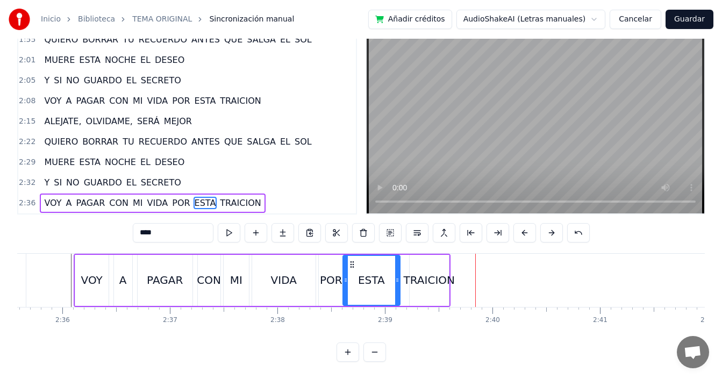
click at [434, 282] on div "TRAICION" at bounding box center [429, 280] width 39 height 51
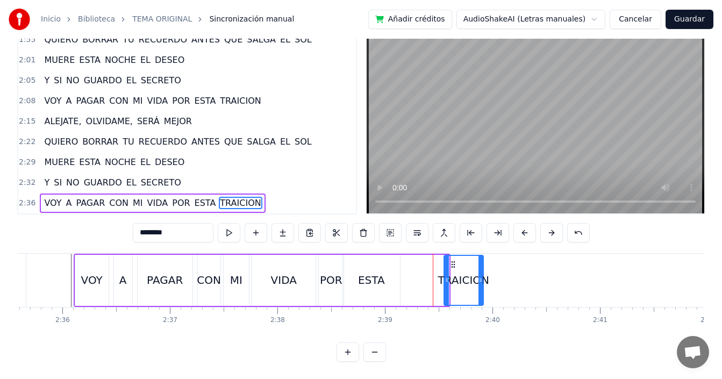
drag, startPoint x: 419, startPoint y: 252, endPoint x: 453, endPoint y: 256, distance: 34.7
click at [453, 260] on icon at bounding box center [453, 264] width 9 height 9
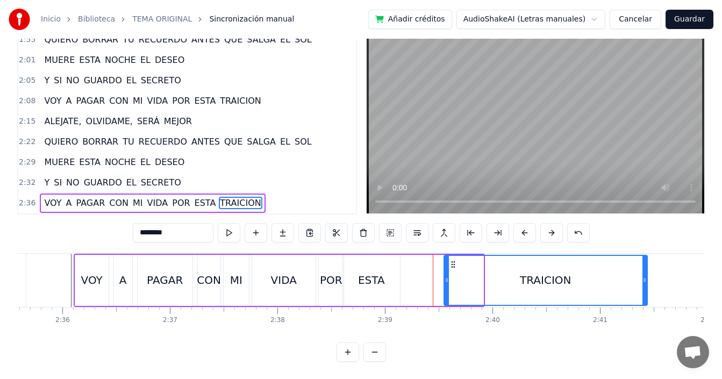
drag, startPoint x: 482, startPoint y: 271, endPoint x: 602, endPoint y: 278, distance: 120.1
click at [647, 279] on div at bounding box center [644, 280] width 4 height 49
click at [377, 272] on div "ESTA" at bounding box center [371, 280] width 27 height 16
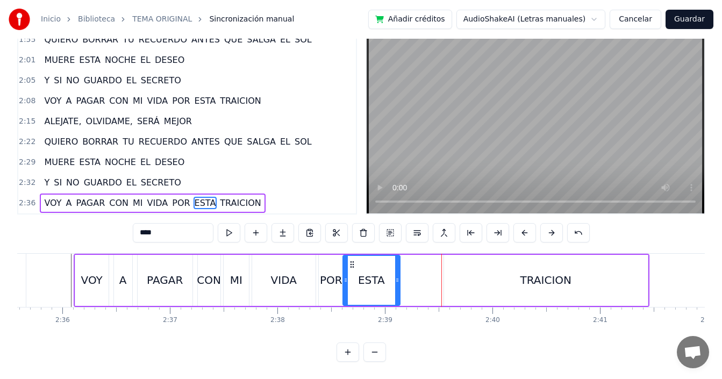
click at [370, 272] on div "ESTA" at bounding box center [371, 280] width 27 height 16
click at [389, 268] on div "ESTA" at bounding box center [372, 280] width 56 height 49
click at [302, 273] on div "VIDA" at bounding box center [283, 280] width 63 height 51
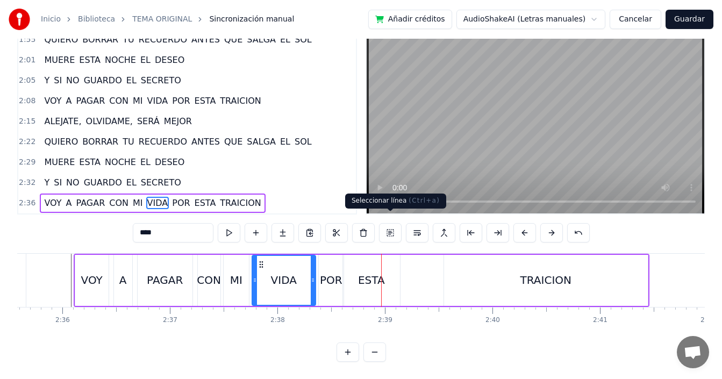
click at [376, 272] on div "ESTA" at bounding box center [371, 280] width 27 height 16
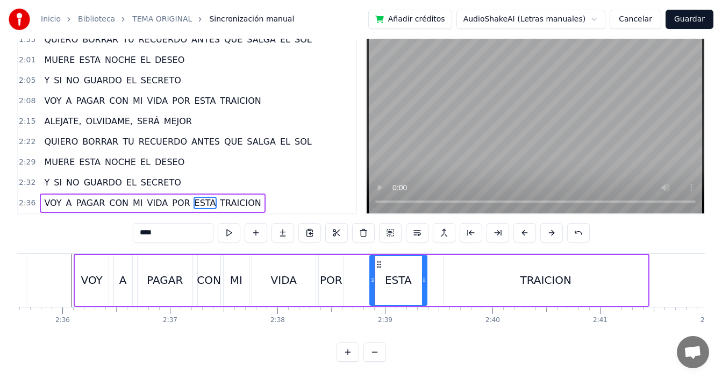
drag, startPoint x: 353, startPoint y: 256, endPoint x: 380, endPoint y: 254, distance: 27.0
click at [380, 260] on icon at bounding box center [379, 264] width 9 height 9
drag, startPoint x: 426, startPoint y: 269, endPoint x: 442, endPoint y: 270, distance: 16.7
click at [442, 276] on icon at bounding box center [441, 280] width 4 height 9
click at [328, 272] on div "POR" at bounding box center [331, 280] width 23 height 16
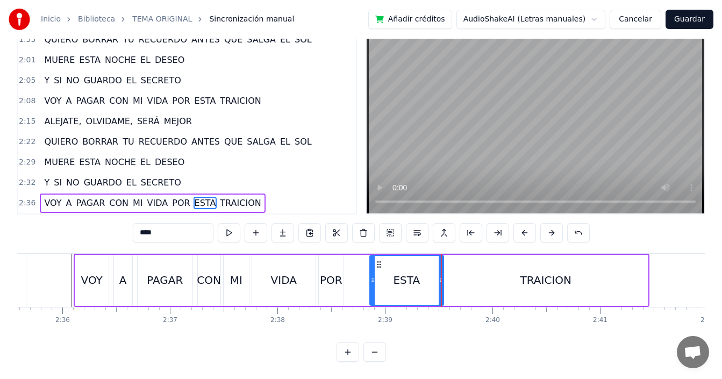
type input "***"
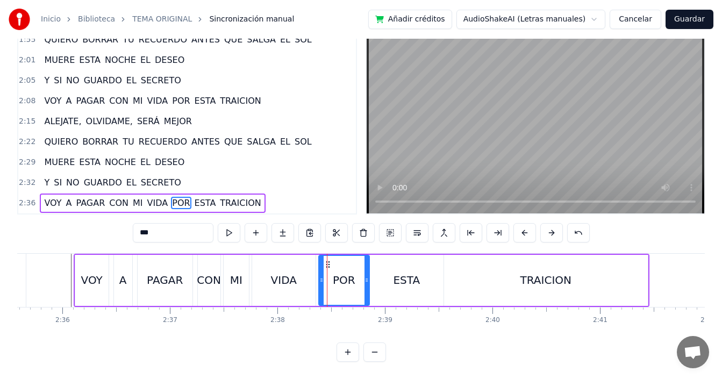
drag, startPoint x: 342, startPoint y: 271, endPoint x: 367, endPoint y: 280, distance: 26.7
click at [367, 280] on div at bounding box center [366, 280] width 4 height 49
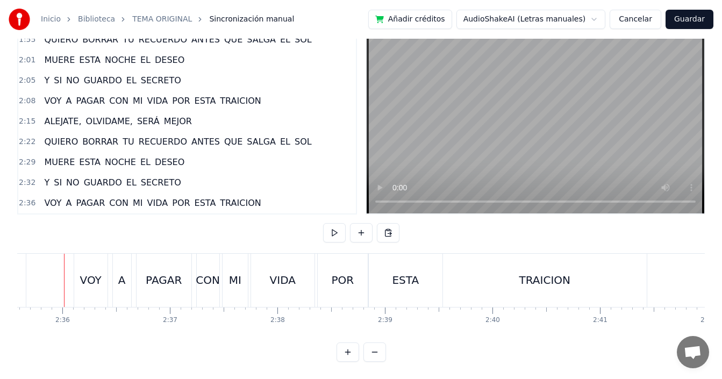
scroll to position [0, 16720]
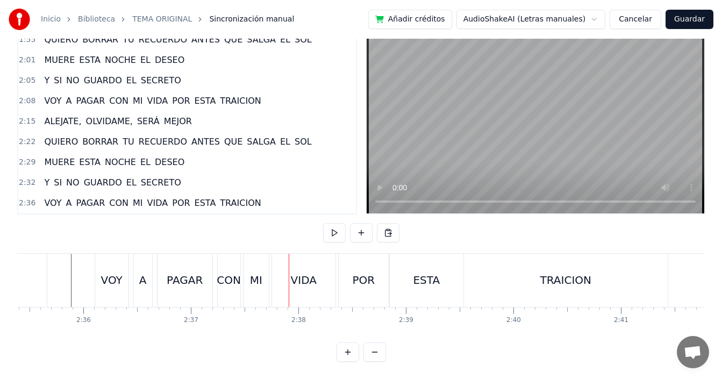
click at [277, 272] on div "VIDA" at bounding box center [303, 280] width 63 height 53
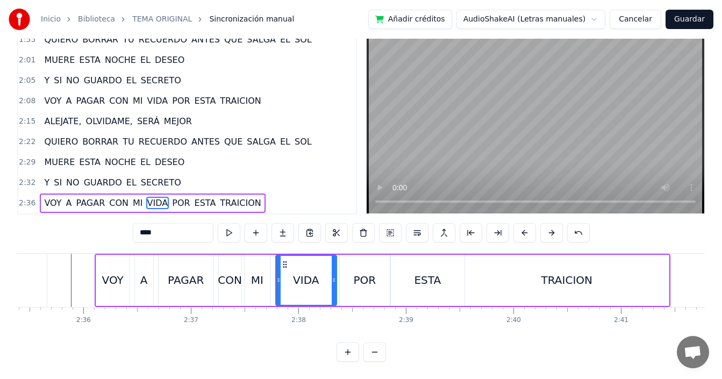
click at [276, 275] on div at bounding box center [278, 280] width 4 height 49
click at [261, 277] on div "MI" at bounding box center [257, 280] width 12 height 16
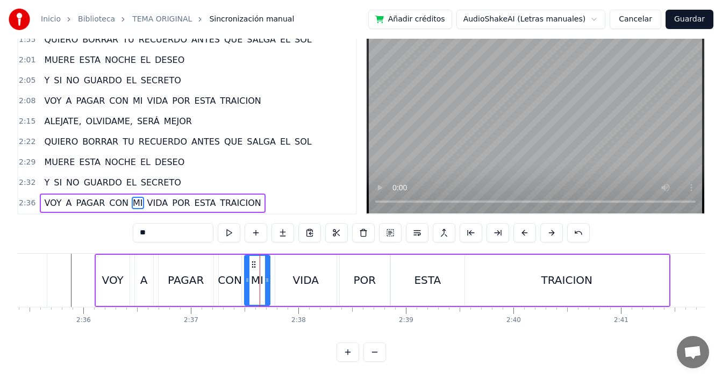
click at [269, 276] on div "MI" at bounding box center [257, 280] width 26 height 51
click at [269, 278] on div at bounding box center [271, 280] width 4 height 49
click at [227, 273] on div "CON" at bounding box center [230, 280] width 24 height 16
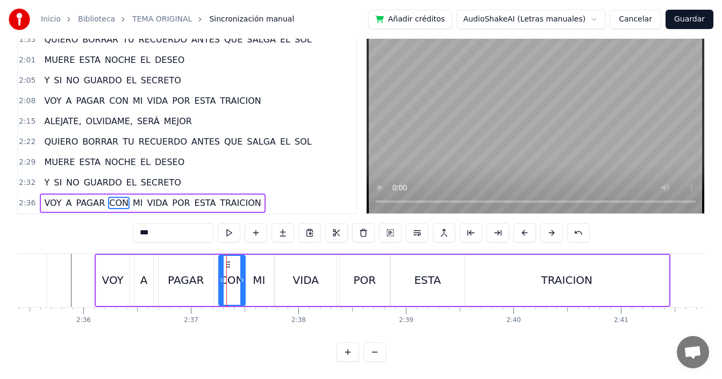
click at [243, 279] on div at bounding box center [242, 280] width 4 height 49
click at [309, 272] on div "VIDA" at bounding box center [306, 280] width 26 height 16
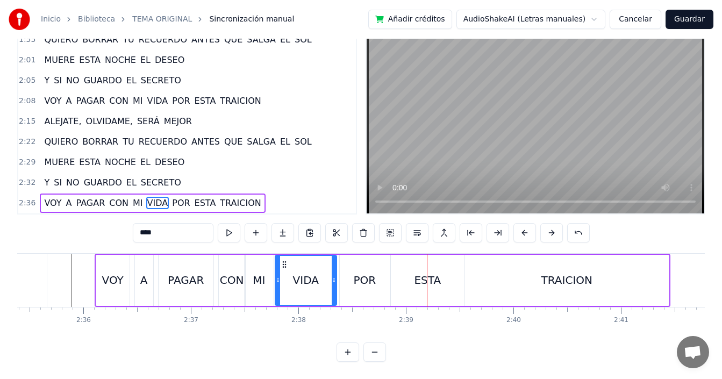
click at [346, 270] on div "POR" at bounding box center [365, 280] width 50 height 51
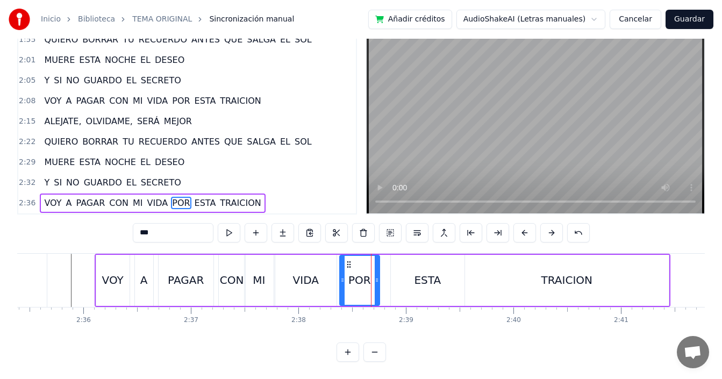
drag, startPoint x: 388, startPoint y: 273, endPoint x: 377, endPoint y: 276, distance: 10.9
click at [377, 276] on div at bounding box center [377, 280] width 4 height 49
click at [408, 269] on div "ESTA" at bounding box center [428, 280] width 74 height 51
type input "****"
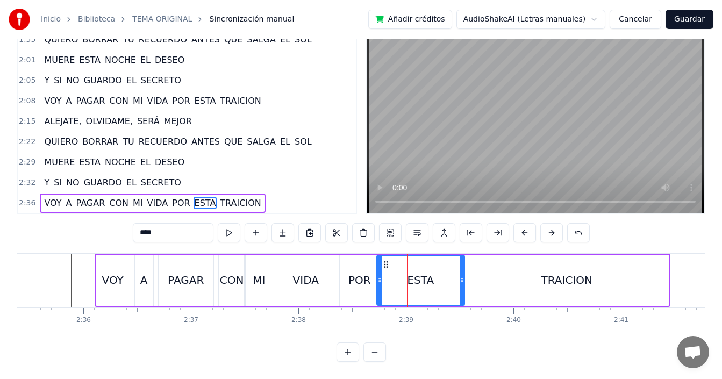
drag, startPoint x: 387, startPoint y: 275, endPoint x: 380, endPoint y: 282, distance: 9.9
click at [380, 282] on div at bounding box center [379, 280] width 4 height 49
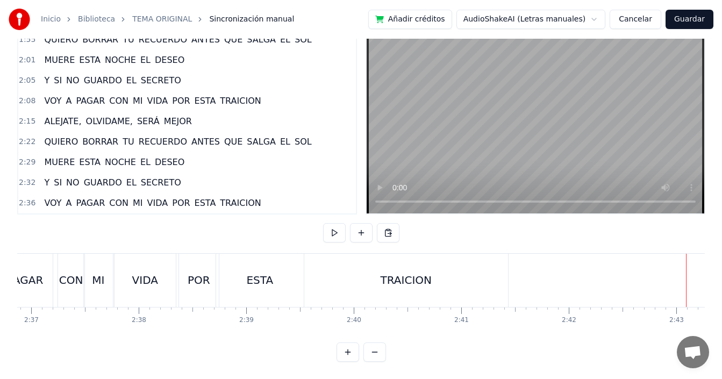
scroll to position [0, 16962]
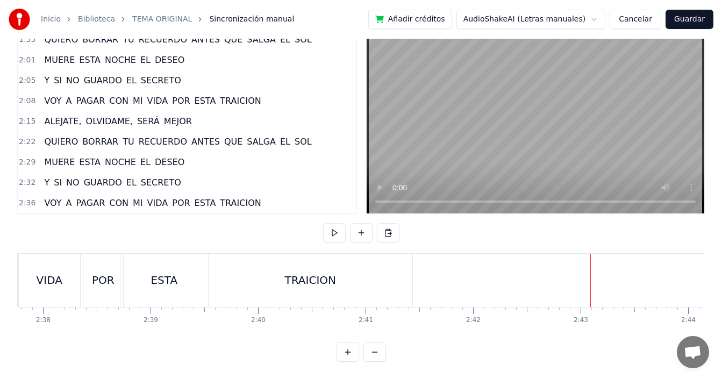
click at [339, 279] on div "TRAICION" at bounding box center [311, 280] width 204 height 53
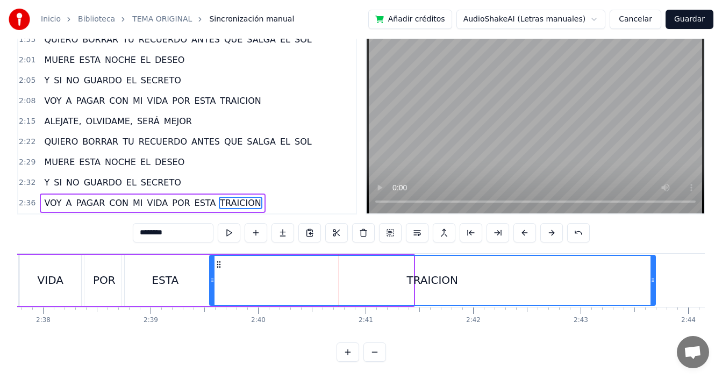
drag, startPoint x: 412, startPoint y: 271, endPoint x: 654, endPoint y: 280, distance: 242.0
click at [654, 280] on div at bounding box center [652, 280] width 4 height 49
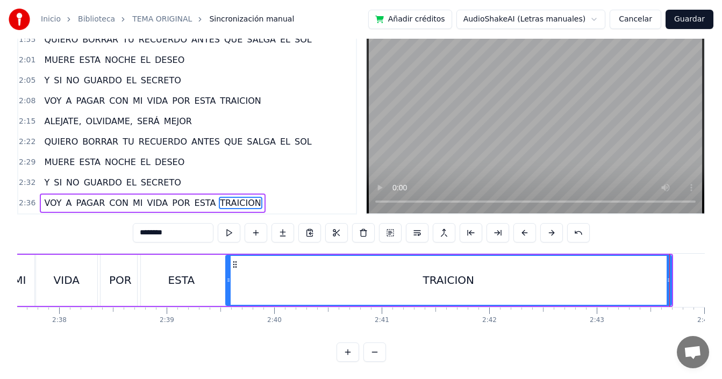
scroll to position [0, 16835]
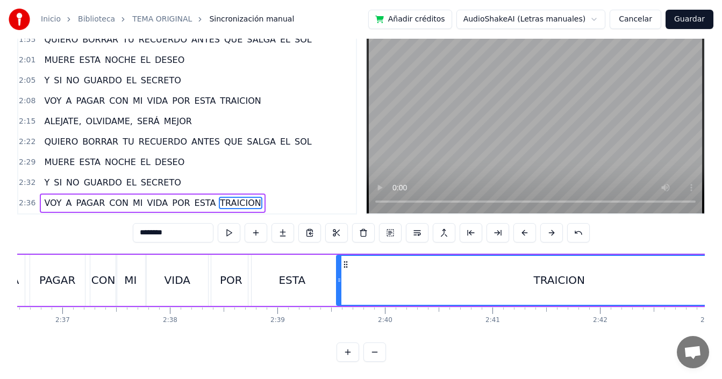
click at [367, 275] on div "TRAICION" at bounding box center [559, 280] width 445 height 49
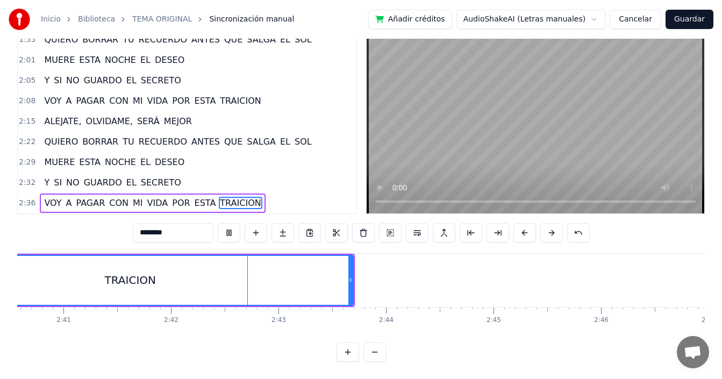
scroll to position [0, 17279]
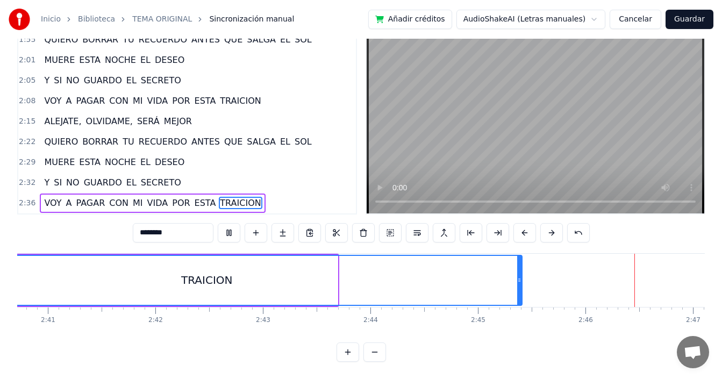
drag, startPoint x: 334, startPoint y: 273, endPoint x: 518, endPoint y: 288, distance: 185.0
click at [518, 288] on div at bounding box center [519, 280] width 4 height 49
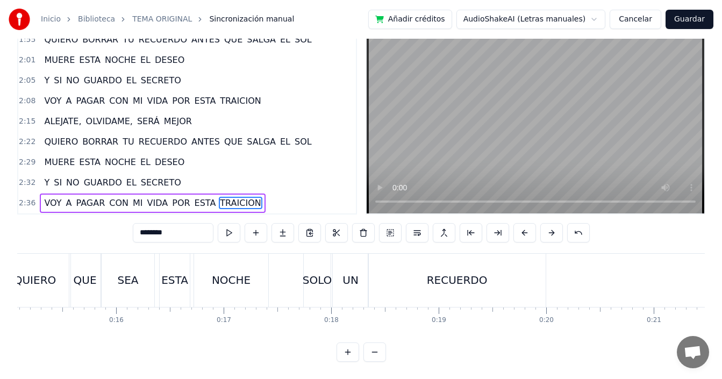
scroll to position [0, 1494]
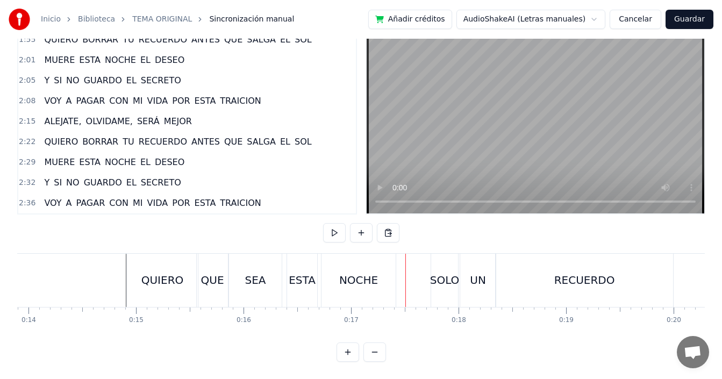
click at [377, 276] on div "NOCHE" at bounding box center [358, 280] width 74 height 53
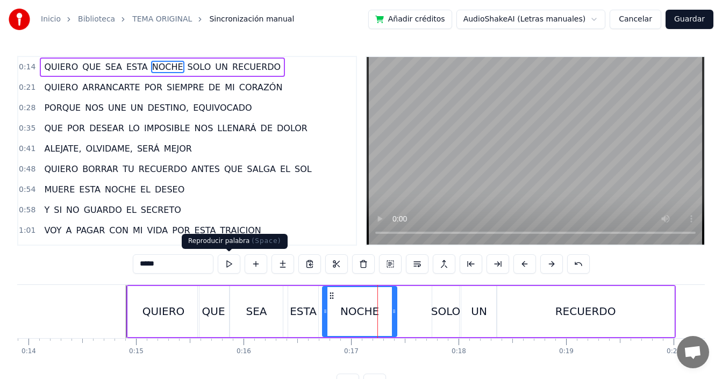
click at [188, 262] on input "*****" at bounding box center [173, 263] width 81 height 19
type input "******"
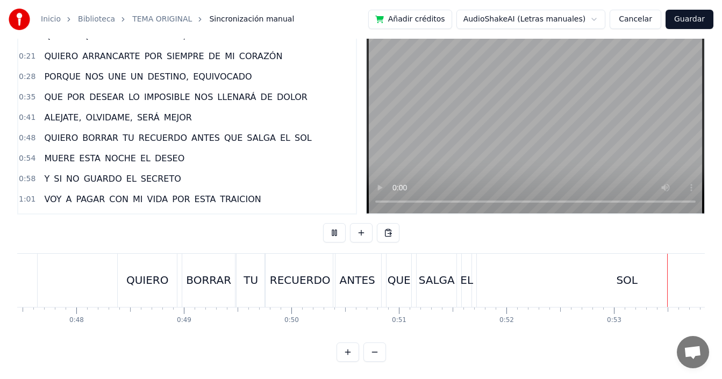
scroll to position [0, 5700]
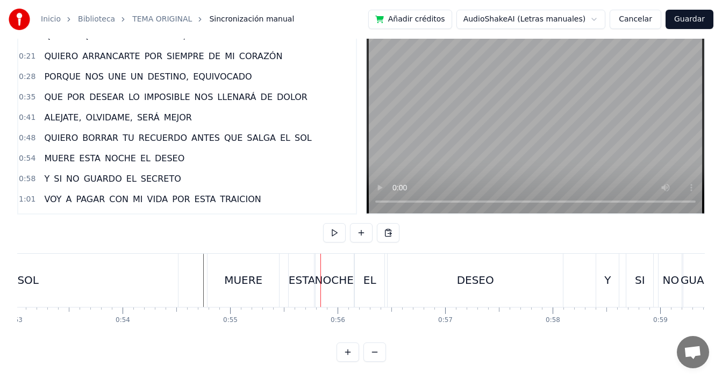
click at [296, 274] on div "ESTA" at bounding box center [302, 280] width 27 height 16
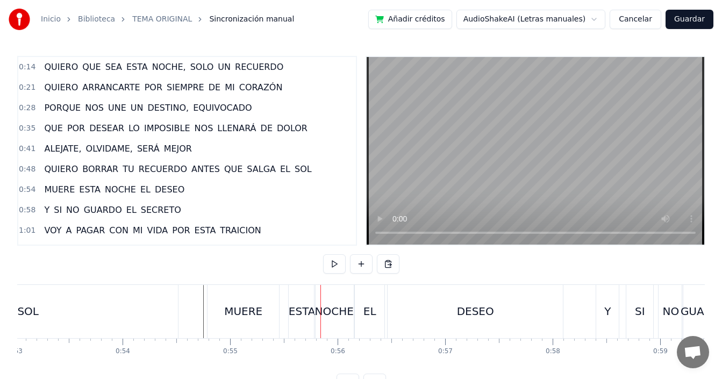
scroll to position [39, 0]
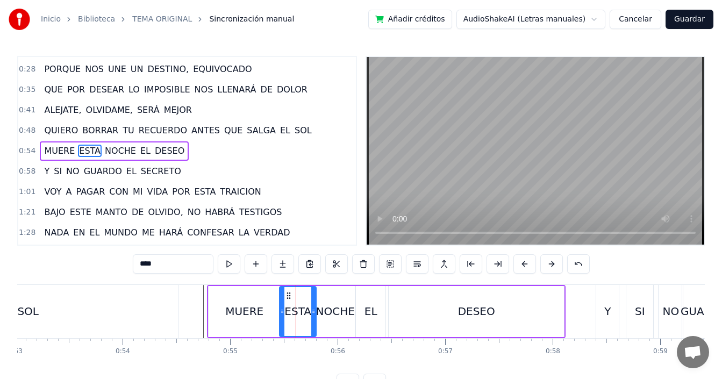
click at [283, 309] on div at bounding box center [282, 311] width 4 height 49
drag, startPoint x: 199, startPoint y: 311, endPoint x: 332, endPoint y: 277, distance: 136.5
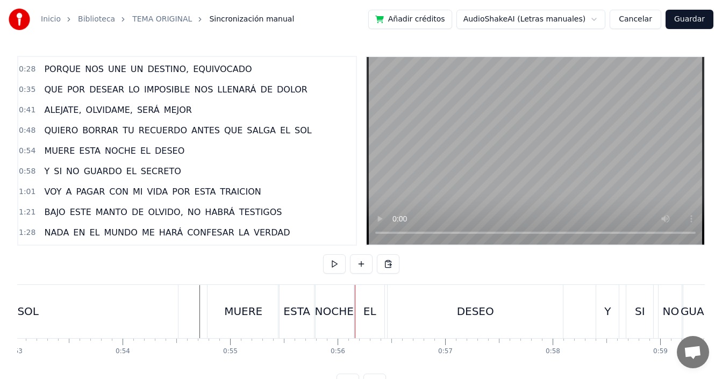
click at [300, 310] on div "ESTA" at bounding box center [296, 311] width 27 height 16
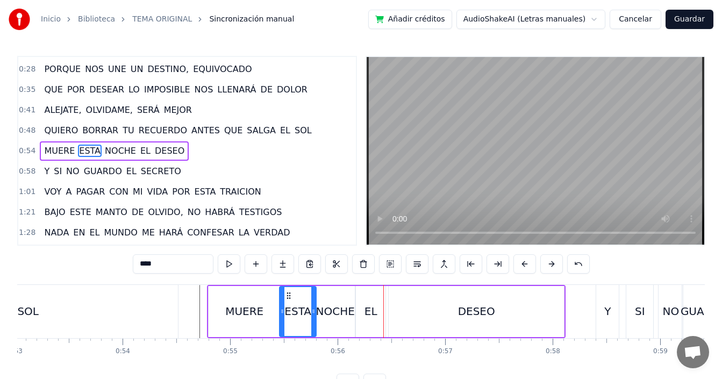
click at [371, 313] on div "EL" at bounding box center [370, 311] width 13 height 16
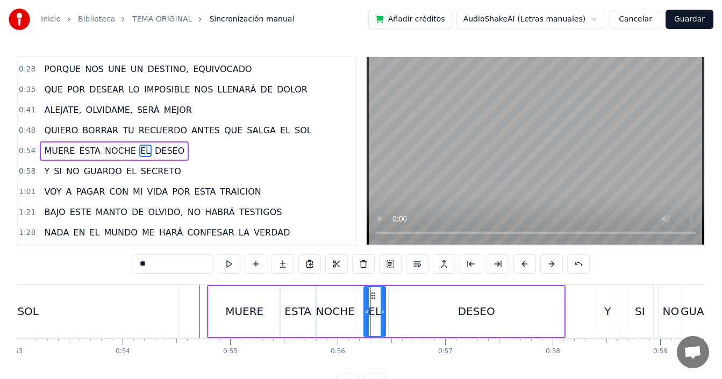
click at [365, 308] on icon at bounding box center [366, 311] width 4 height 9
click at [342, 312] on div "NOCHE" at bounding box center [335, 311] width 39 height 16
type input "*****"
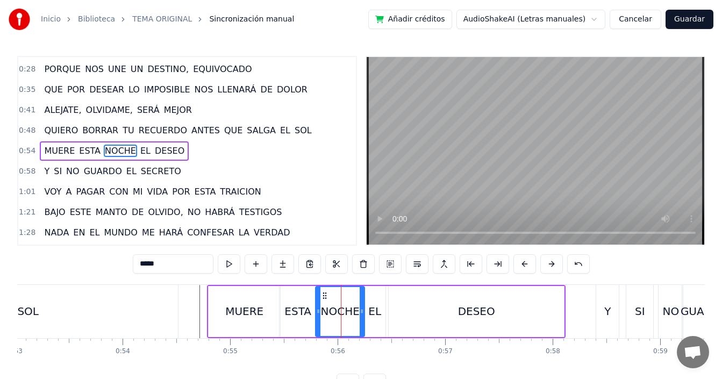
drag, startPoint x: 353, startPoint y: 308, endPoint x: 363, endPoint y: 308, distance: 9.7
click at [363, 308] on icon at bounding box center [362, 311] width 4 height 9
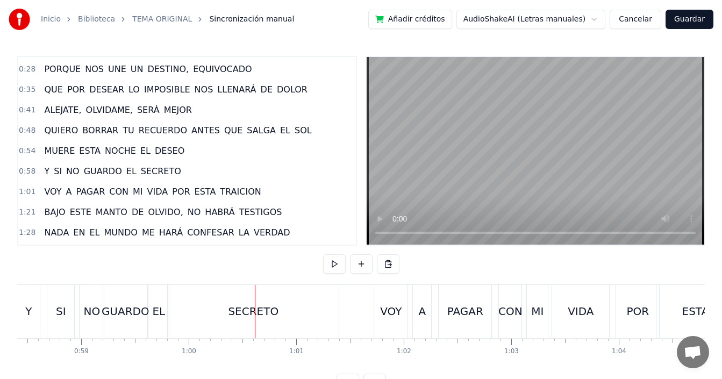
scroll to position [0, 6247]
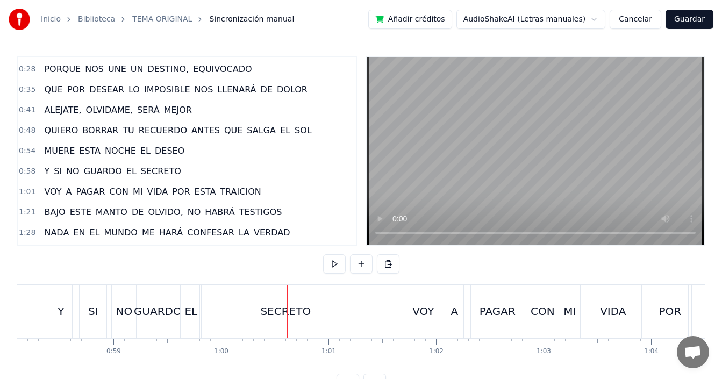
click at [94, 313] on div "SI" at bounding box center [93, 311] width 10 height 16
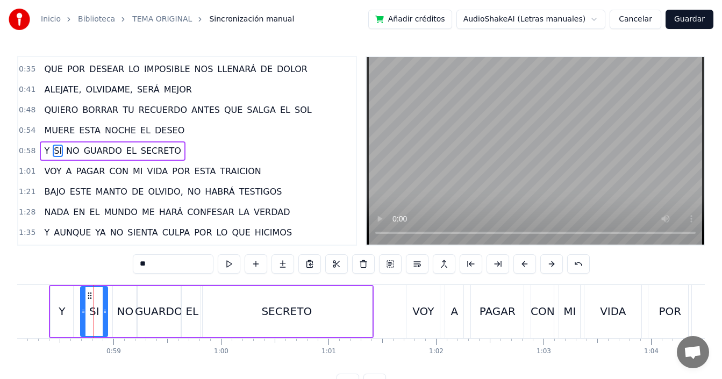
scroll to position [40, 0]
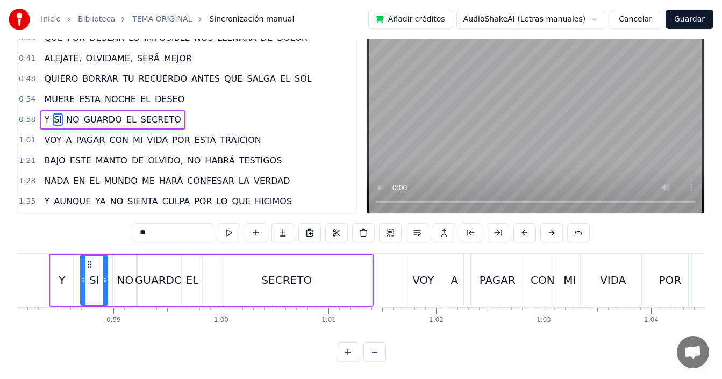
click at [166, 277] on div "GUARDO" at bounding box center [159, 280] width 48 height 16
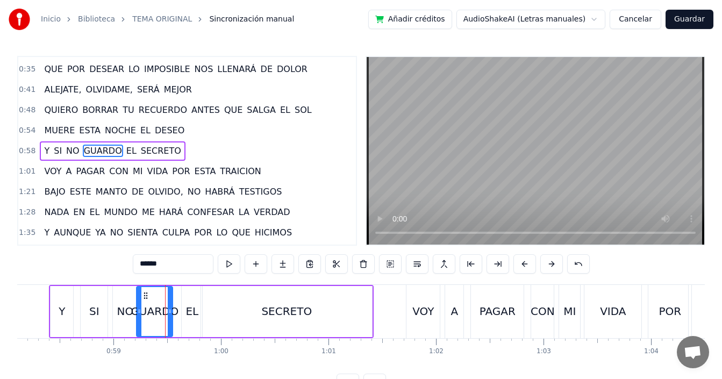
drag, startPoint x: 178, startPoint y: 304, endPoint x: 170, endPoint y: 311, distance: 11.0
click at [170, 311] on div at bounding box center [170, 311] width 4 height 49
click at [190, 306] on div "EL" at bounding box center [191, 311] width 13 height 16
type input "**"
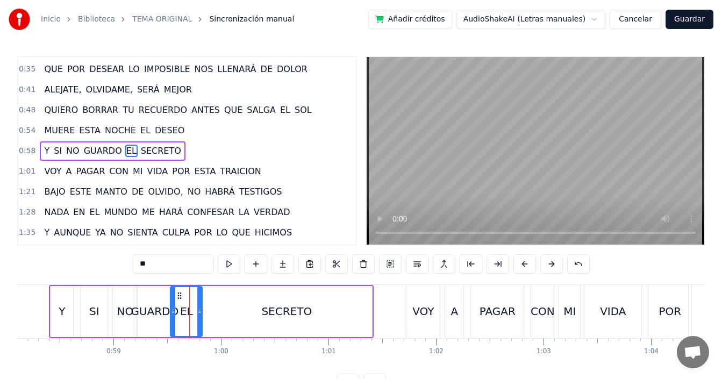
drag, startPoint x: 183, startPoint y: 309, endPoint x: 171, endPoint y: 319, distance: 15.2
click at [171, 319] on div at bounding box center [173, 311] width 4 height 49
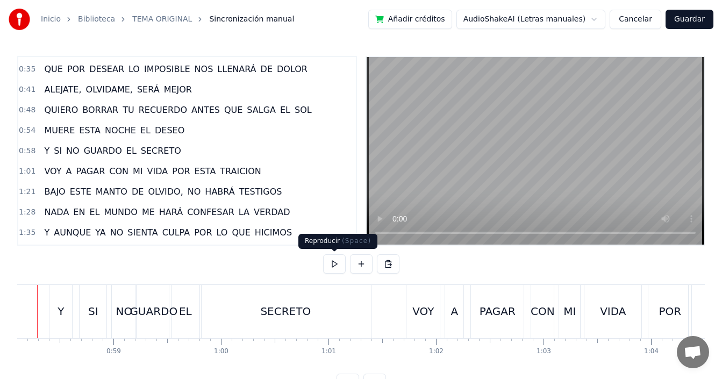
scroll to position [0, 6213]
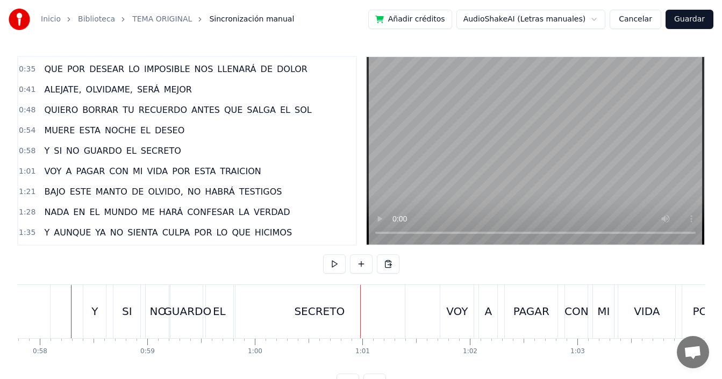
click at [214, 321] on div "EL" at bounding box center [222, 311] width 32 height 53
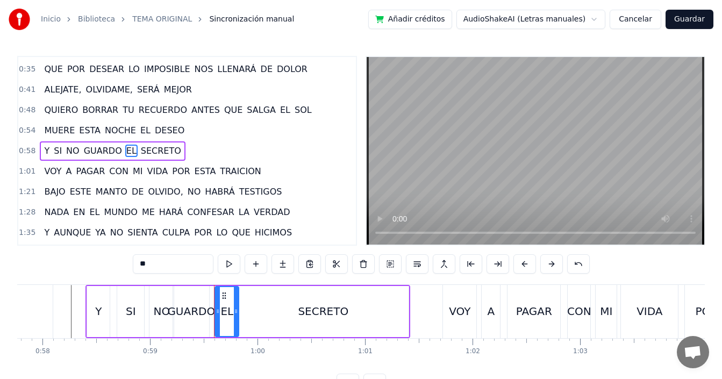
drag, startPoint x: 211, startPoint y: 320, endPoint x: 219, endPoint y: 316, distance: 8.9
click at [219, 316] on div at bounding box center [218, 311] width 4 height 49
click at [192, 316] on div "GUARDO" at bounding box center [191, 311] width 48 height 16
type input "******"
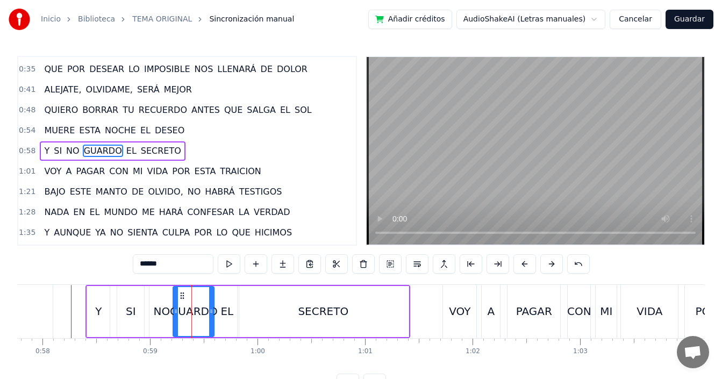
click at [213, 314] on icon at bounding box center [211, 311] width 4 height 9
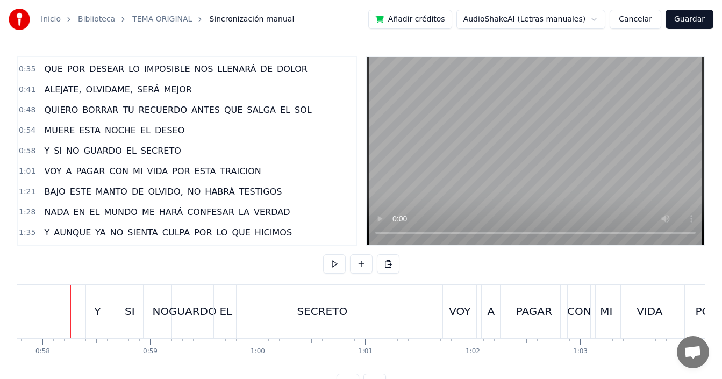
scroll to position [0, 6210]
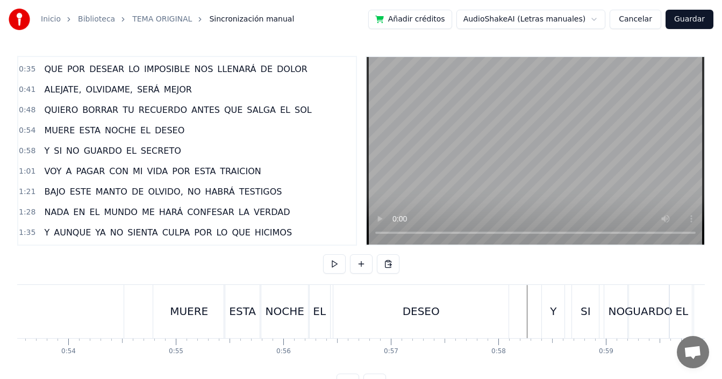
scroll to position [0, 5691]
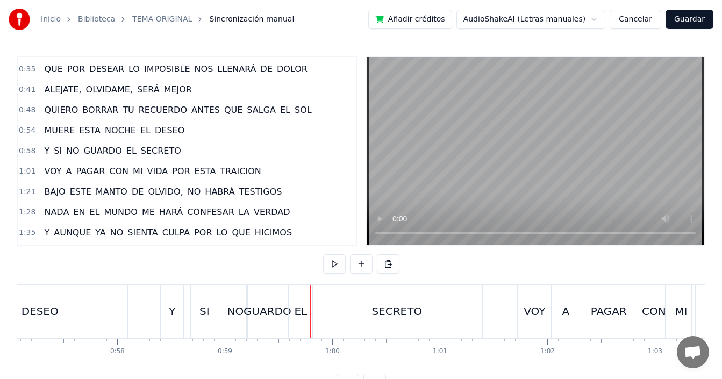
scroll to position [0, 6104]
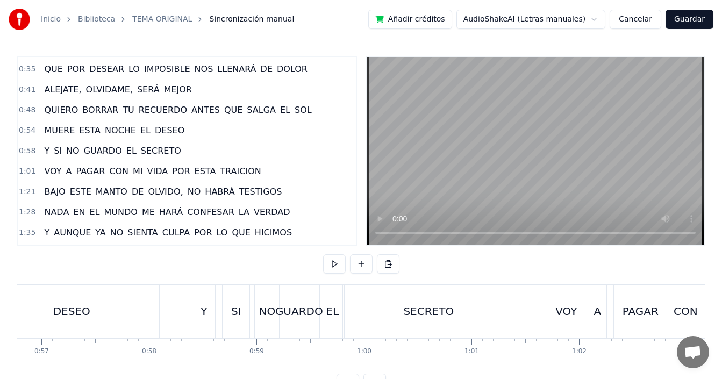
click at [244, 316] on div "SI" at bounding box center [236, 311] width 27 height 53
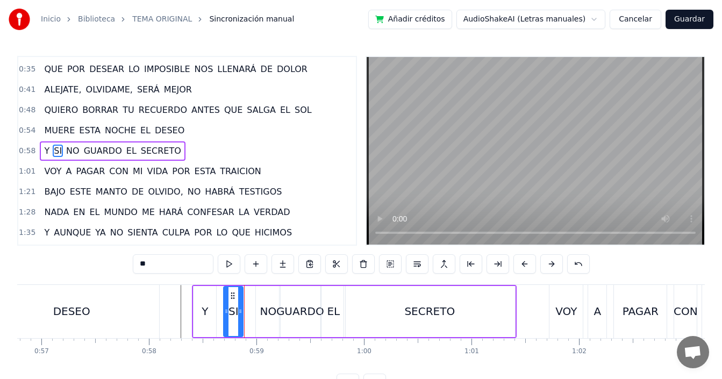
drag, startPoint x: 248, startPoint y: 312, endPoint x: 241, endPoint y: 320, distance: 10.6
click at [241, 320] on div at bounding box center [240, 311] width 4 height 49
click at [262, 311] on div "NO" at bounding box center [268, 311] width 17 height 16
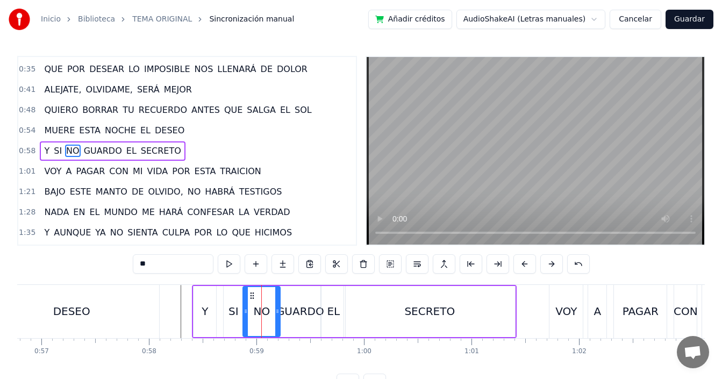
drag, startPoint x: 261, startPoint y: 312, endPoint x: 244, endPoint y: 321, distance: 19.7
click at [244, 321] on div at bounding box center [246, 311] width 4 height 49
drag, startPoint x: 278, startPoint y: 314, endPoint x: 286, endPoint y: 316, distance: 8.2
click at [267, 320] on div at bounding box center [266, 311] width 4 height 49
click at [293, 313] on div "GUARDO" at bounding box center [300, 311] width 48 height 16
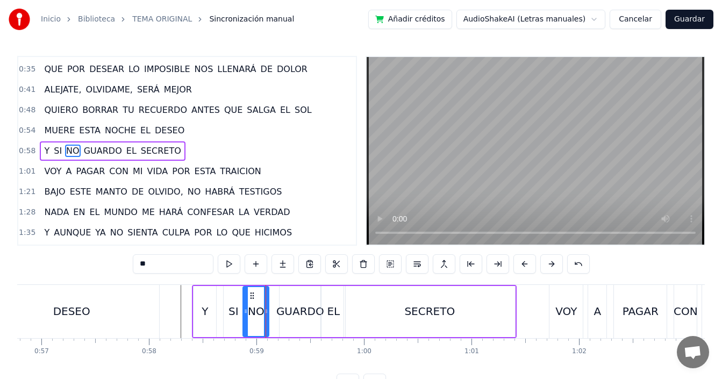
type input "******"
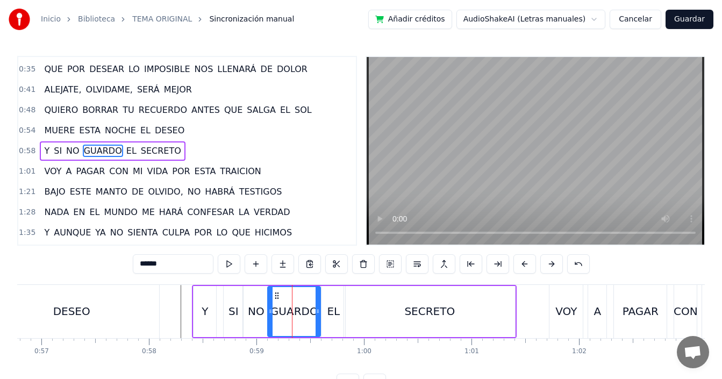
drag, startPoint x: 281, startPoint y: 312, endPoint x: 269, endPoint y: 320, distance: 14.0
click at [269, 320] on div at bounding box center [270, 311] width 4 height 49
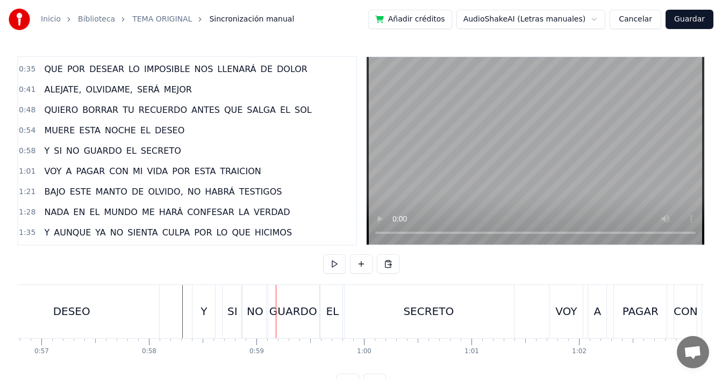
drag, startPoint x: 180, startPoint y: 318, endPoint x: 218, endPoint y: 303, distance: 41.3
click at [323, 311] on div "EL" at bounding box center [332, 311] width 24 height 53
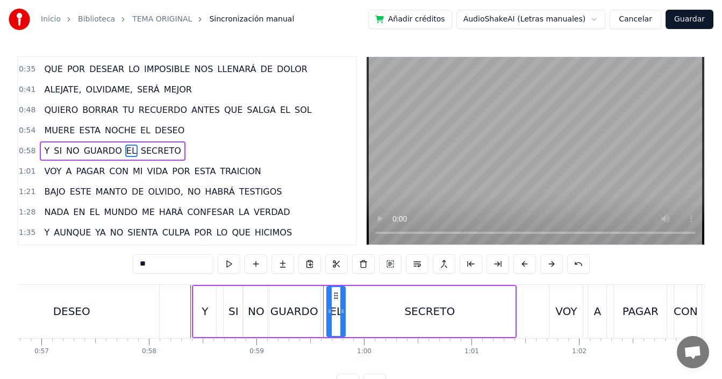
drag, startPoint x: 324, startPoint y: 311, endPoint x: 329, endPoint y: 310, distance: 5.5
click at [329, 310] on icon at bounding box center [329, 311] width 4 height 9
click at [315, 314] on div "GUARDO" at bounding box center [294, 311] width 48 height 16
type input "******"
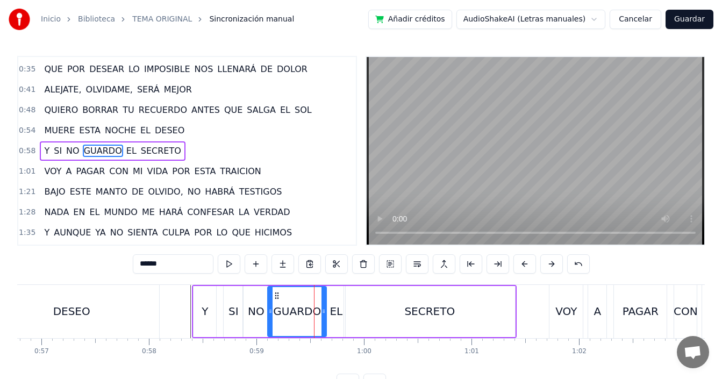
drag, startPoint x: 320, startPoint y: 311, endPoint x: 326, endPoint y: 313, distance: 6.1
click at [326, 313] on icon at bounding box center [323, 311] width 4 height 9
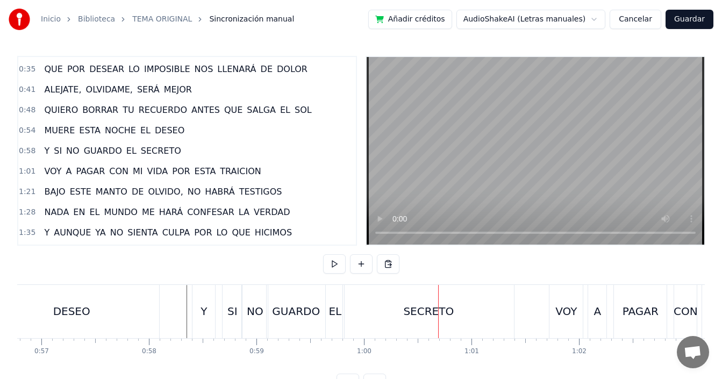
click at [352, 312] on div "SECRETO" at bounding box center [428, 311] width 171 height 53
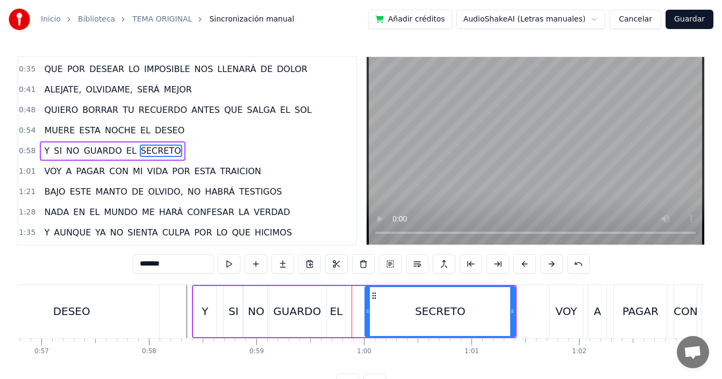
drag, startPoint x: 351, startPoint y: 313, endPoint x: 366, endPoint y: 312, distance: 15.1
click at [366, 312] on icon at bounding box center [368, 311] width 4 height 9
click at [338, 315] on div "EL" at bounding box center [336, 311] width 13 height 16
type input "**"
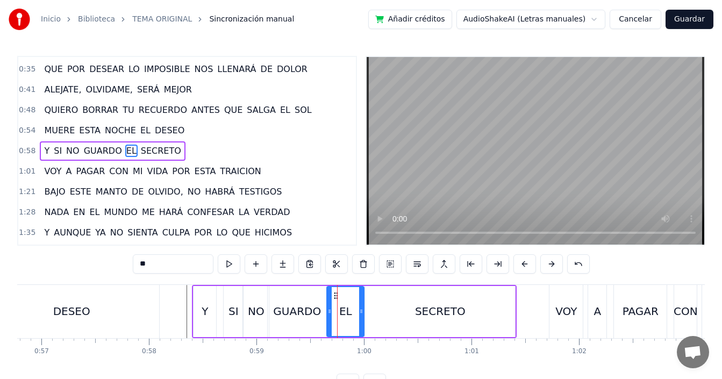
drag, startPoint x: 344, startPoint y: 314, endPoint x: 363, endPoint y: 315, distance: 18.8
click at [363, 315] on icon at bounding box center [361, 311] width 4 height 9
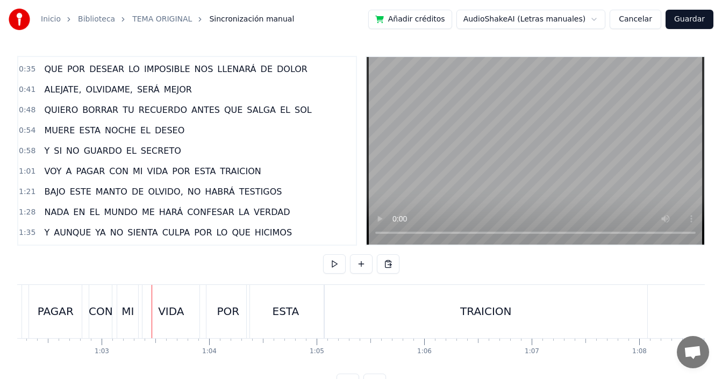
scroll to position [0, 6485]
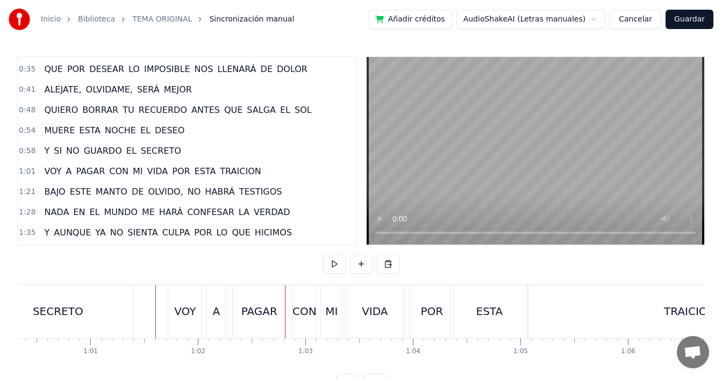
click at [295, 310] on div "CON" at bounding box center [304, 311] width 24 height 16
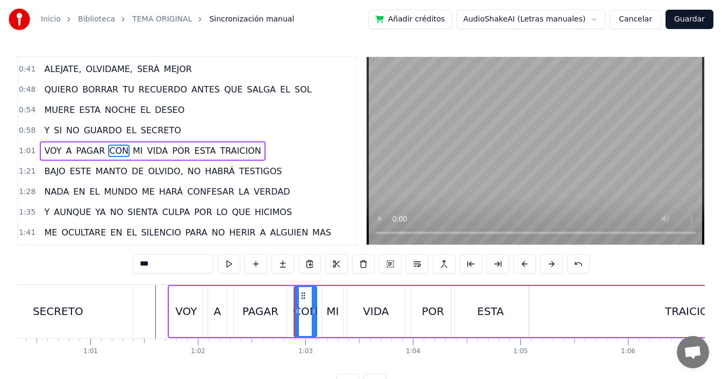
click at [266, 313] on div "PAGAR" at bounding box center [260, 311] width 36 height 16
type input "*****"
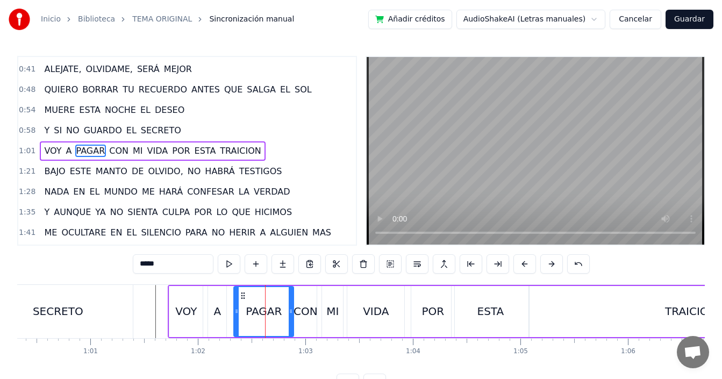
drag, startPoint x: 285, startPoint y: 310, endPoint x: 292, endPoint y: 312, distance: 7.5
click at [292, 312] on icon at bounding box center [291, 311] width 4 height 9
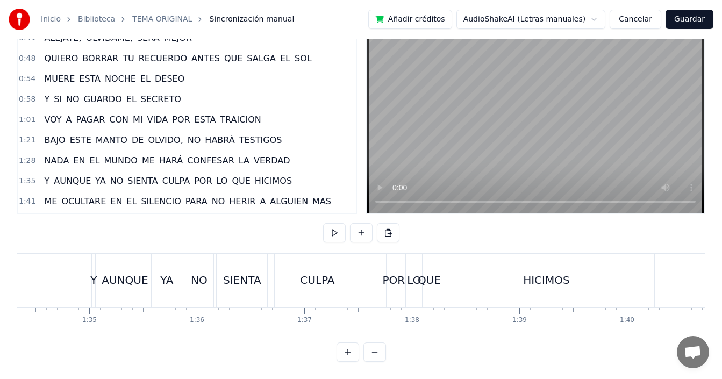
scroll to position [0, 10062]
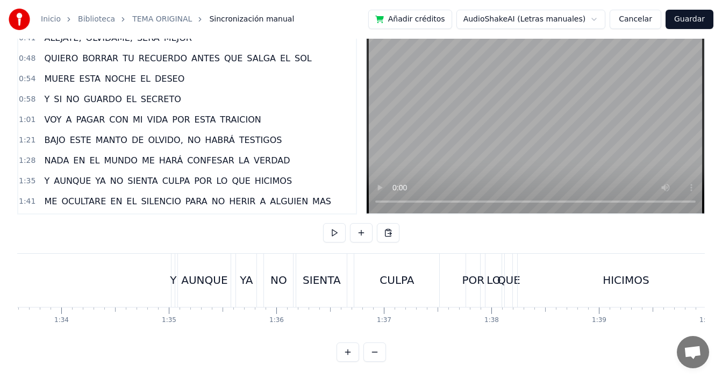
click at [453, 276] on div "Y AUNQUE YA NO SIENTA CULPA POR LO QUE [PERSON_NAME]" at bounding box center [454, 280] width 566 height 53
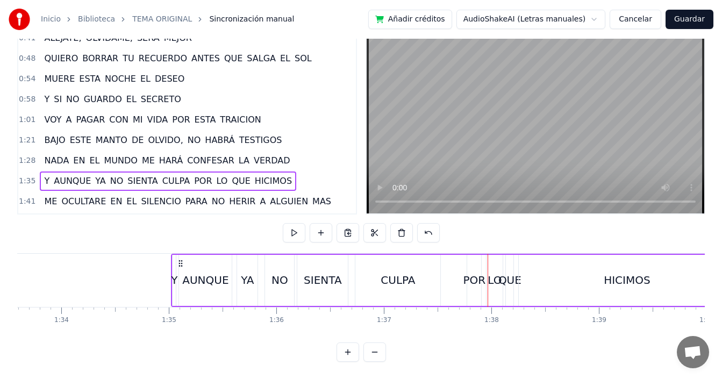
click at [470, 272] on div "POR" at bounding box center [474, 280] width 23 height 16
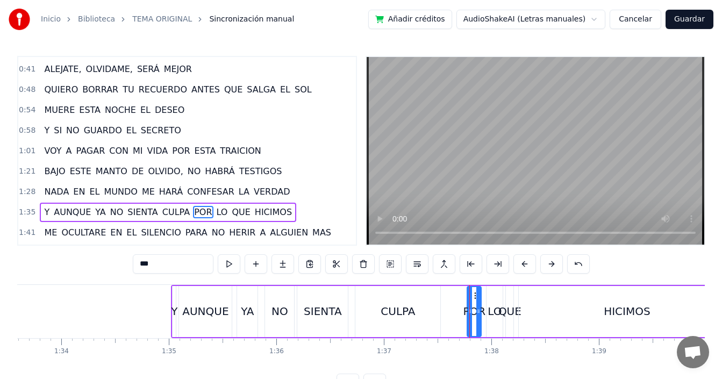
scroll to position [141, 0]
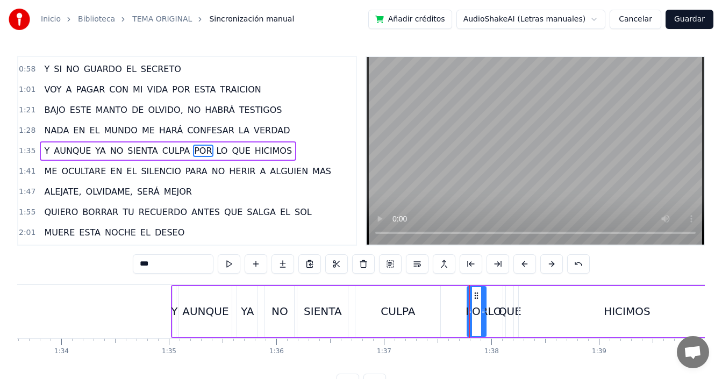
drag, startPoint x: 480, startPoint y: 312, endPoint x: 485, endPoint y: 318, distance: 7.6
click at [485, 318] on div at bounding box center [483, 311] width 4 height 49
click at [492, 311] on div "LO" at bounding box center [495, 311] width 14 height 16
click at [503, 315] on icon at bounding box center [502, 311] width 4 height 9
click at [510, 312] on div "QUE" at bounding box center [509, 311] width 23 height 16
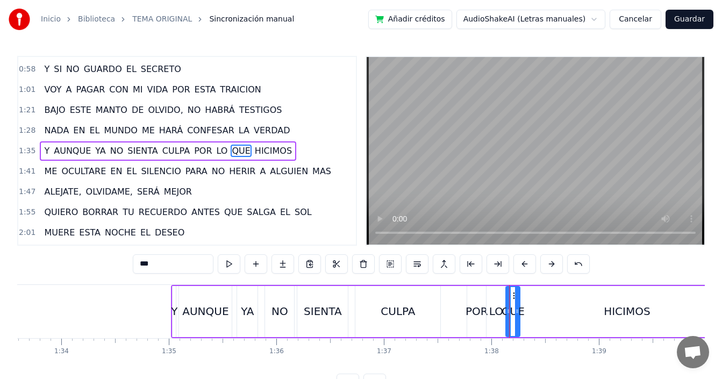
drag, startPoint x: 512, startPoint y: 310, endPoint x: 518, endPoint y: 314, distance: 7.5
click at [518, 314] on icon at bounding box center [517, 311] width 4 height 9
click at [372, 309] on div "CULPA" at bounding box center [397, 311] width 85 height 51
type input "*****"
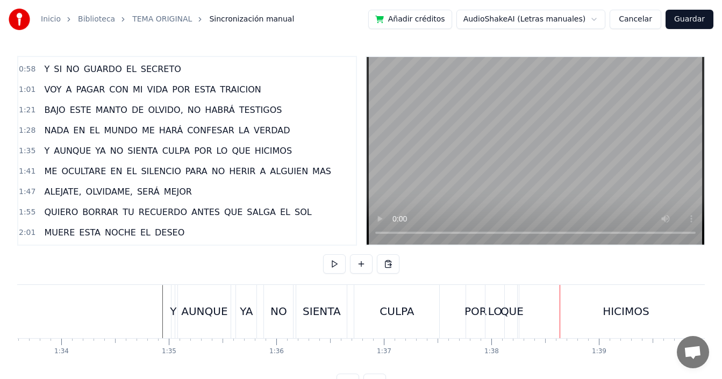
click at [471, 320] on div "POR" at bounding box center [475, 311] width 19 height 53
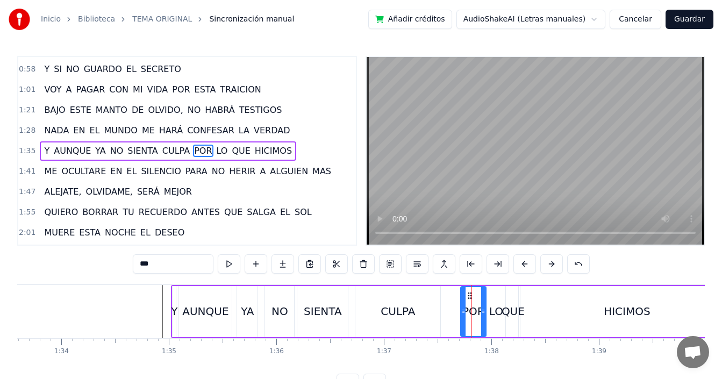
drag, startPoint x: 469, startPoint y: 317, endPoint x: 461, endPoint y: 322, distance: 8.9
click at [461, 322] on div at bounding box center [463, 311] width 4 height 49
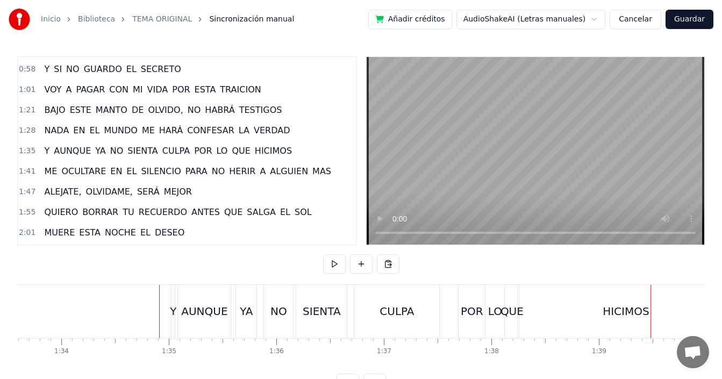
click at [528, 311] on div "HICIMOS" at bounding box center [626, 311] width 216 height 53
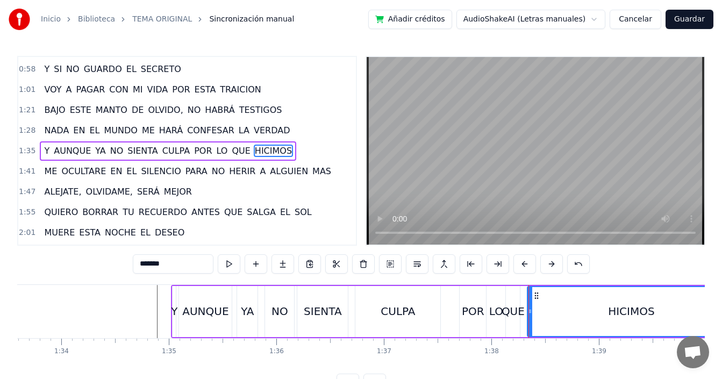
drag, startPoint x: 520, startPoint y: 312, endPoint x: 529, endPoint y: 312, distance: 8.6
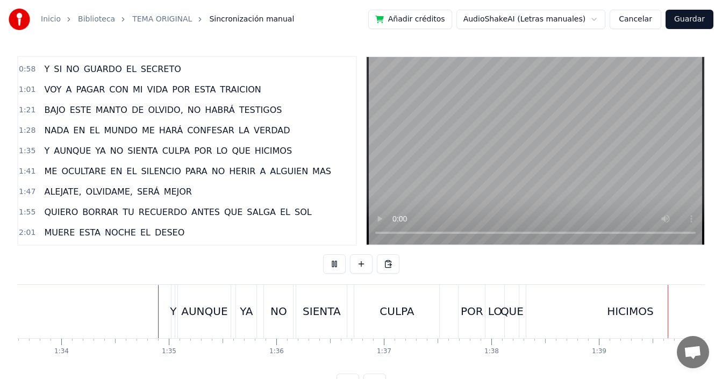
scroll to position [0, 10653]
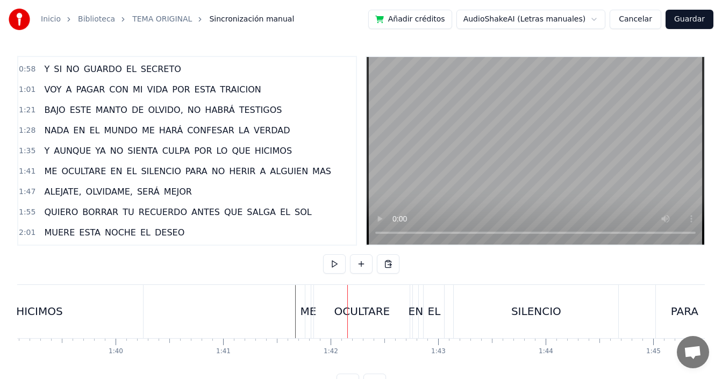
click at [309, 312] on div "ME" at bounding box center [308, 311] width 16 height 16
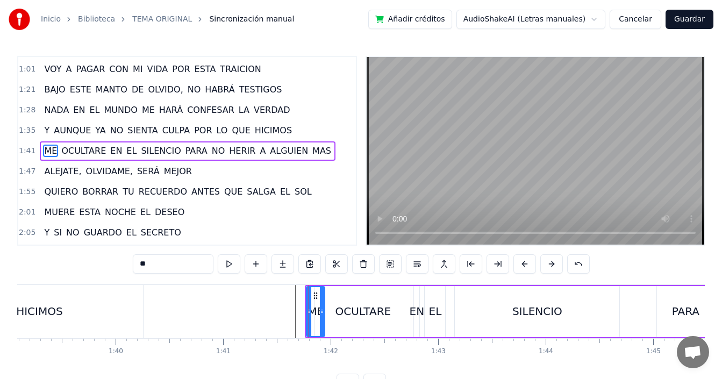
drag, startPoint x: 309, startPoint y: 311, endPoint x: 322, endPoint y: 314, distance: 13.2
click at [322, 314] on icon at bounding box center [322, 311] width 4 height 9
drag, startPoint x: 316, startPoint y: 295, endPoint x: 306, endPoint y: 298, distance: 10.0
click at [306, 298] on icon at bounding box center [306, 295] width 9 height 9
click at [328, 301] on div "OCULTARE" at bounding box center [363, 311] width 96 height 51
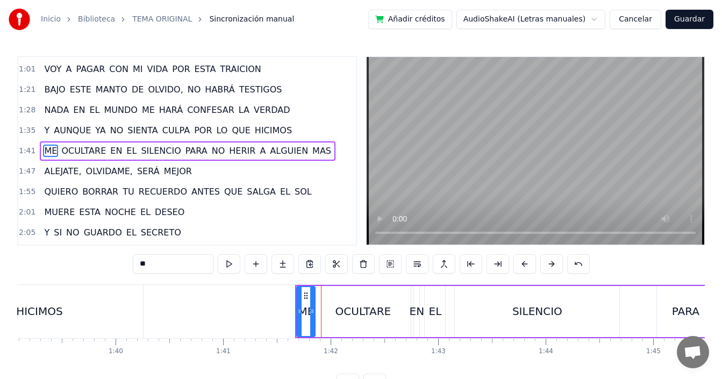
type input "********"
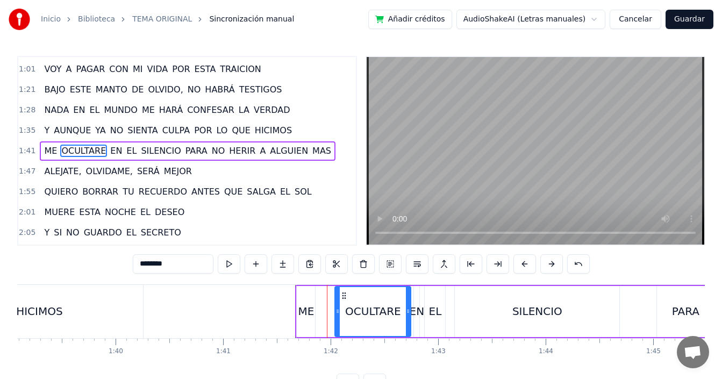
drag, startPoint x: 320, startPoint y: 309, endPoint x: 340, endPoint y: 306, distance: 20.2
click at [340, 306] on div at bounding box center [337, 311] width 4 height 49
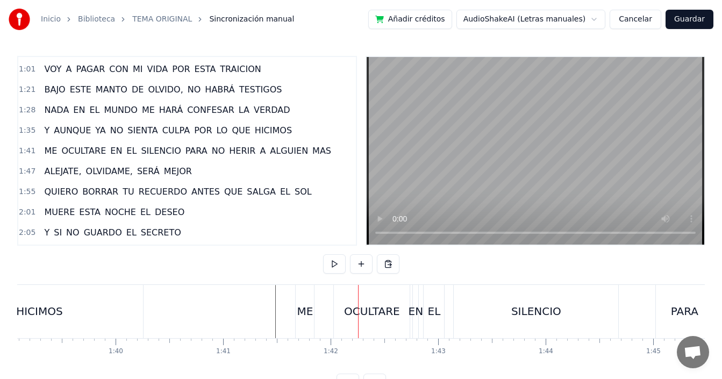
click at [416, 313] on div "EN" at bounding box center [416, 311] width 15 height 16
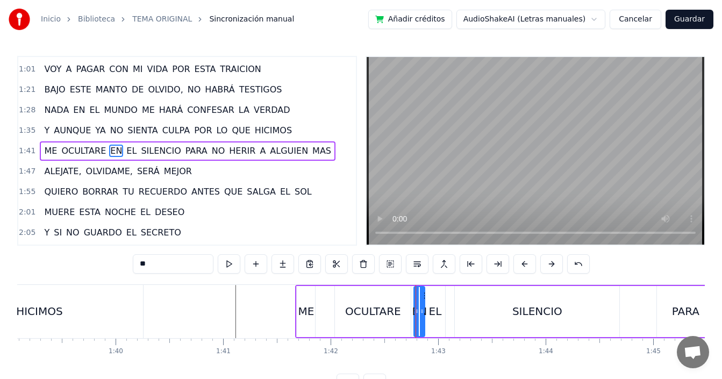
drag, startPoint x: 418, startPoint y: 316, endPoint x: 424, endPoint y: 319, distance: 6.6
click at [424, 319] on div at bounding box center [422, 311] width 4 height 49
drag, startPoint x: 414, startPoint y: 313, endPoint x: 408, endPoint y: 321, distance: 10.3
click at [408, 321] on div at bounding box center [410, 311] width 4 height 49
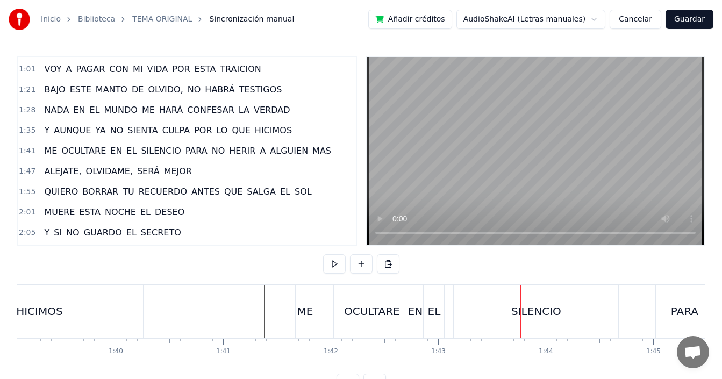
click at [430, 311] on div "EL" at bounding box center [434, 311] width 13 height 16
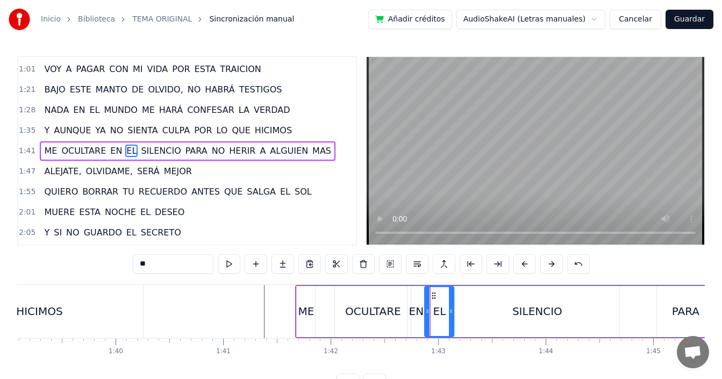
drag, startPoint x: 444, startPoint y: 311, endPoint x: 453, endPoint y: 319, distance: 11.4
click at [453, 319] on div at bounding box center [451, 311] width 4 height 49
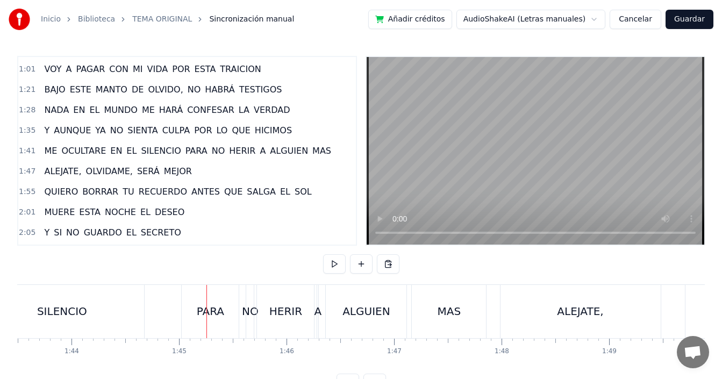
scroll to position [0, 11064]
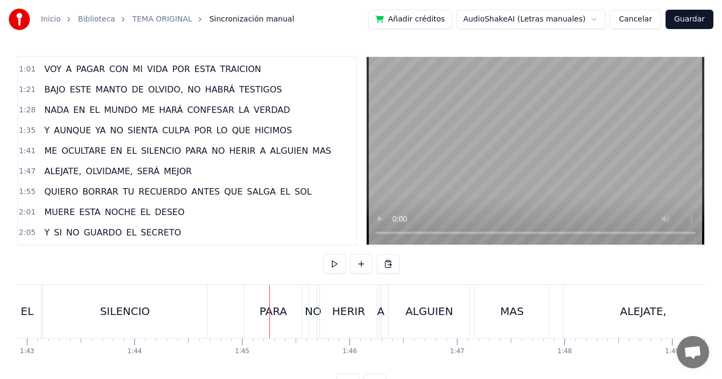
click at [162, 309] on div "SILENCIO" at bounding box center [124, 311] width 164 height 53
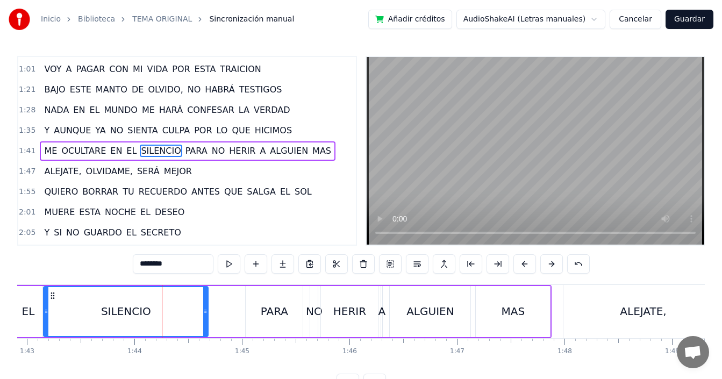
click at [194, 264] on input "********" at bounding box center [173, 263] width 81 height 19
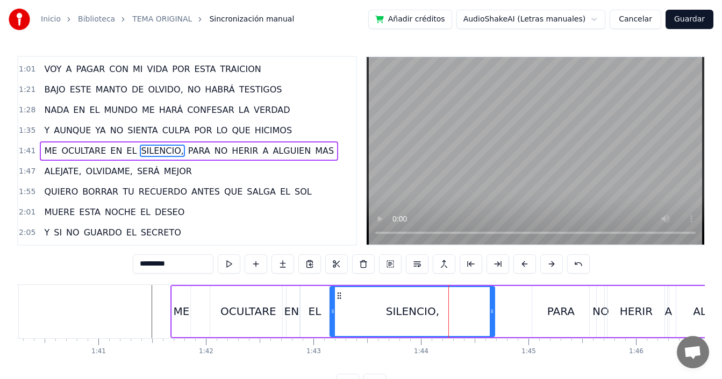
scroll to position [0, 10762]
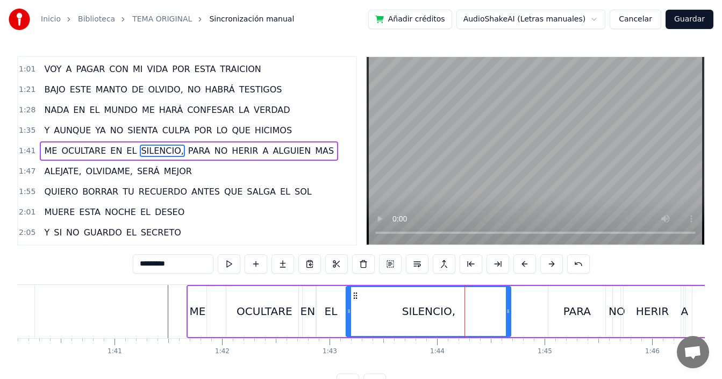
type input "*********"
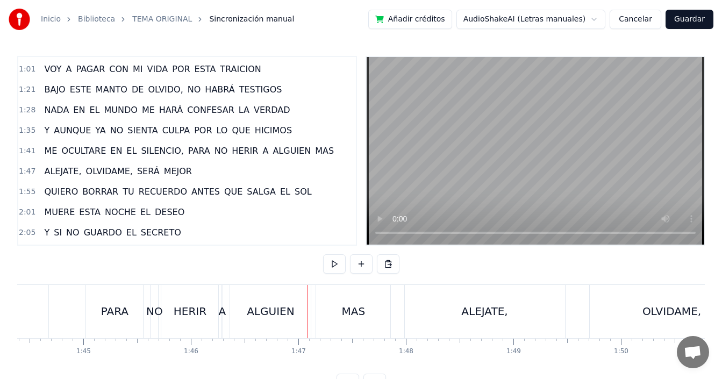
scroll to position [0, 11175]
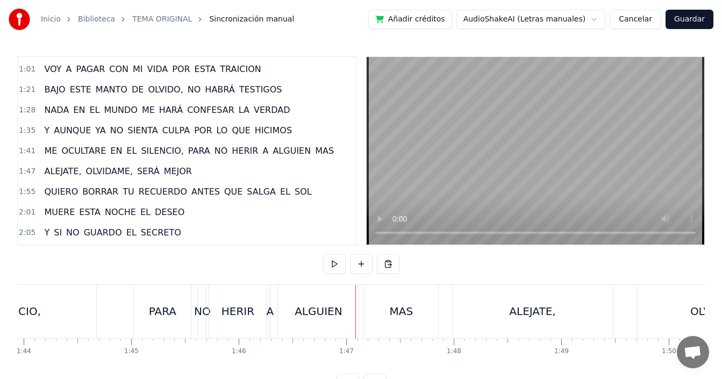
click at [127, 317] on div "ME OCULTARE EN EL SILENCIO, PARA NO HERIR A ALGUIEN MAS" at bounding box center [107, 311] width 668 height 53
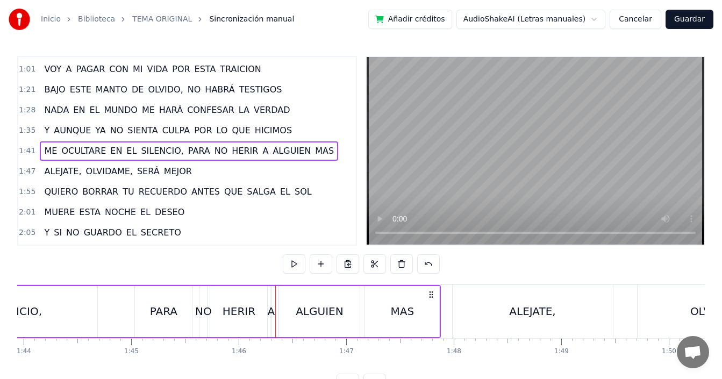
click at [126, 310] on div "ME OCULTARE EN EL SILENCIO, PARA NO HERIR A ALGUIEN MAS" at bounding box center [107, 311] width 668 height 53
click at [270, 318] on div "A" at bounding box center [272, 311] width 8 height 16
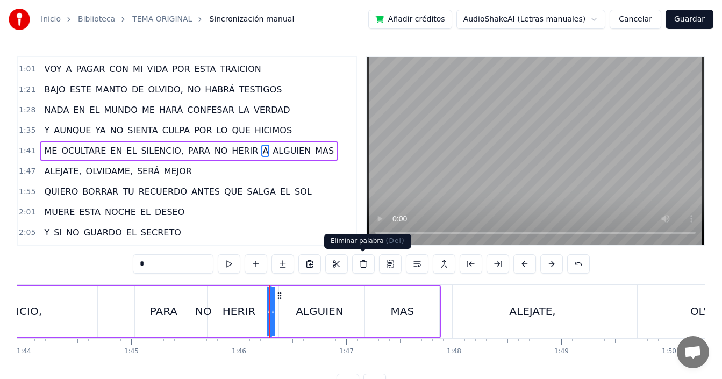
click at [360, 261] on button at bounding box center [363, 263] width 23 height 19
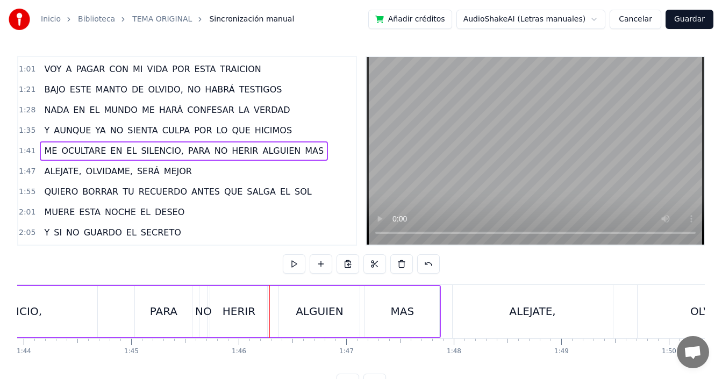
click at [113, 312] on div "ME OCULTARE EN EL SILENCIO, PARA NO HERIR ALGUIEN MAS" at bounding box center [107, 311] width 668 height 53
click at [110, 312] on div "ME OCULTARE EN EL SILENCIO, PARA NO HERIR ALGUIEN MAS" at bounding box center [107, 311] width 668 height 53
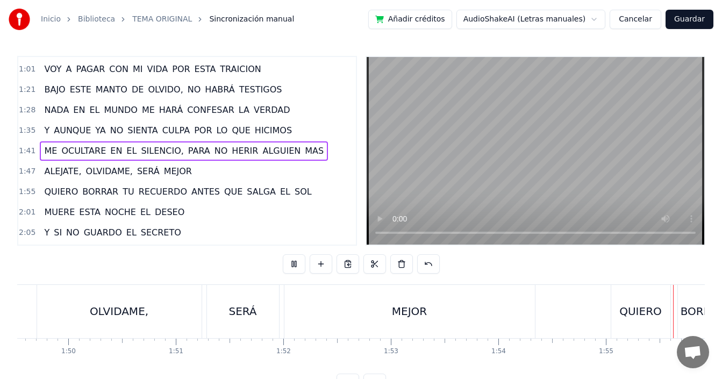
scroll to position [0, 12376]
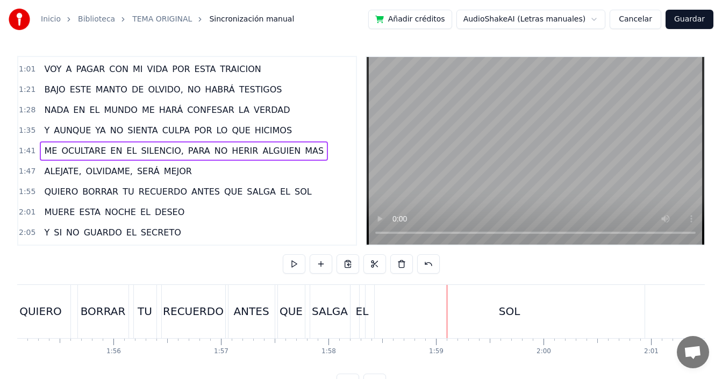
click at [363, 313] on div "EL" at bounding box center [362, 311] width 13 height 16
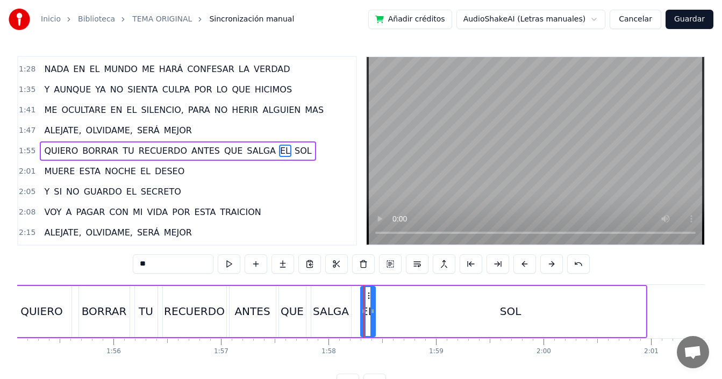
drag, startPoint x: 364, startPoint y: 314, endPoint x: 374, endPoint y: 320, distance: 10.6
click at [374, 320] on div at bounding box center [372, 311] width 4 height 49
drag, startPoint x: 362, startPoint y: 313, endPoint x: 352, endPoint y: 326, distance: 16.9
click at [352, 326] on div at bounding box center [353, 311] width 4 height 49
click at [109, 312] on div "BORRAR" at bounding box center [104, 311] width 45 height 16
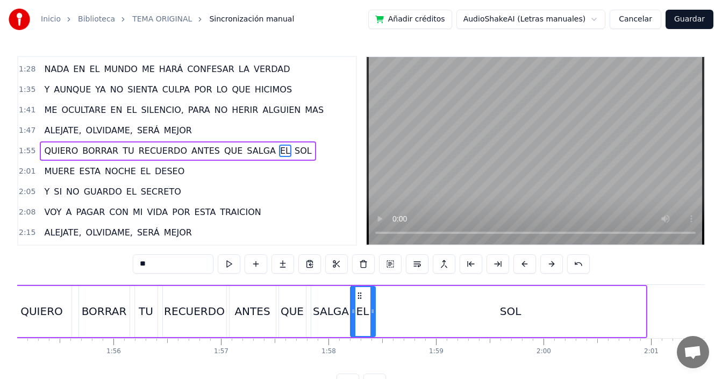
type input "******"
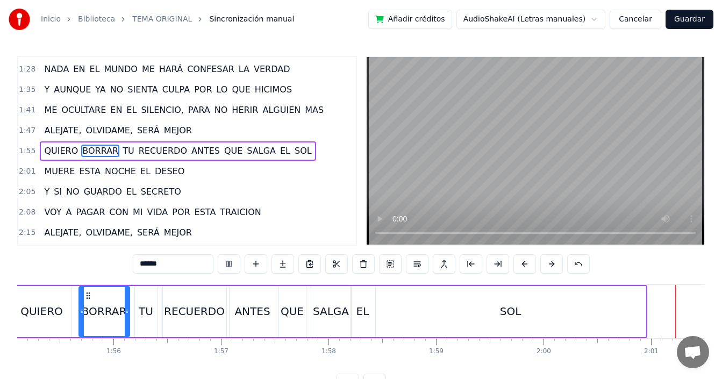
scroll to position [0, 12974]
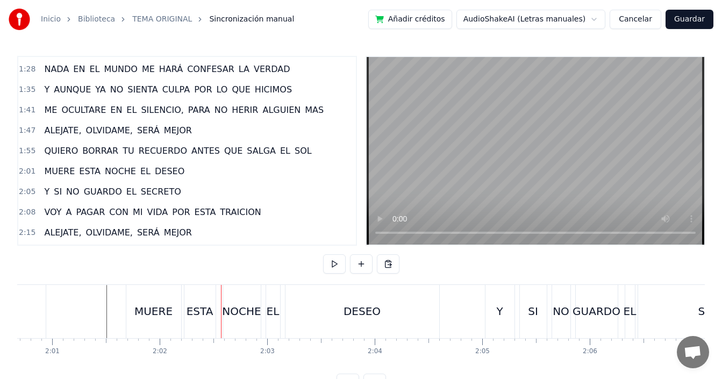
click at [202, 316] on div "ESTA" at bounding box center [200, 311] width 27 height 16
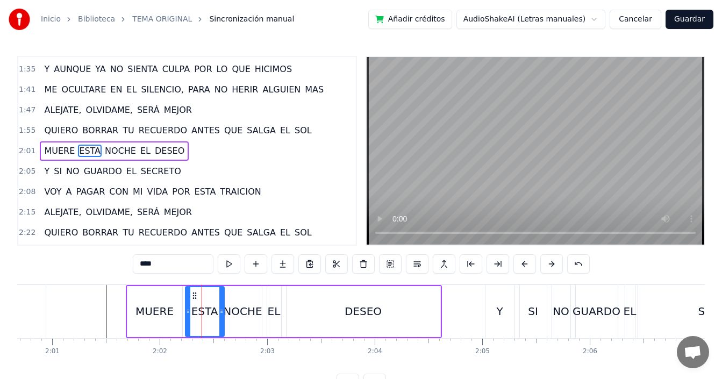
drag, startPoint x: 216, startPoint y: 312, endPoint x: 223, endPoint y: 316, distance: 8.4
click at [223, 316] on div at bounding box center [221, 311] width 4 height 49
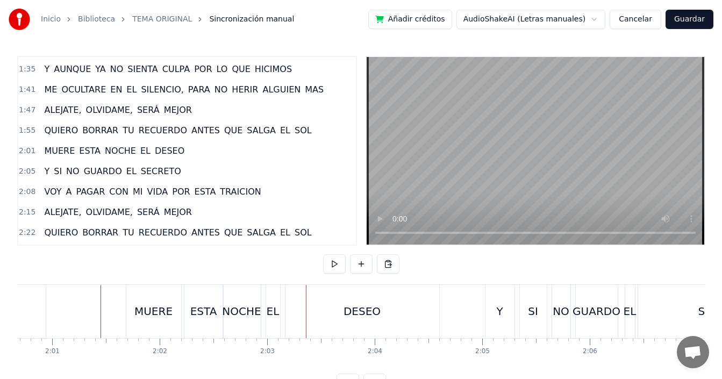
click at [234, 316] on div "NOCHE" at bounding box center [241, 311] width 39 height 16
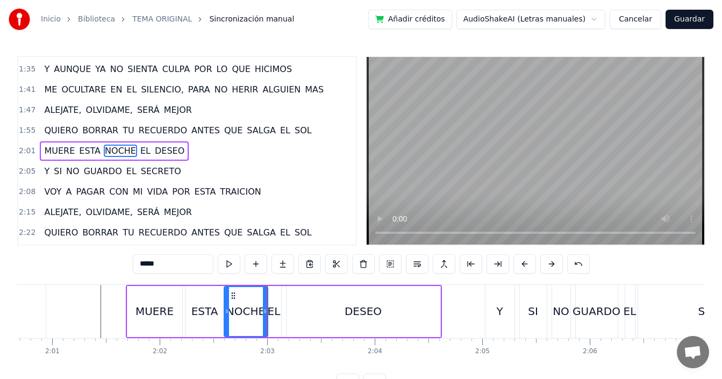
drag, startPoint x: 258, startPoint y: 313, endPoint x: 264, endPoint y: 318, distance: 8.0
click at [264, 318] on div at bounding box center [265, 311] width 4 height 49
click at [276, 312] on div "EL" at bounding box center [274, 311] width 13 height 16
type input "**"
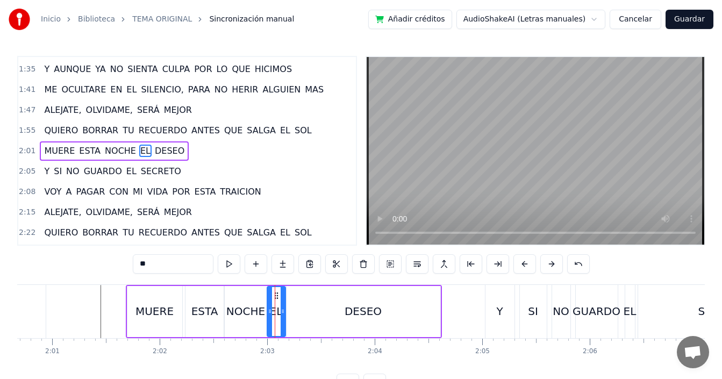
drag, startPoint x: 280, startPoint y: 313, endPoint x: 284, endPoint y: 318, distance: 6.5
click at [284, 318] on div at bounding box center [283, 311] width 4 height 49
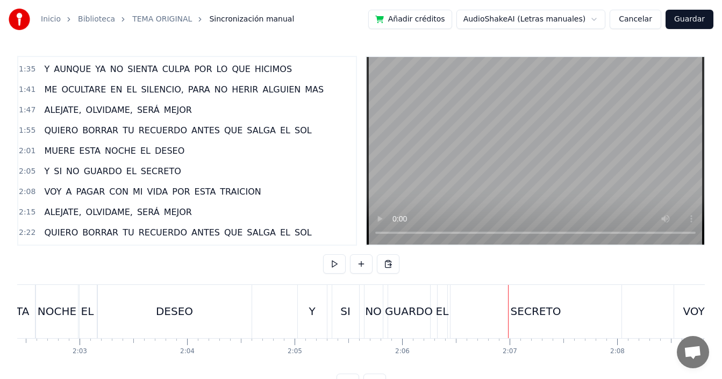
scroll to position [0, 13067]
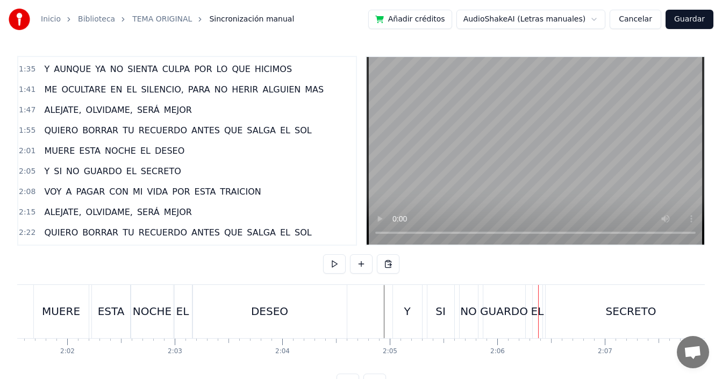
click at [540, 308] on div "EL" at bounding box center [537, 311] width 13 height 16
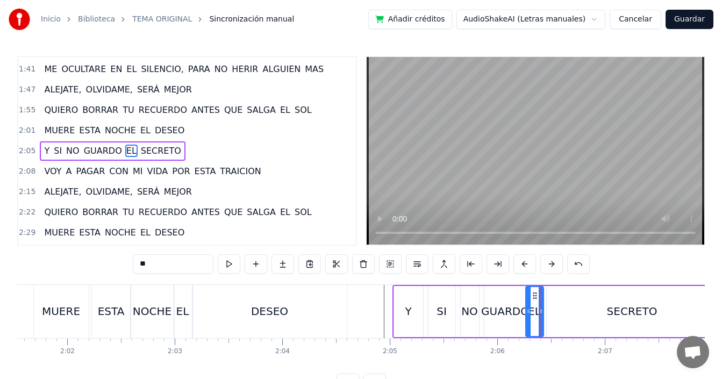
drag, startPoint x: 535, startPoint y: 311, endPoint x: 527, endPoint y: 321, distance: 12.6
click at [527, 321] on div at bounding box center [528, 311] width 4 height 49
click at [544, 320] on div at bounding box center [543, 311] width 4 height 49
drag, startPoint x: 370, startPoint y: 310, endPoint x: 368, endPoint y: 286, distance: 23.8
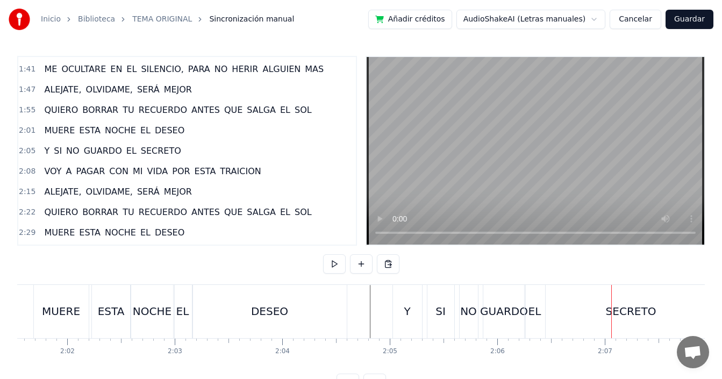
click at [108, 304] on div "ESTA" at bounding box center [111, 311] width 27 height 16
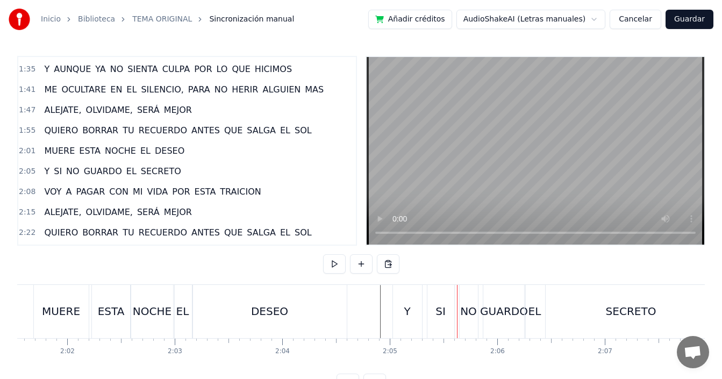
click at [464, 312] on div "NO" at bounding box center [468, 311] width 17 height 16
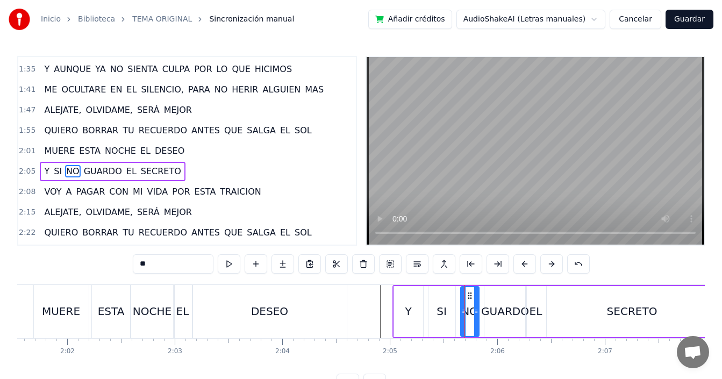
scroll to position [243, 0]
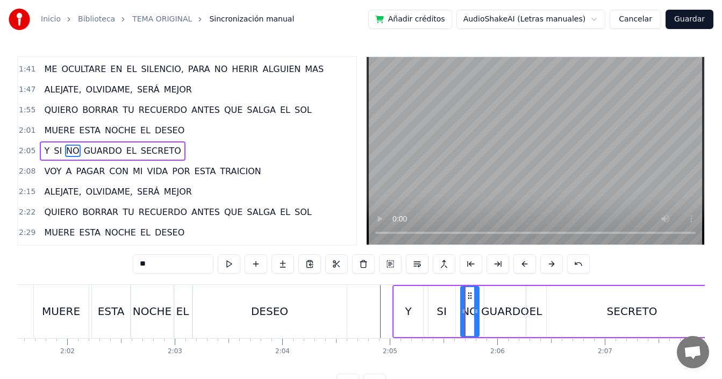
click at [438, 310] on div "SI" at bounding box center [442, 311] width 10 height 16
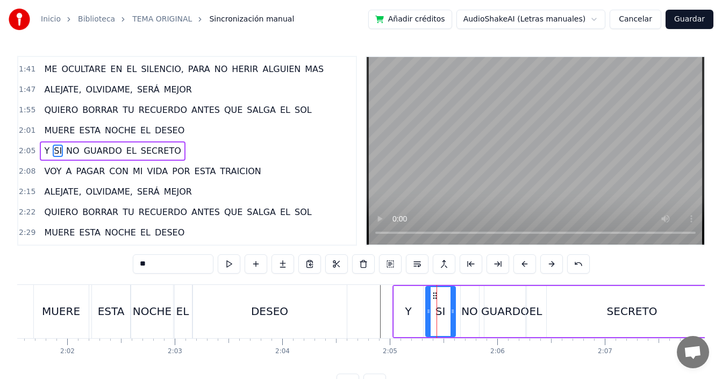
drag, startPoint x: 429, startPoint y: 313, endPoint x: 426, endPoint y: 320, distance: 7.7
click at [426, 320] on div at bounding box center [428, 311] width 4 height 49
drag, startPoint x: 452, startPoint y: 312, endPoint x: 447, endPoint y: 317, distance: 6.8
click at [447, 317] on div at bounding box center [449, 311] width 4 height 49
click at [470, 312] on div "NO" at bounding box center [469, 311] width 17 height 16
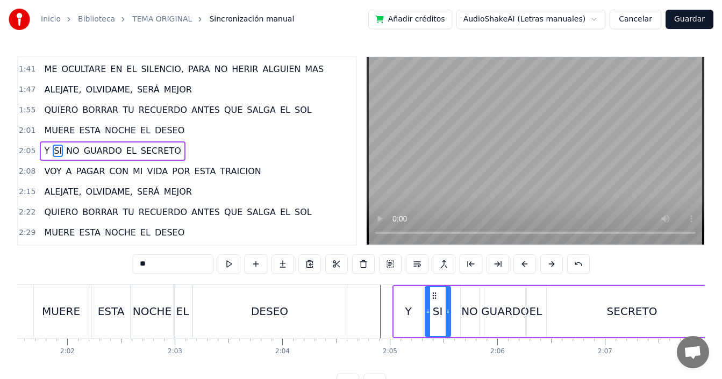
type input "**"
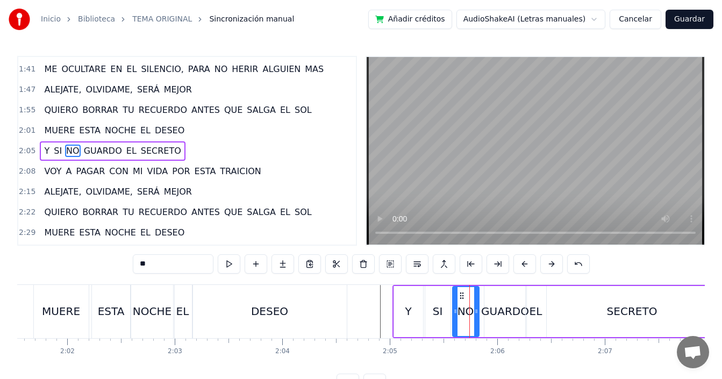
drag, startPoint x: 463, startPoint y: 313, endPoint x: 455, endPoint y: 319, distance: 9.7
click at [455, 319] on div at bounding box center [455, 311] width 4 height 49
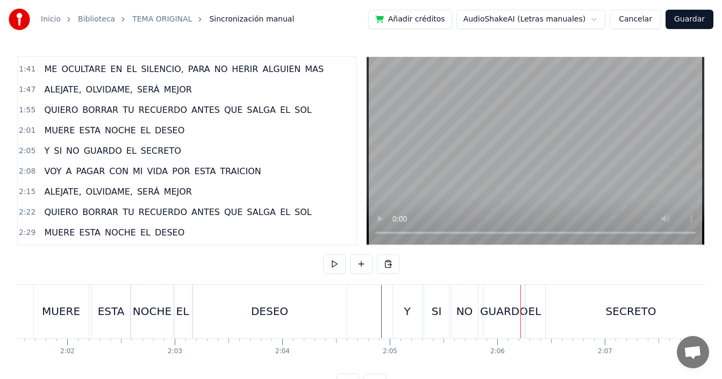
click at [517, 309] on div "GUARDO" at bounding box center [504, 311] width 48 height 16
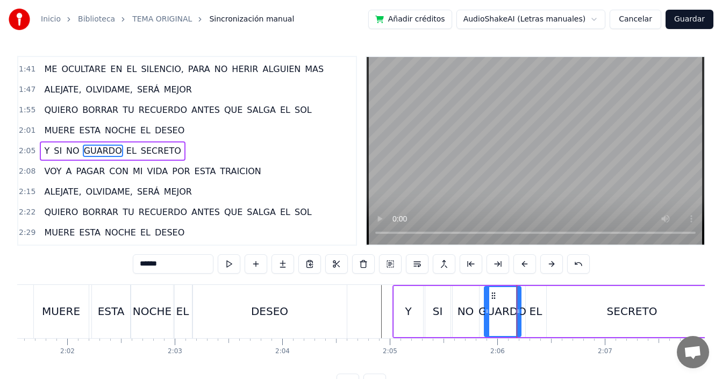
drag, startPoint x: 524, startPoint y: 310, endPoint x: 519, endPoint y: 317, distance: 9.2
click at [519, 317] on div at bounding box center [518, 311] width 4 height 49
click at [526, 309] on div "EL" at bounding box center [536, 311] width 20 height 51
type input "**"
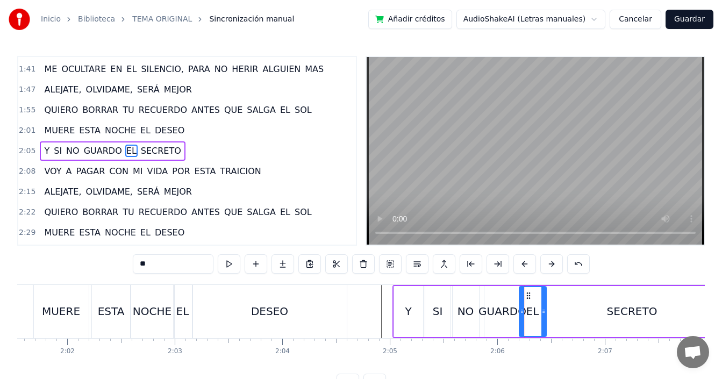
drag, startPoint x: 526, startPoint y: 310, endPoint x: 520, endPoint y: 316, distance: 9.1
click at [520, 316] on div at bounding box center [522, 311] width 4 height 49
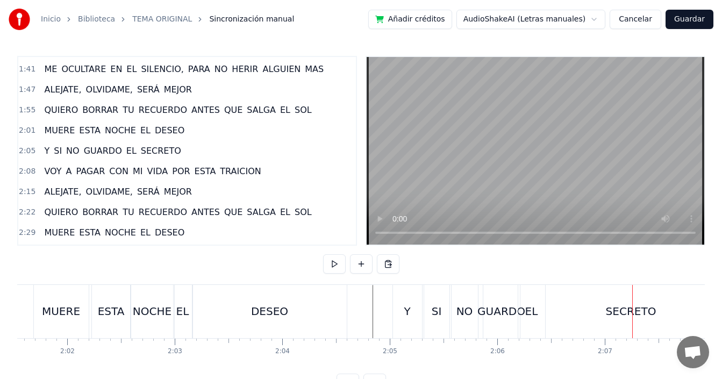
click at [173, 307] on div "EL" at bounding box center [182, 311] width 19 height 53
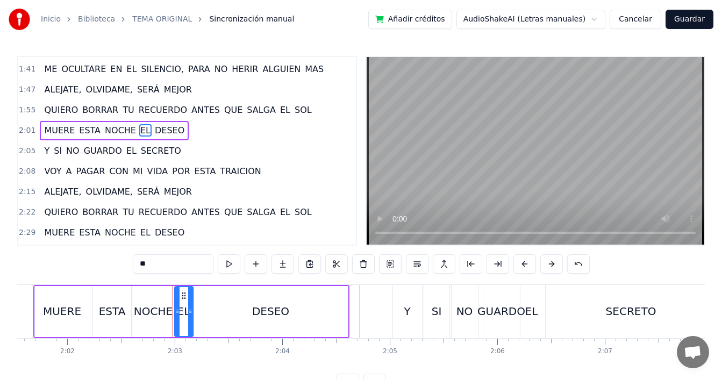
scroll to position [223, 0]
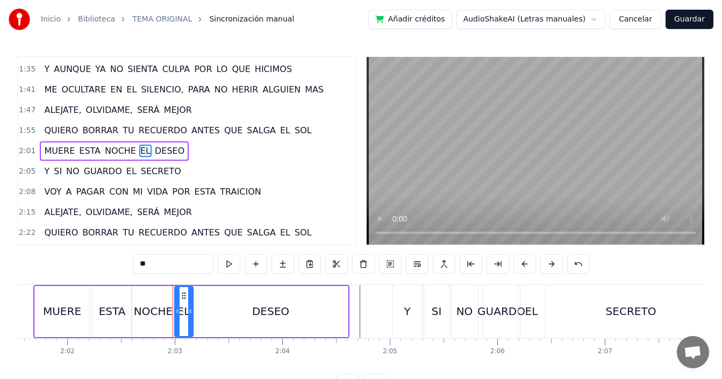
click at [362, 220] on div "0:14 QUIERO QUE SEA ESTA NOCHE, SOLO UN RECUERDO 0:21 QUIERO ARRANCARTE POR SIE…" at bounding box center [361, 151] width 688 height 190
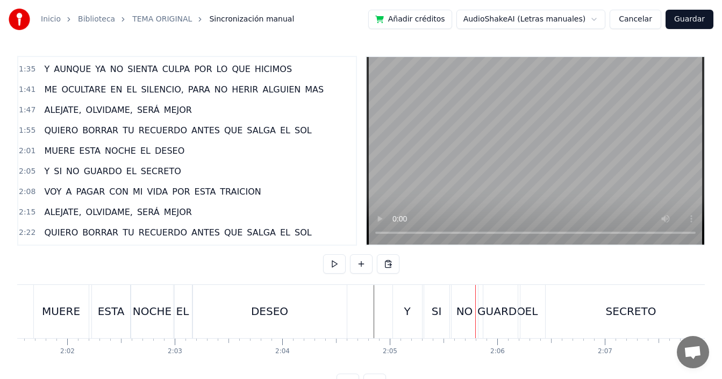
click at [487, 310] on div "GUARDO" at bounding box center [501, 311] width 48 height 16
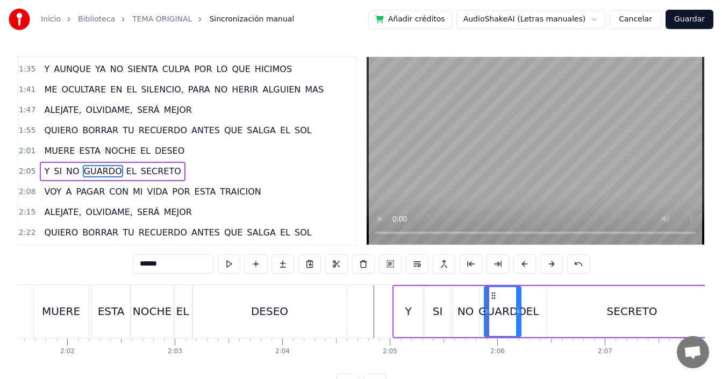
scroll to position [243, 0]
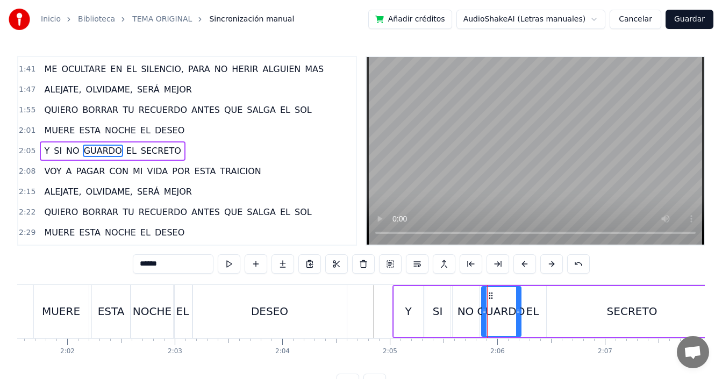
drag, startPoint x: 485, startPoint y: 311, endPoint x: 482, endPoint y: 317, distance: 7.2
click at [482, 317] on div at bounding box center [484, 311] width 4 height 49
click at [463, 312] on div "NO" at bounding box center [465, 311] width 17 height 16
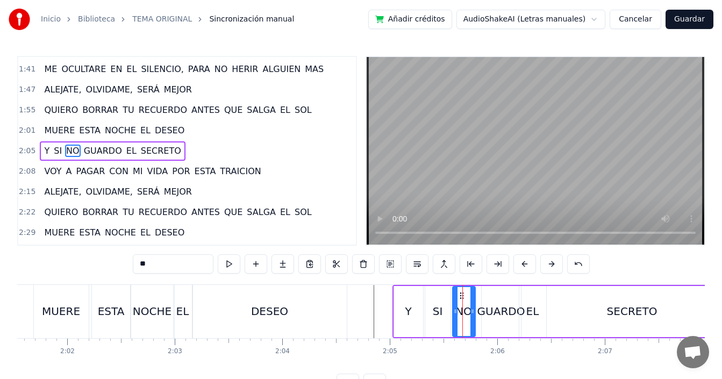
drag, startPoint x: 476, startPoint y: 309, endPoint x: 473, endPoint y: 314, distance: 6.1
click at [473, 314] on icon at bounding box center [472, 311] width 4 height 9
click at [495, 309] on div "GUARDO" at bounding box center [501, 311] width 48 height 16
type input "******"
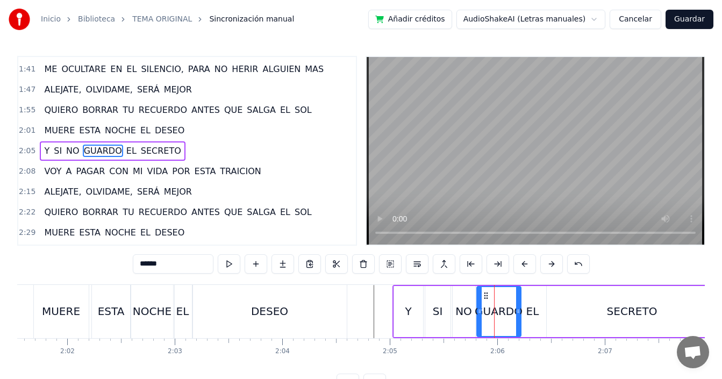
drag, startPoint x: 483, startPoint y: 311, endPoint x: 478, endPoint y: 319, distance: 8.9
click at [478, 319] on div at bounding box center [479, 311] width 4 height 49
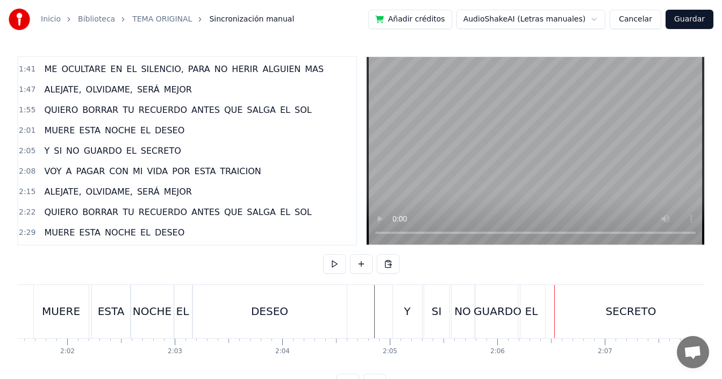
click at [554, 311] on div at bounding box center [554, 311] width 1 height 53
click at [584, 311] on div "SECRETO" at bounding box center [631, 311] width 171 height 53
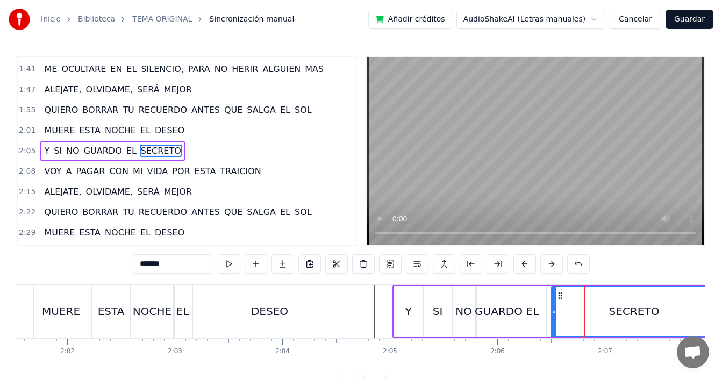
click at [554, 313] on icon at bounding box center [554, 311] width 4 height 9
click at [535, 314] on div "EL" at bounding box center [532, 311] width 13 height 16
type input "**"
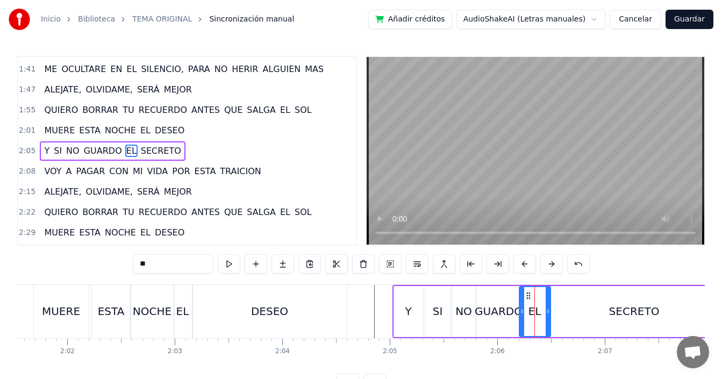
drag, startPoint x: 545, startPoint y: 313, endPoint x: 549, endPoint y: 317, distance: 6.1
click at [549, 317] on div at bounding box center [548, 311] width 4 height 49
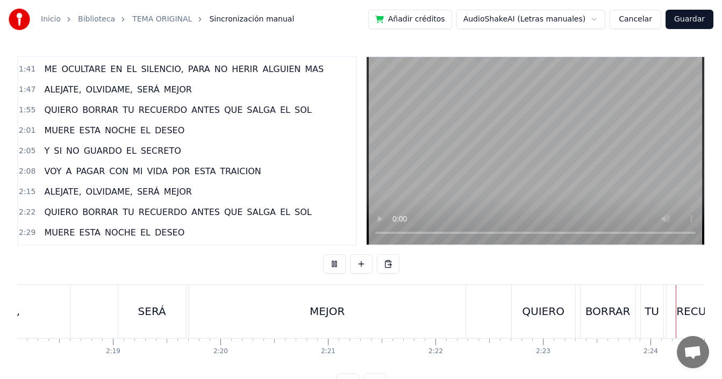
scroll to position [0, 15449]
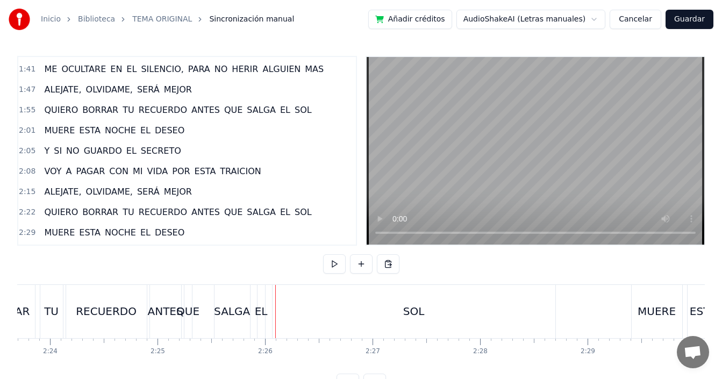
click at [192, 312] on div "QUE" at bounding box center [187, 311] width 23 height 16
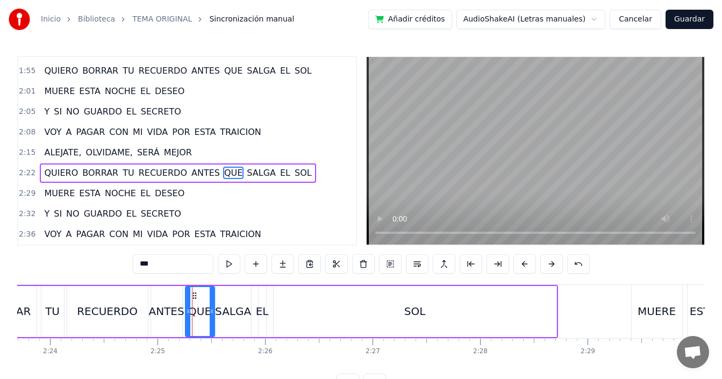
drag, startPoint x: 191, startPoint y: 314, endPoint x: 213, endPoint y: 319, distance: 22.0
click at [213, 319] on div at bounding box center [212, 311] width 4 height 49
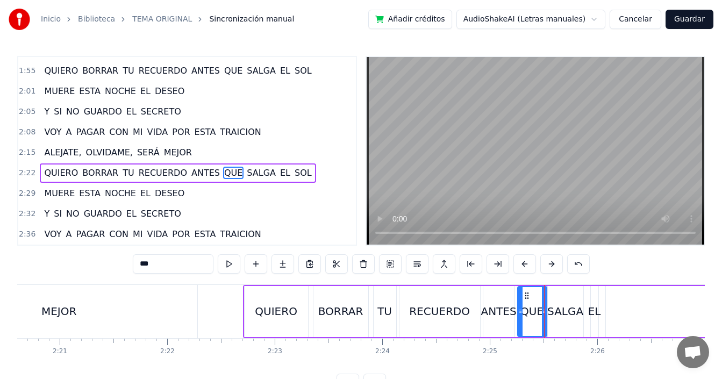
scroll to position [0, 15070]
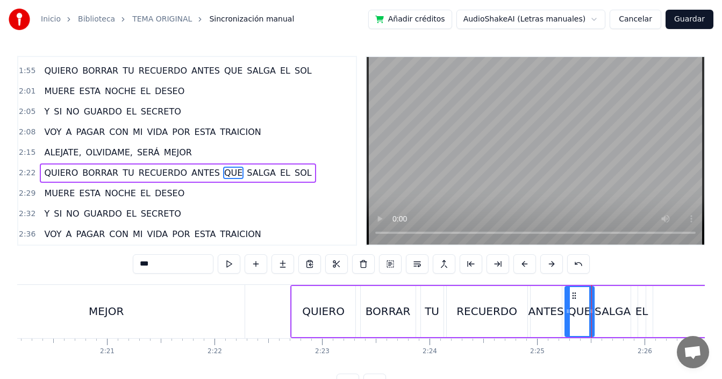
click at [199, 311] on div "MEJOR" at bounding box center [106, 311] width 276 height 53
type input "*****"
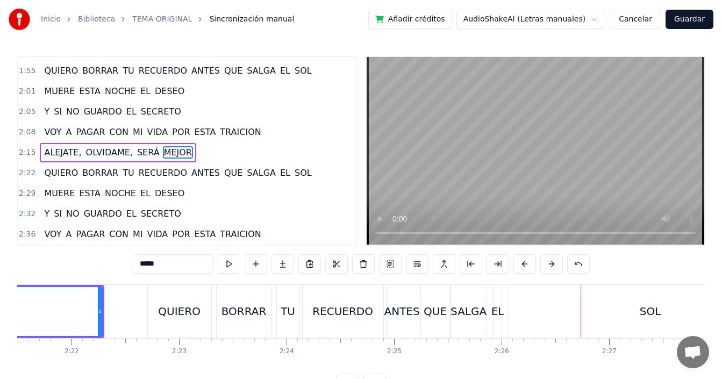
scroll to position [0, 15181]
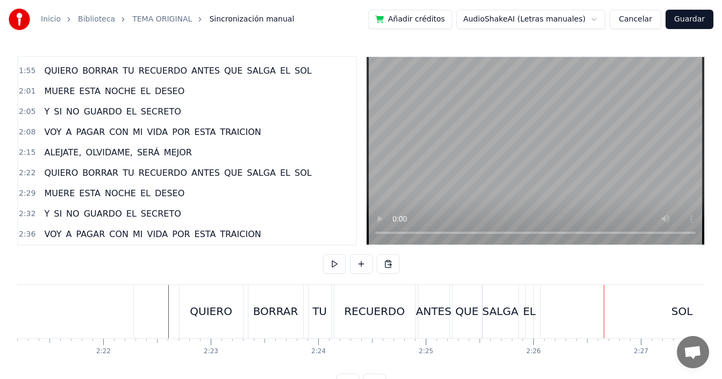
click at [530, 314] on div "EL" at bounding box center [529, 311] width 13 height 16
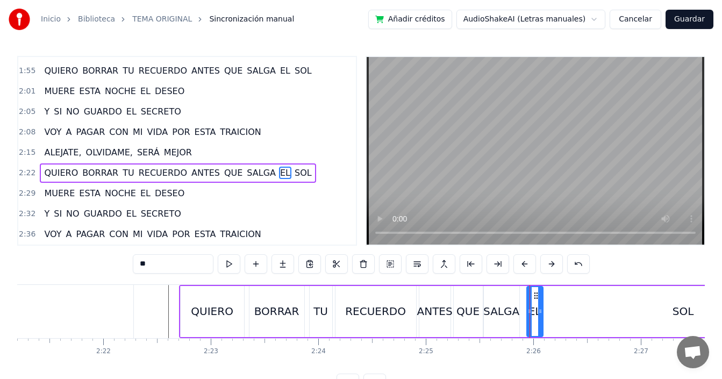
drag, startPoint x: 531, startPoint y: 318, endPoint x: 539, endPoint y: 320, distance: 8.5
click at [540, 320] on div at bounding box center [540, 311] width 4 height 49
drag, startPoint x: 528, startPoint y: 314, endPoint x: 520, endPoint y: 324, distance: 13.0
click at [520, 324] on div at bounding box center [521, 311] width 4 height 49
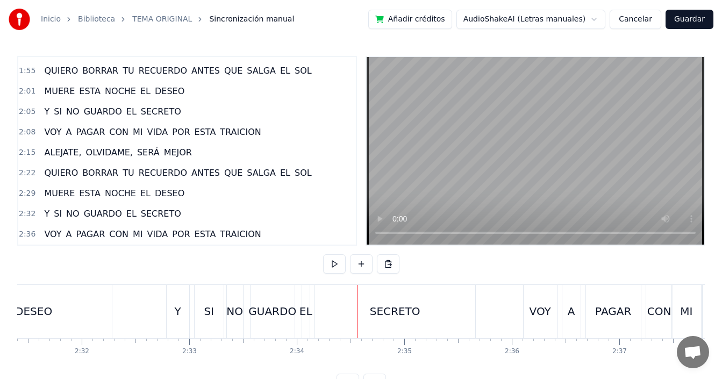
scroll to position [0, 16247]
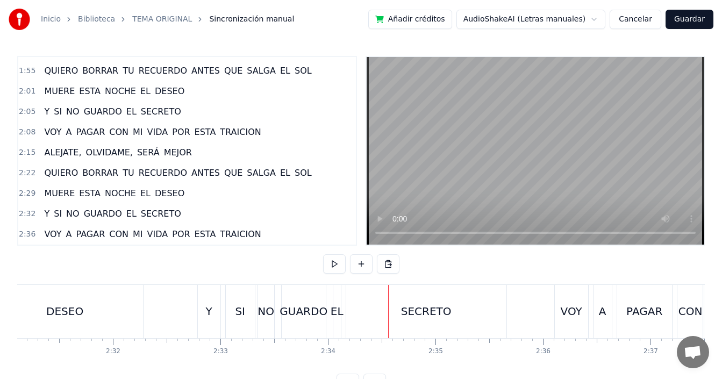
click at [272, 314] on div "NO" at bounding box center [265, 311] width 17 height 16
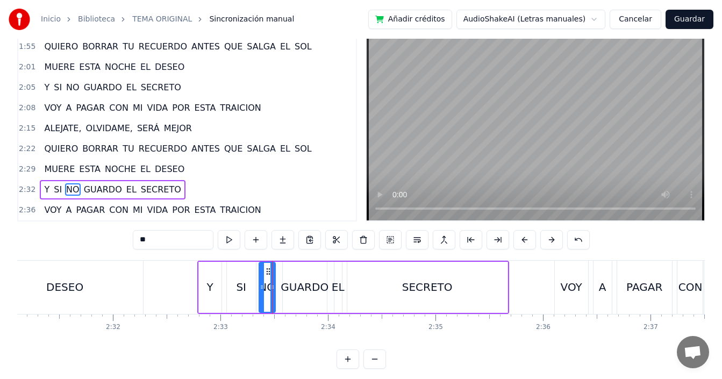
click at [272, 299] on div at bounding box center [272, 287] width 1 height 53
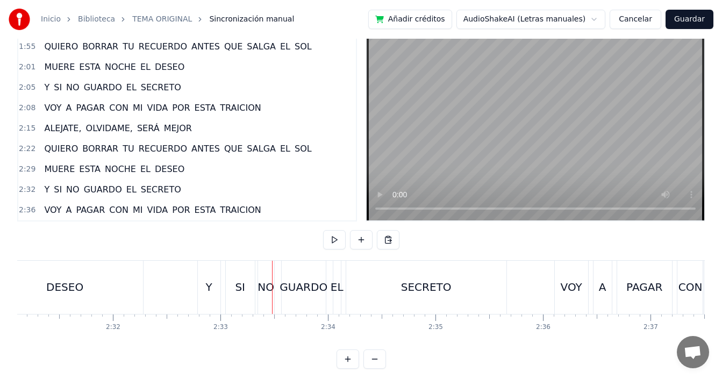
click at [268, 291] on div "NO" at bounding box center [265, 287] width 17 height 16
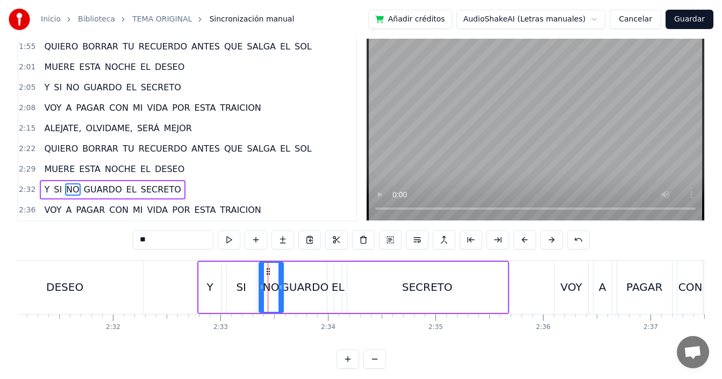
drag, startPoint x: 273, startPoint y: 290, endPoint x: 281, endPoint y: 294, distance: 8.9
click at [281, 294] on div at bounding box center [280, 287] width 4 height 49
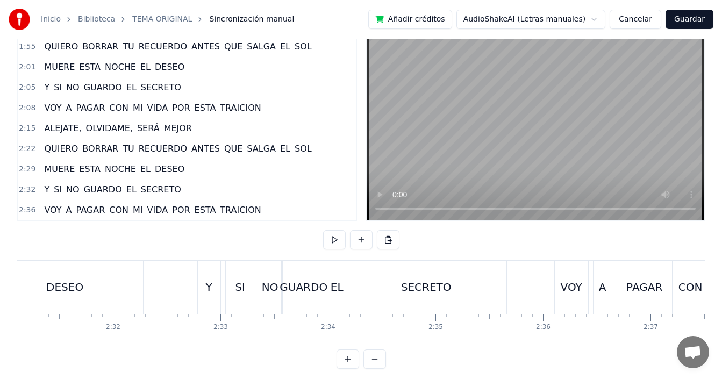
click at [214, 283] on div "Y" at bounding box center [209, 287] width 23 height 53
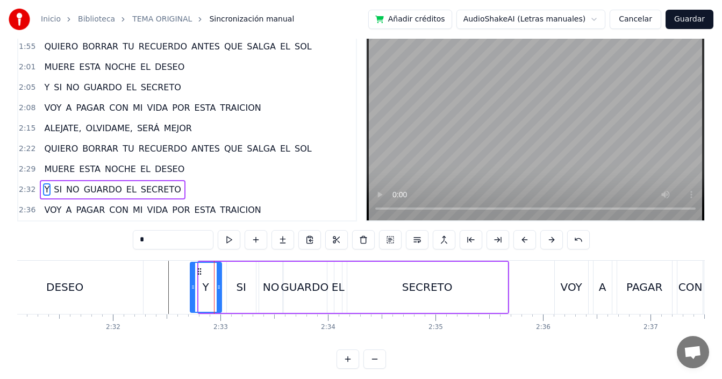
drag, startPoint x: 202, startPoint y: 288, endPoint x: 193, endPoint y: 294, distance: 10.8
click at [193, 294] on div at bounding box center [193, 287] width 4 height 49
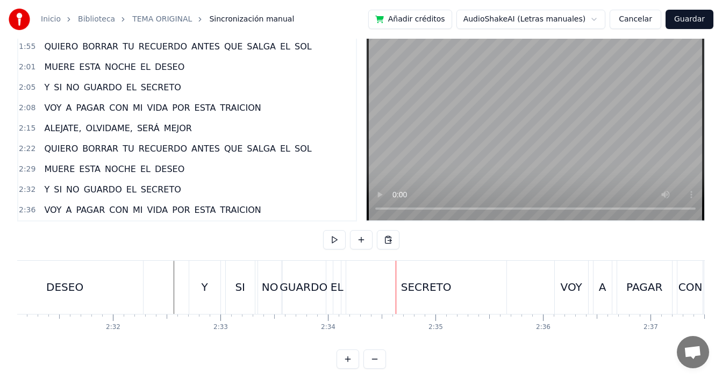
click at [355, 289] on div "SECRETO" at bounding box center [426, 287] width 160 height 53
click at [337, 288] on div "EL" at bounding box center [337, 287] width 13 height 16
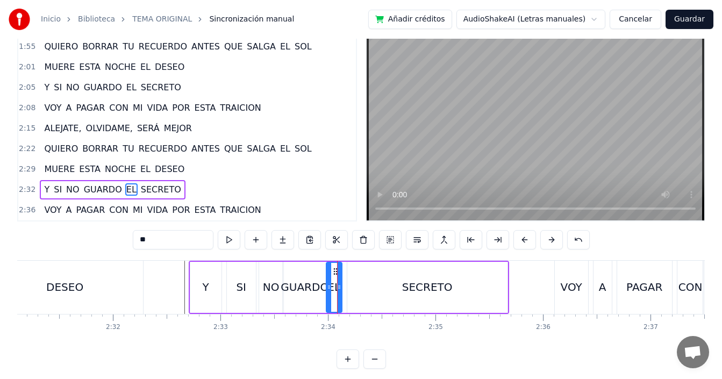
drag, startPoint x: 334, startPoint y: 290, endPoint x: 326, endPoint y: 295, distance: 9.4
click at [327, 295] on div at bounding box center [329, 287] width 4 height 49
click at [353, 289] on div "SECRETO" at bounding box center [427, 287] width 160 height 51
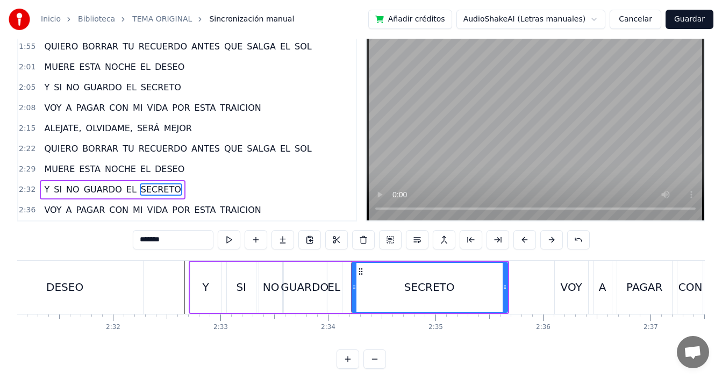
click at [353, 290] on icon at bounding box center [354, 287] width 4 height 9
click at [338, 294] on div "EL" at bounding box center [333, 287] width 13 height 16
type input "**"
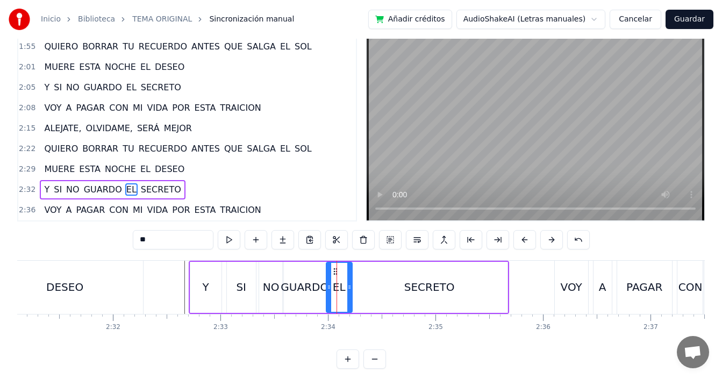
drag, startPoint x: 341, startPoint y: 292, endPoint x: 351, endPoint y: 299, distance: 12.4
click at [351, 299] on div at bounding box center [349, 287] width 4 height 49
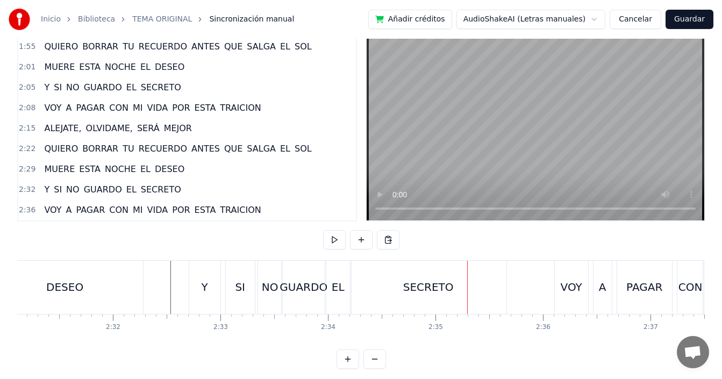
click at [105, 283] on div "DESEO" at bounding box center [65, 287] width 156 height 53
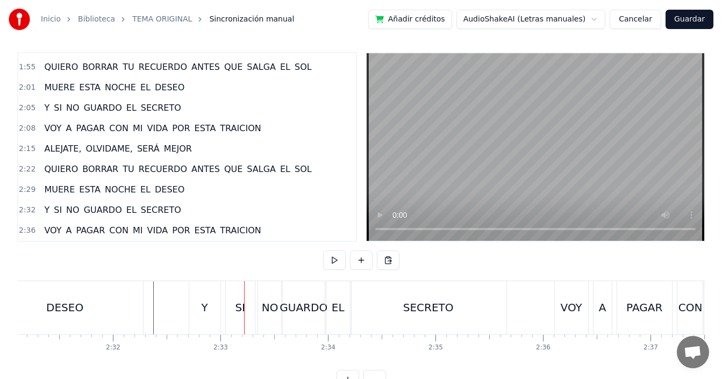
click at [242, 320] on div "SI" at bounding box center [240, 307] width 29 height 53
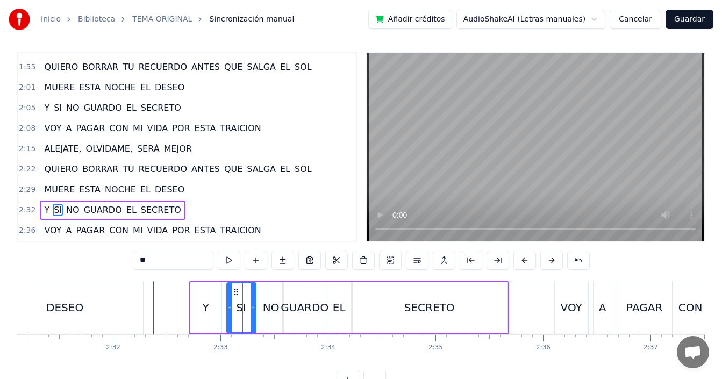
scroll to position [24, 0]
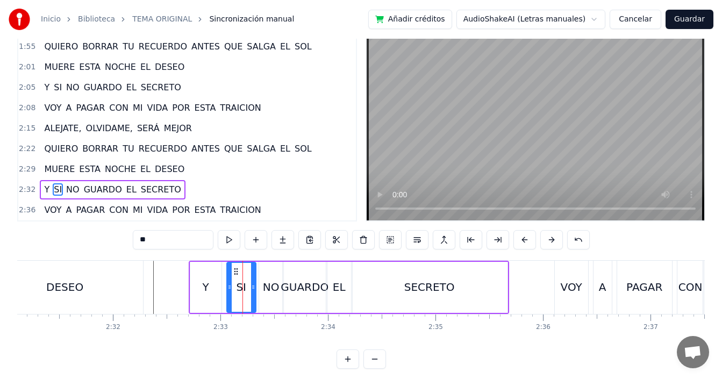
click at [209, 289] on div "Y" at bounding box center [205, 287] width 31 height 51
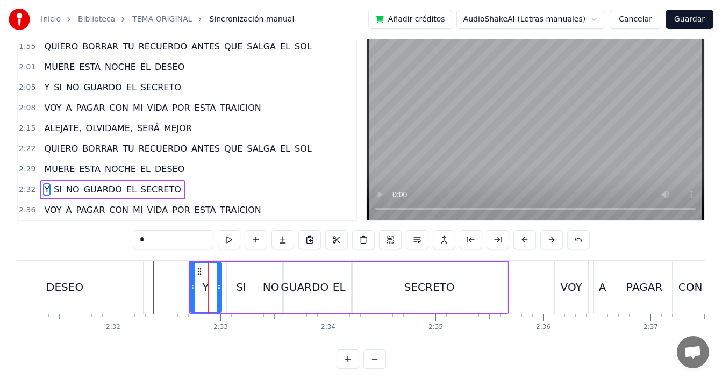
click at [233, 285] on div "SI" at bounding box center [241, 287] width 29 height 51
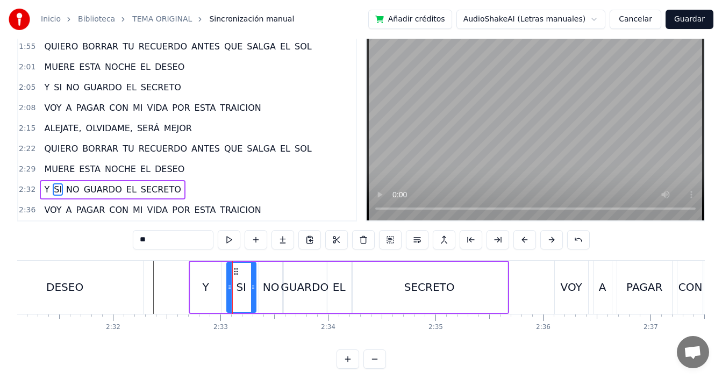
click at [215, 295] on div "Y" at bounding box center [205, 287] width 31 height 51
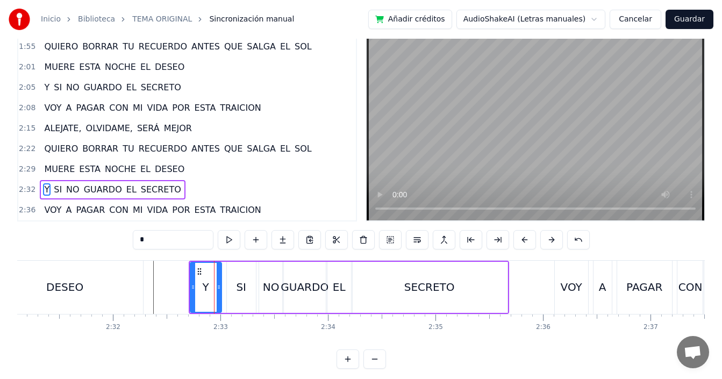
click at [240, 287] on div "SI" at bounding box center [241, 287] width 10 height 16
type input "**"
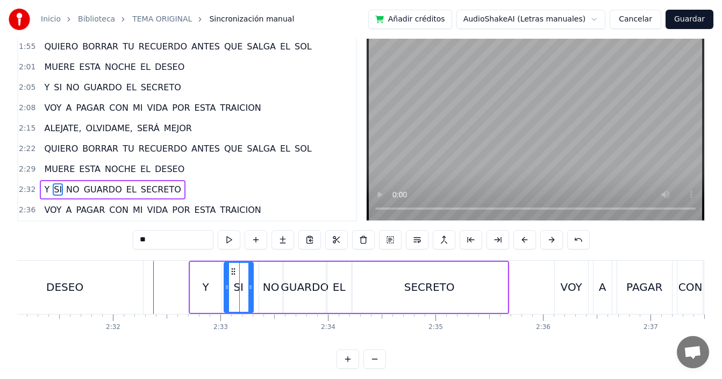
click at [232, 273] on icon at bounding box center [233, 271] width 9 height 9
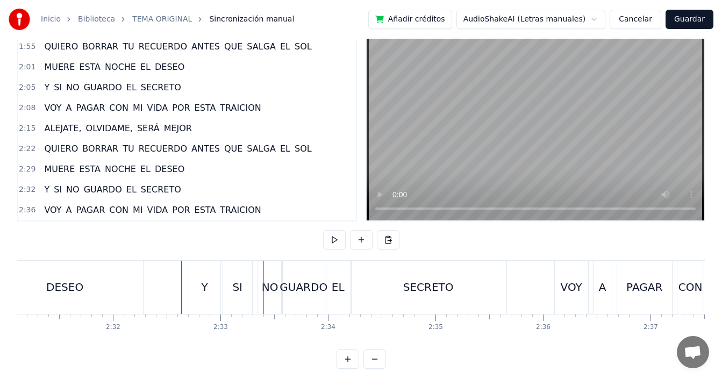
click at [271, 291] on div "NO" at bounding box center [270, 287] width 17 height 16
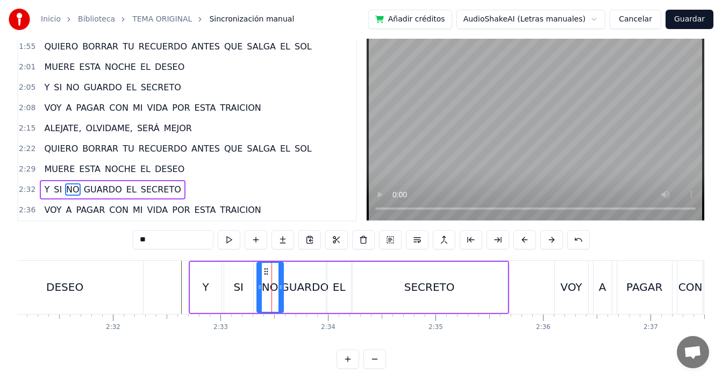
drag, startPoint x: 263, startPoint y: 286, endPoint x: 261, endPoint y: 293, distance: 7.3
click at [261, 293] on div at bounding box center [259, 287] width 4 height 49
drag, startPoint x: 281, startPoint y: 288, endPoint x: 277, endPoint y: 292, distance: 5.8
click at [277, 292] on div at bounding box center [277, 287] width 4 height 49
click at [293, 287] on div "GUARDO" at bounding box center [305, 287] width 48 height 16
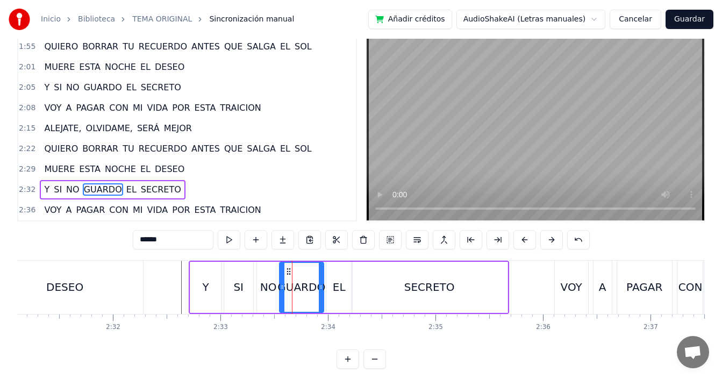
click at [288, 271] on icon at bounding box center [288, 271] width 9 height 9
click at [341, 278] on div "EL" at bounding box center [339, 287] width 26 height 51
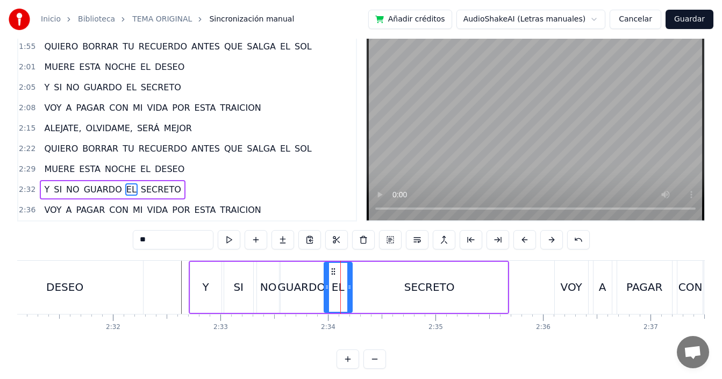
drag, startPoint x: 328, startPoint y: 285, endPoint x: 332, endPoint y: 290, distance: 5.8
click at [329, 290] on icon at bounding box center [327, 287] width 4 height 9
click at [306, 289] on div "GUARDO" at bounding box center [301, 287] width 48 height 16
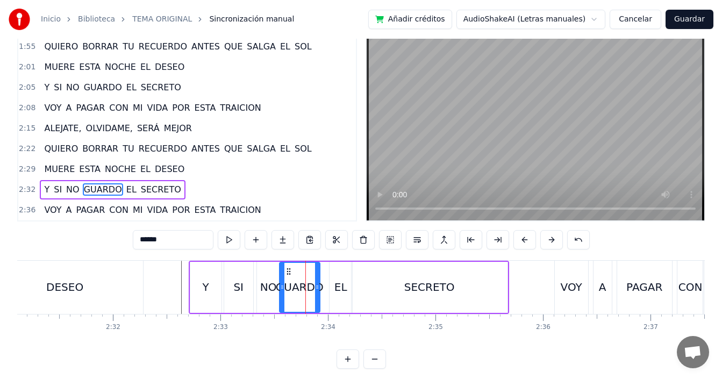
click at [317, 291] on icon at bounding box center [317, 287] width 4 height 9
click at [335, 287] on div "EL" at bounding box center [340, 287] width 13 height 16
type input "**"
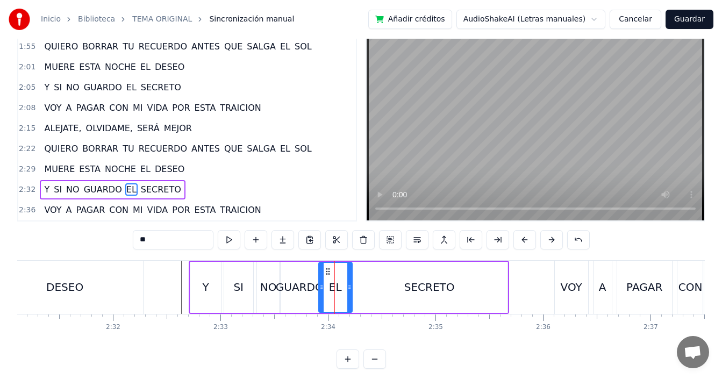
drag, startPoint x: 332, startPoint y: 288, endPoint x: 321, endPoint y: 299, distance: 15.2
click at [321, 299] on div at bounding box center [321, 287] width 4 height 49
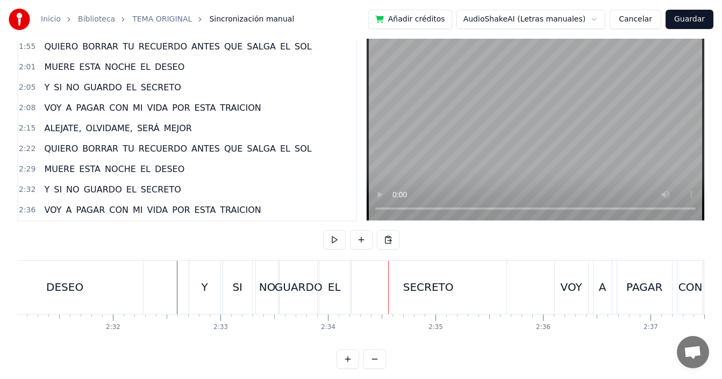
click at [338, 285] on div "EL" at bounding box center [334, 287] width 13 height 16
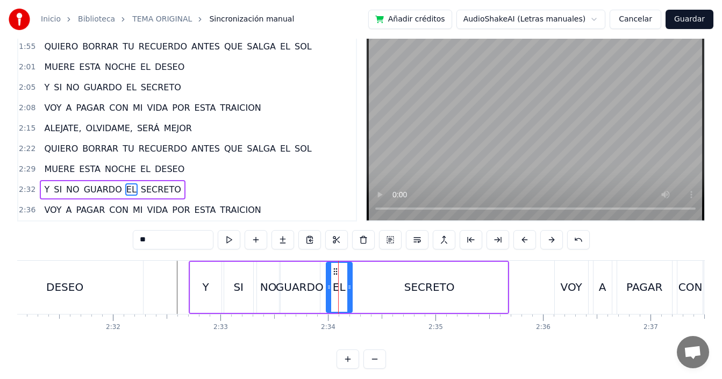
drag, startPoint x: 322, startPoint y: 289, endPoint x: 330, endPoint y: 287, distance: 7.8
click at [330, 287] on icon at bounding box center [329, 287] width 4 height 9
click at [300, 291] on div "GUARDO" at bounding box center [300, 287] width 48 height 16
type input "******"
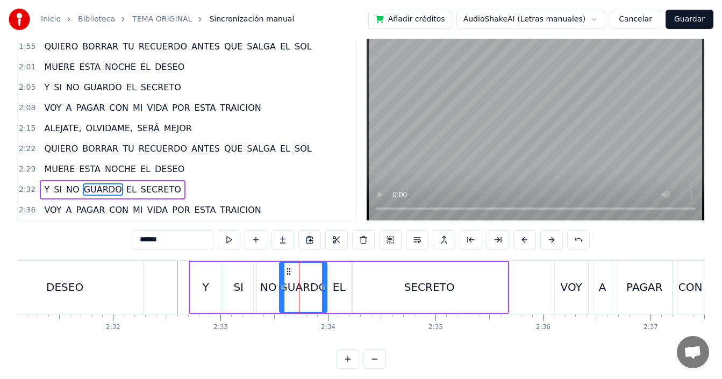
drag, startPoint x: 315, startPoint y: 292, endPoint x: 322, endPoint y: 294, distance: 7.1
click at [322, 294] on div at bounding box center [324, 287] width 4 height 49
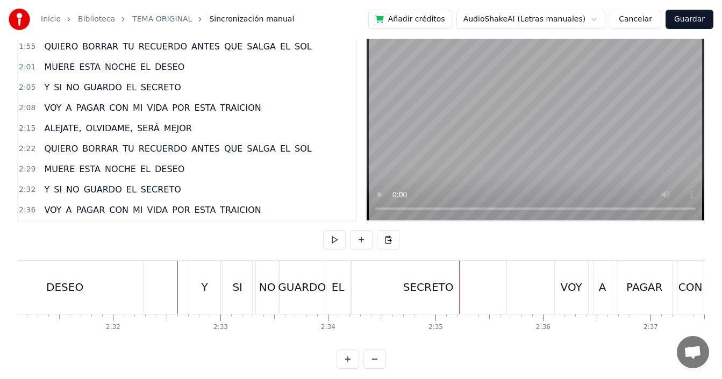
click at [74, 287] on div "DESEO" at bounding box center [64, 287] width 37 height 16
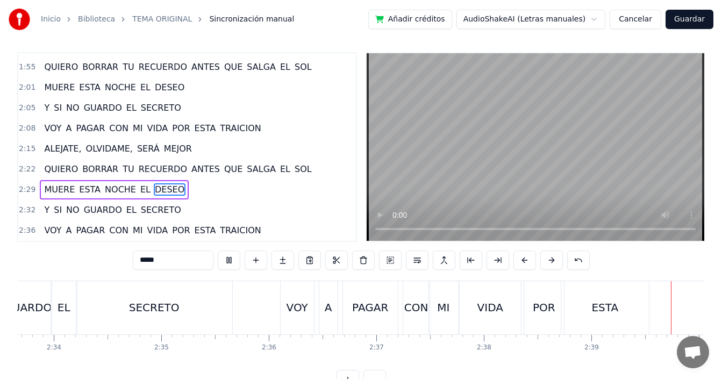
scroll to position [0, 17121]
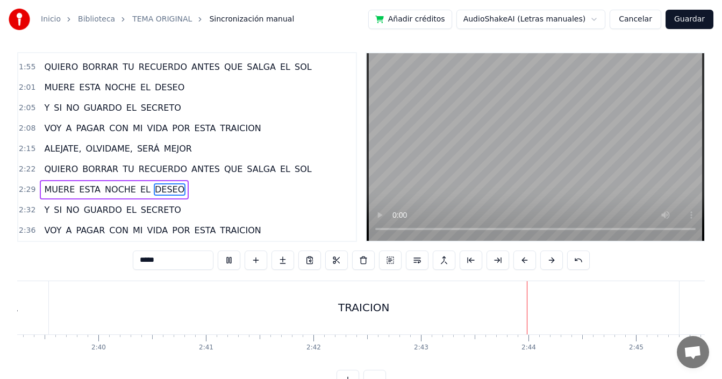
click at [690, 20] on button "Guardar" at bounding box center [690, 19] width 48 height 19
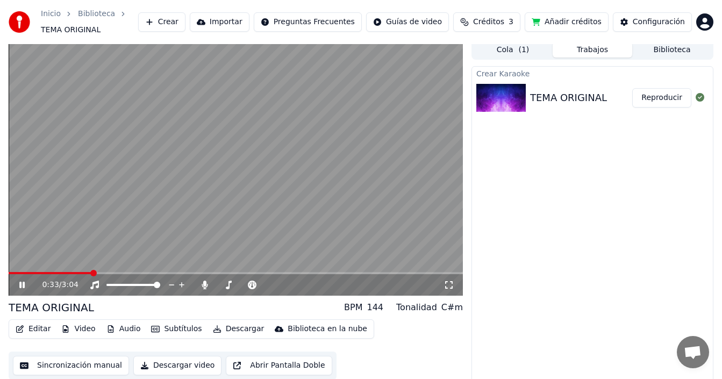
click at [164, 328] on button "Subtítulos" at bounding box center [176, 328] width 59 height 15
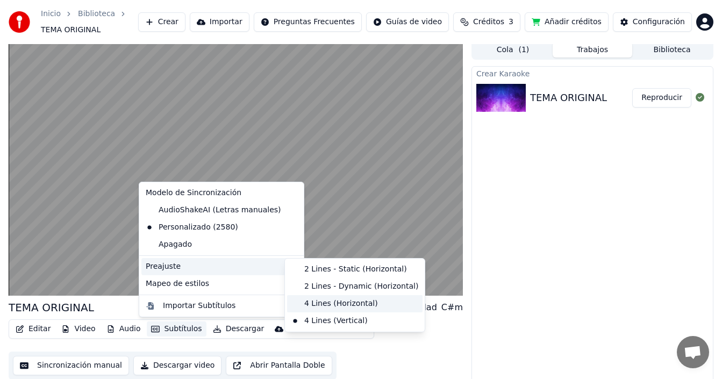
click at [331, 306] on div "4 Lines (Horizontal)" at bounding box center [354, 303] width 135 height 17
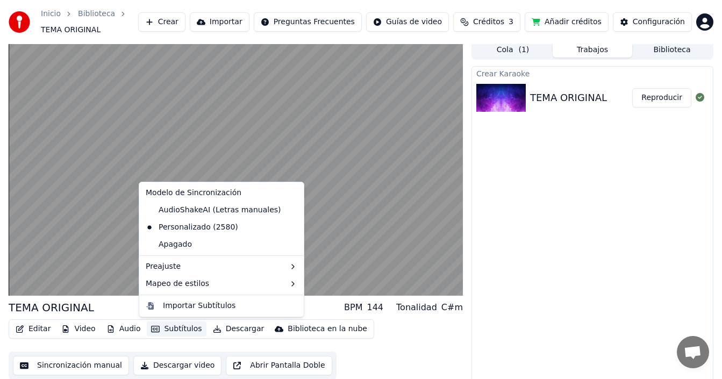
click at [158, 333] on button "Subtítulos" at bounding box center [176, 328] width 59 height 15
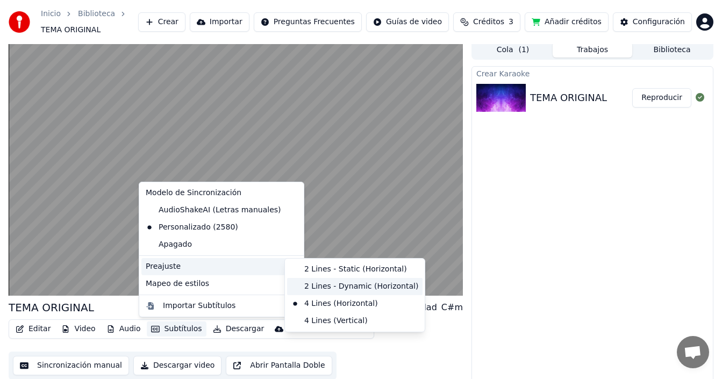
click at [337, 285] on div "2 Lines - Dynamic (Horizontal)" at bounding box center [354, 286] width 135 height 17
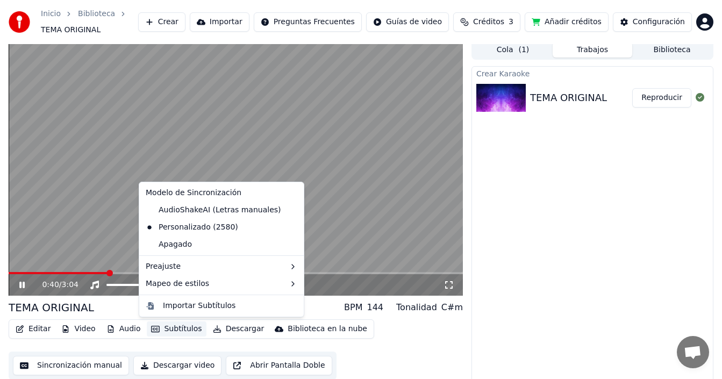
click at [178, 332] on button "Subtítulos" at bounding box center [176, 328] width 59 height 15
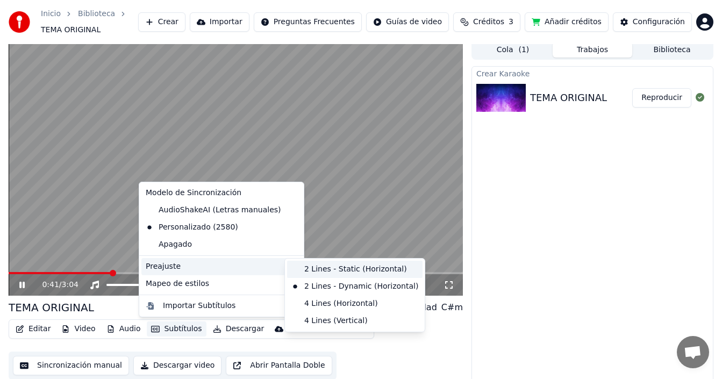
click at [339, 268] on div "2 Lines - Static (Horizontal)" at bounding box center [354, 269] width 135 height 17
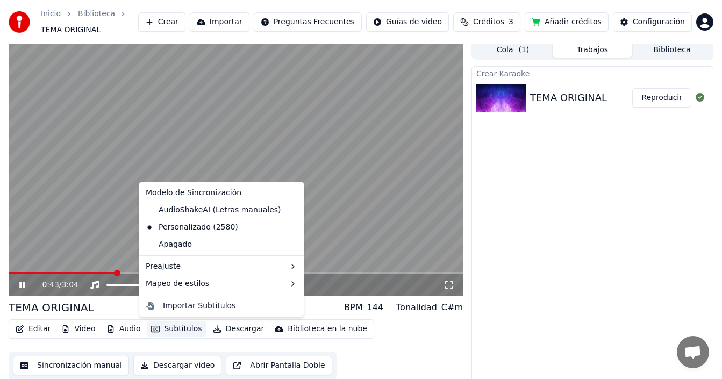
click at [181, 330] on button "Subtítulos" at bounding box center [176, 328] width 59 height 15
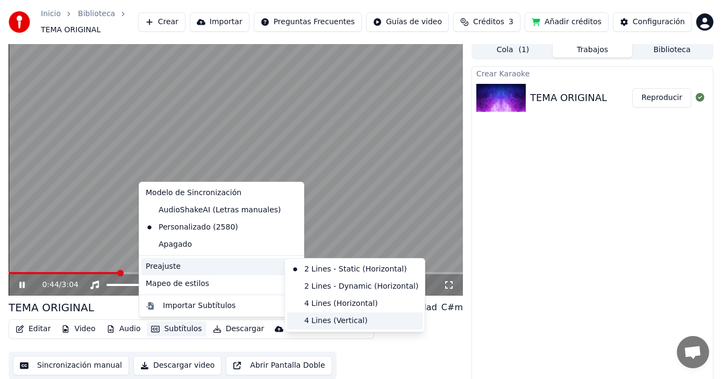
drag, startPoint x: 335, startPoint y: 322, endPoint x: 326, endPoint y: 321, distance: 9.7
click at [335, 323] on div "4 Lines (Vertical)" at bounding box center [354, 320] width 135 height 17
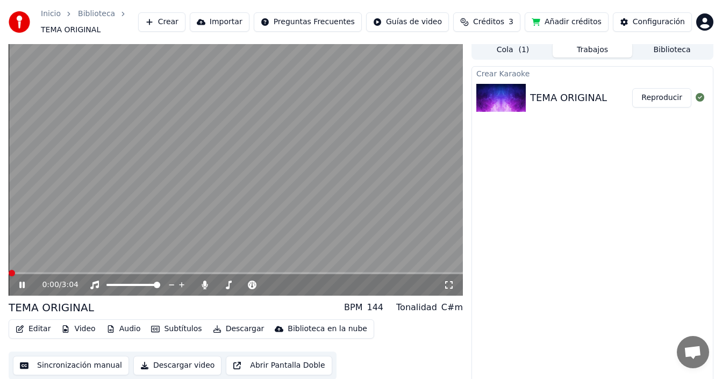
click at [9, 276] on span at bounding box center [12, 273] width 6 height 6
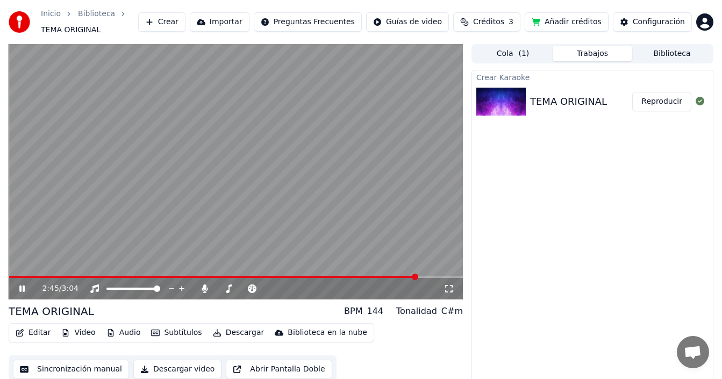
click at [19, 290] on icon at bounding box center [29, 288] width 25 height 9
click at [199, 288] on icon at bounding box center [204, 288] width 11 height 9
click at [202, 285] on icon at bounding box center [204, 288] width 11 height 9
click at [9, 278] on span at bounding box center [9, 277] width 0 height 2
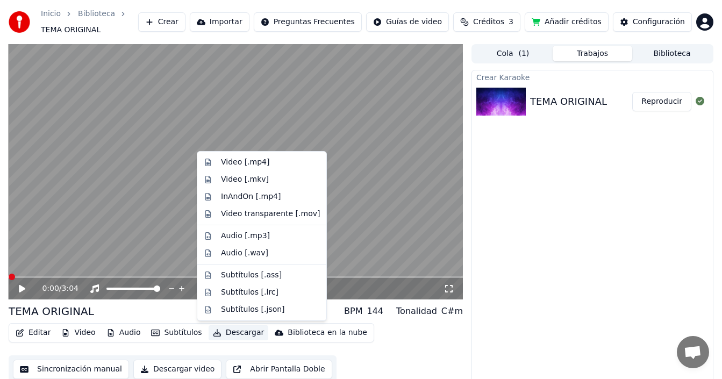
click at [214, 331] on button "Descargar" at bounding box center [239, 332] width 60 height 15
click at [254, 162] on div "Video [.mp4]" at bounding box center [245, 162] width 48 height 11
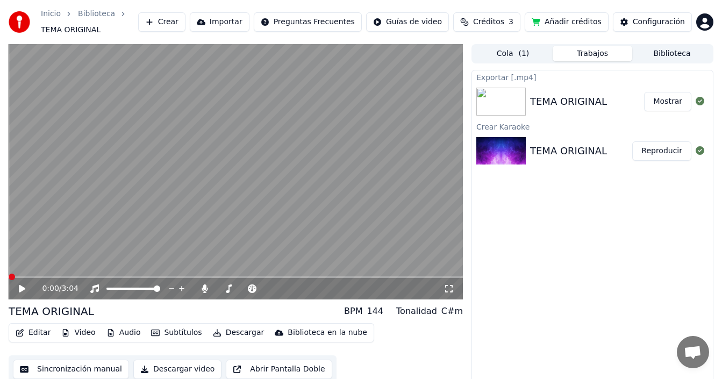
click at [663, 103] on button "Mostrar" at bounding box center [667, 101] width 47 height 19
click at [203, 288] on icon at bounding box center [204, 288] width 11 height 9
click at [128, 334] on button "Audio" at bounding box center [123, 332] width 43 height 15
click at [106, 347] on div "Editar Video Audio Subtítulos Descargar Biblioteca en la nube Sincronización ma…" at bounding box center [236, 353] width 454 height 60
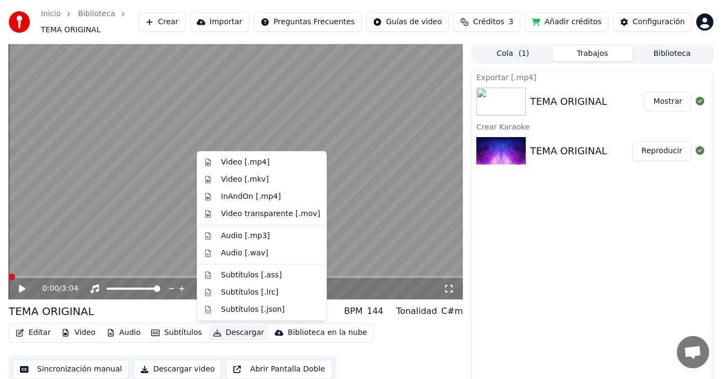
click at [229, 335] on button "Descargar" at bounding box center [239, 332] width 60 height 15
click at [252, 252] on div "Audio [.wav]" at bounding box center [244, 253] width 47 height 11
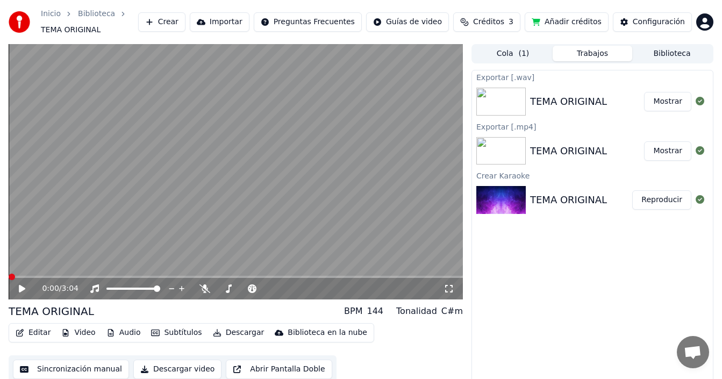
click at [657, 96] on button "Mostrar" at bounding box center [667, 101] width 47 height 19
